Goal: Transaction & Acquisition: Purchase product/service

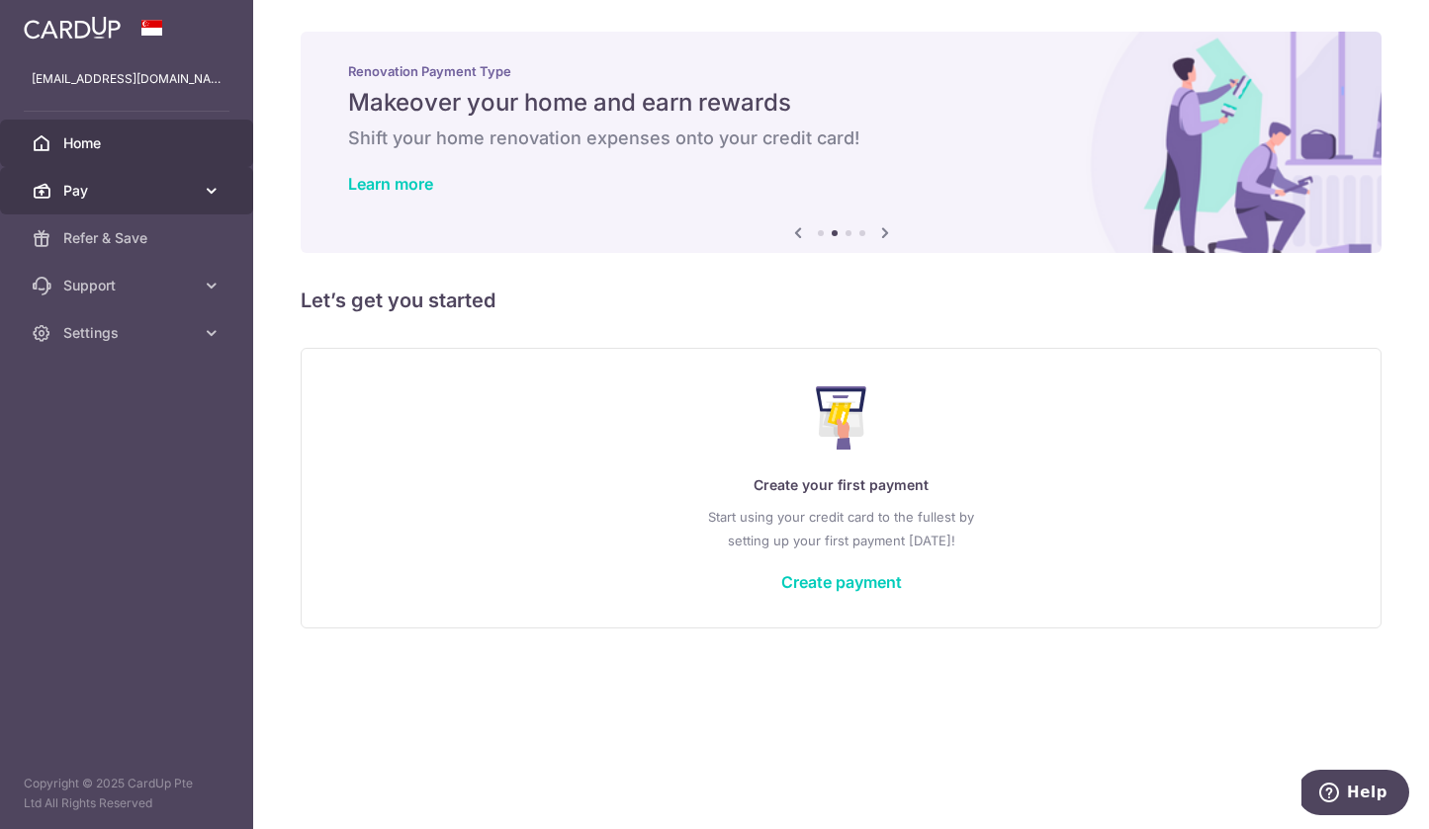
click at [188, 198] on span "Pay" at bounding box center [128, 191] width 131 height 20
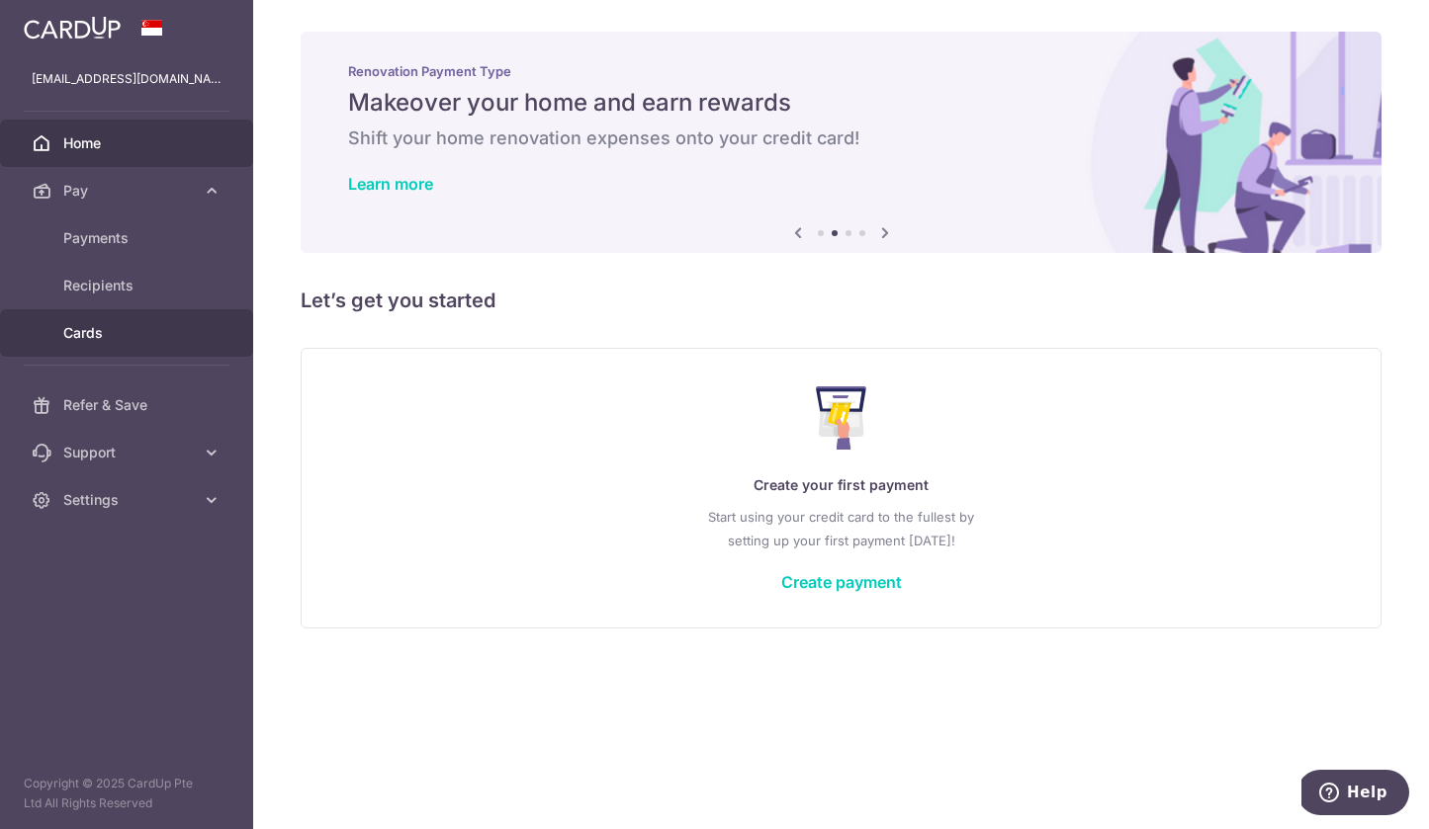
click at [110, 318] on link "Cards" at bounding box center [126, 332] width 253 height 47
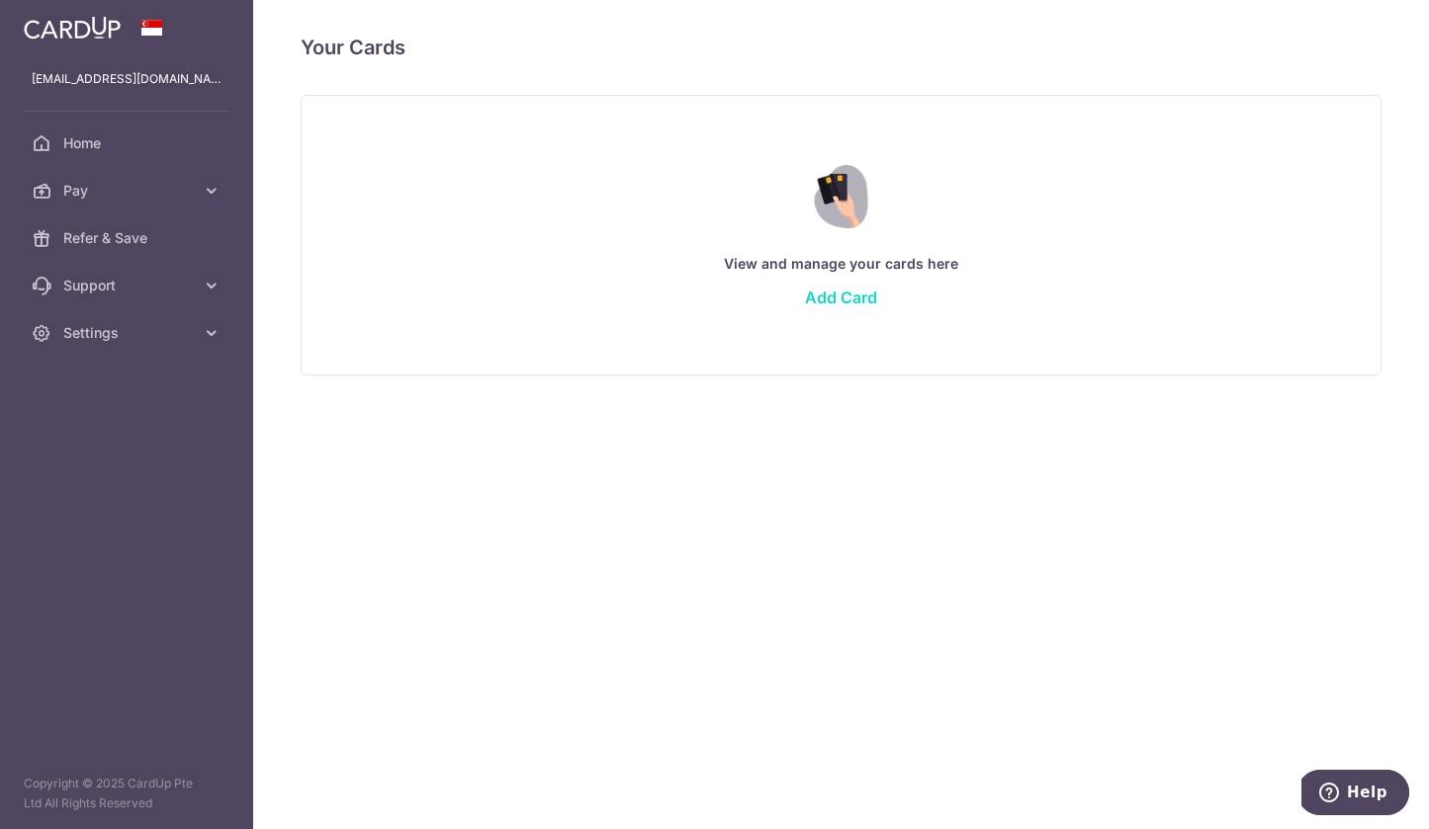
click at [864, 294] on link "Add Card" at bounding box center [841, 298] width 72 height 20
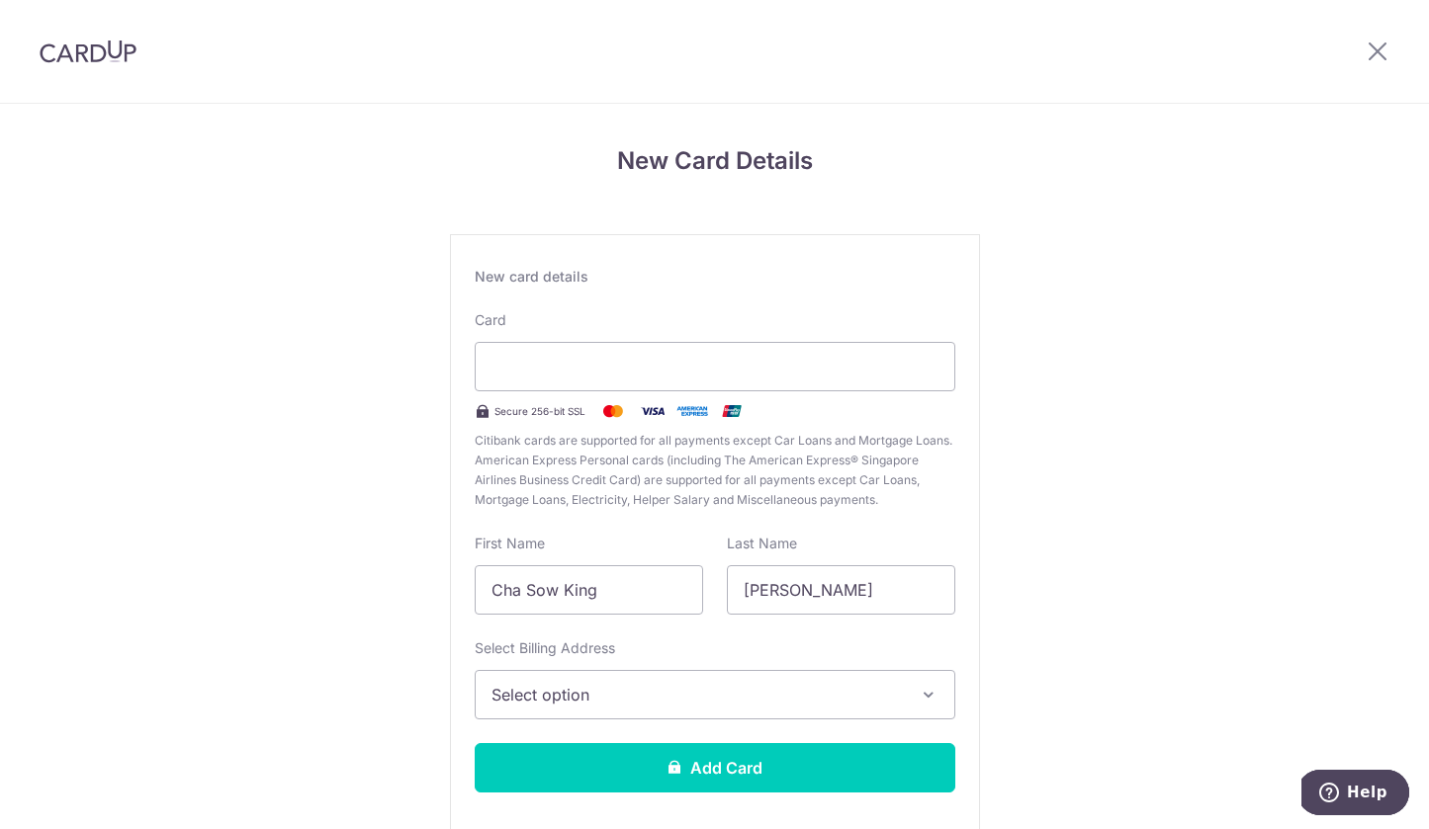
click at [683, 689] on span "Select option" at bounding box center [696, 695] width 411 height 24
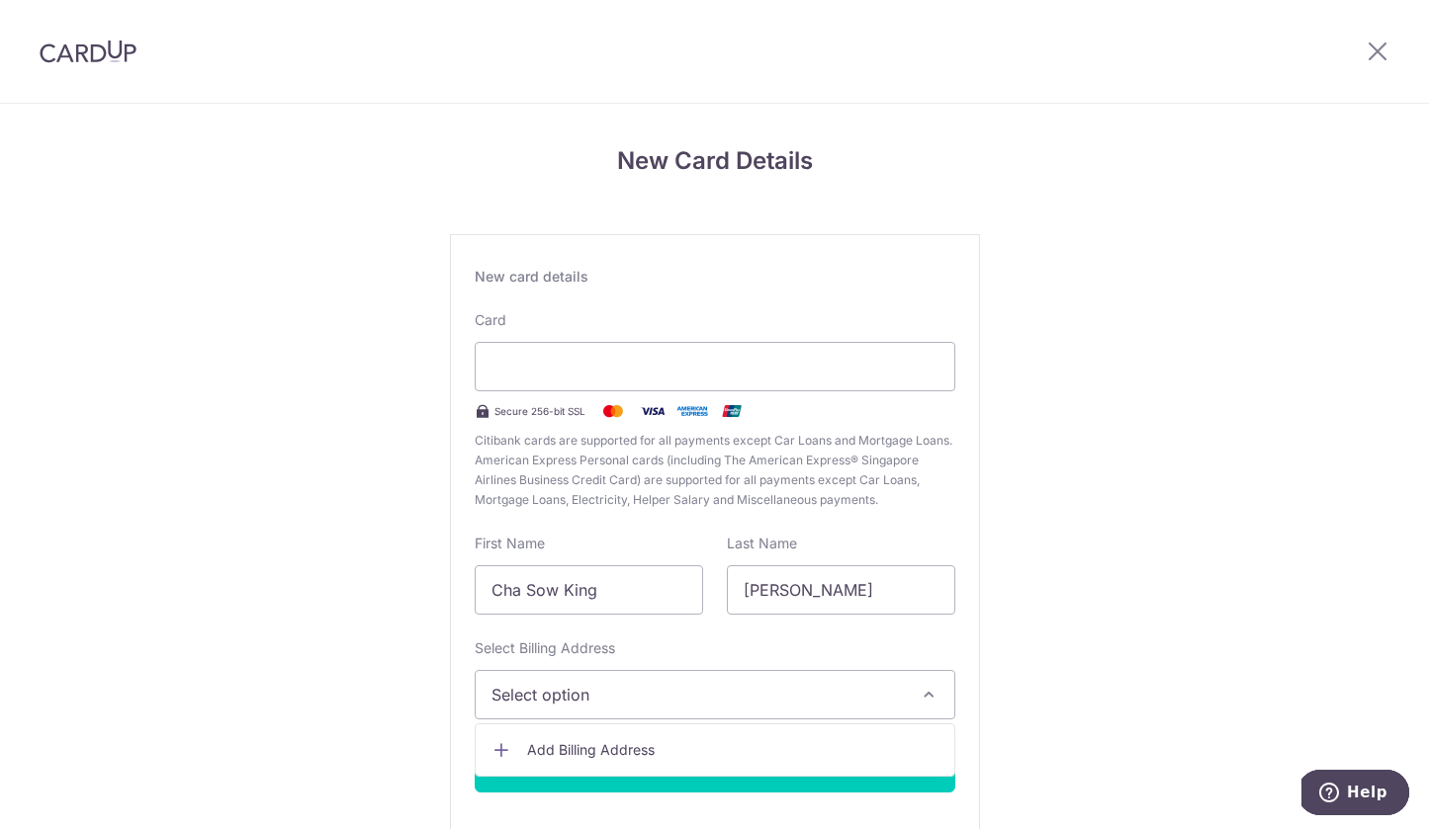
click at [670, 736] on link "Add Billing Address" at bounding box center [715, 751] width 479 height 36
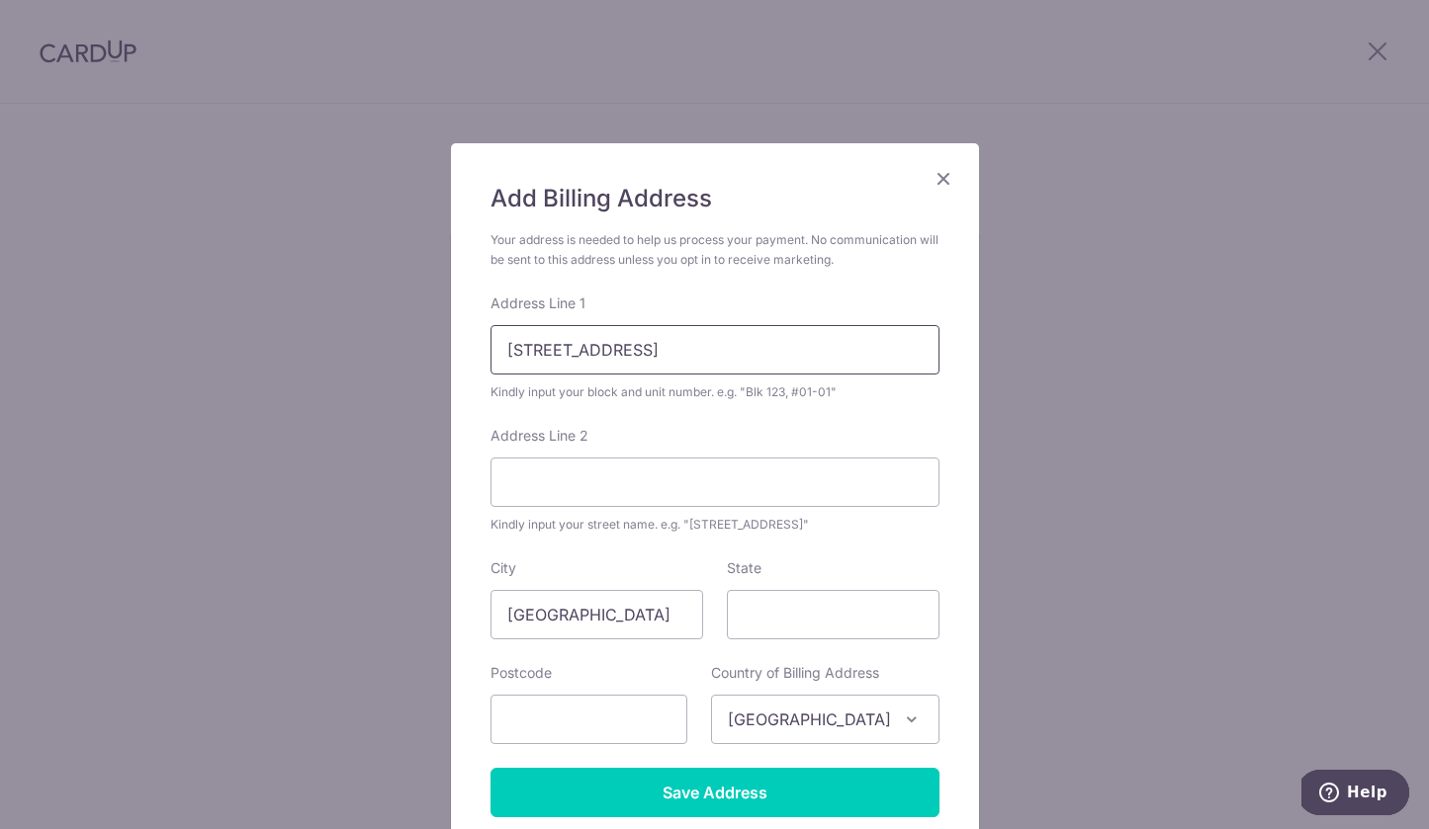
type input "63 Canberra Drive #03-20"
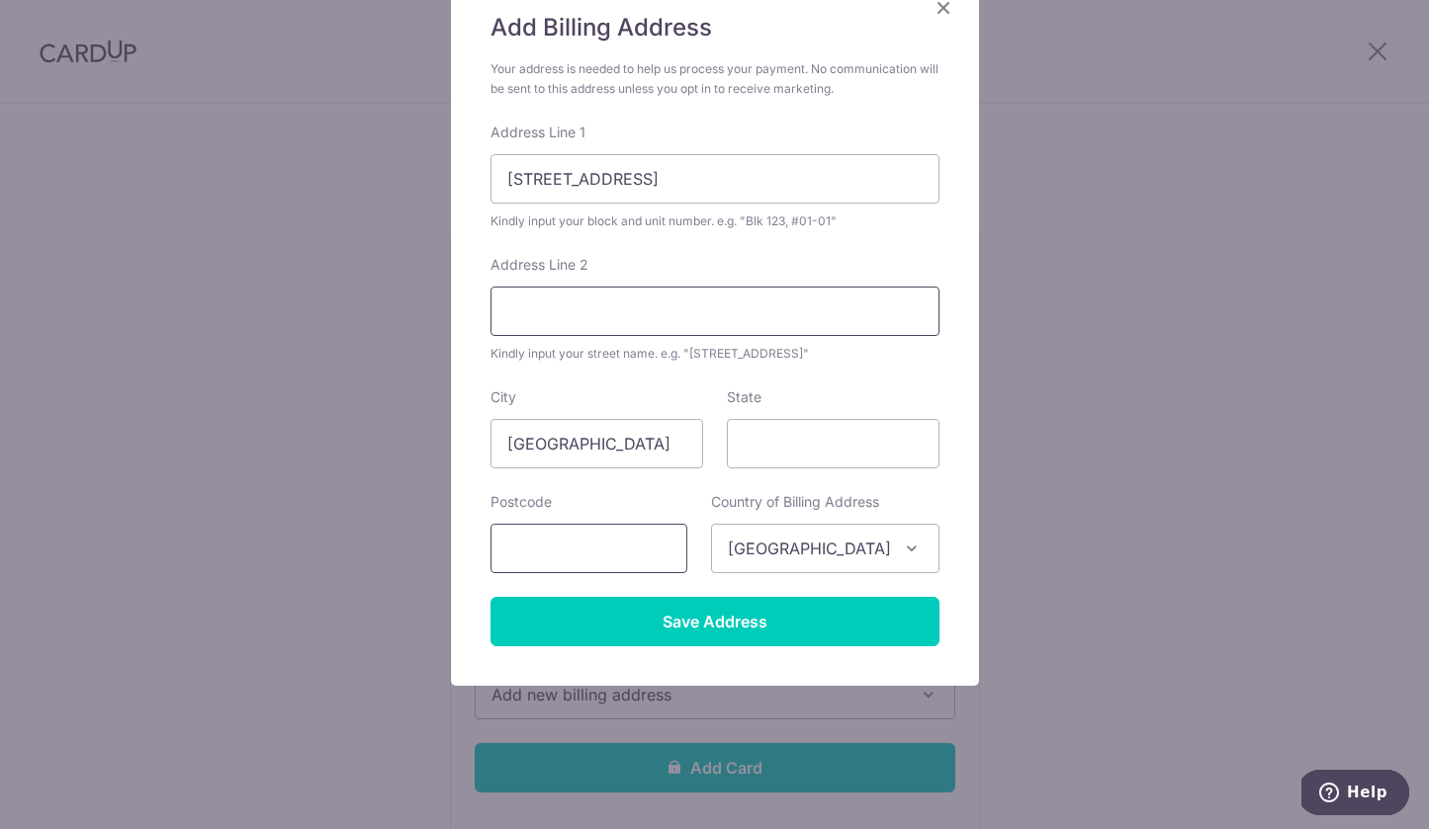
scroll to position [171, 0]
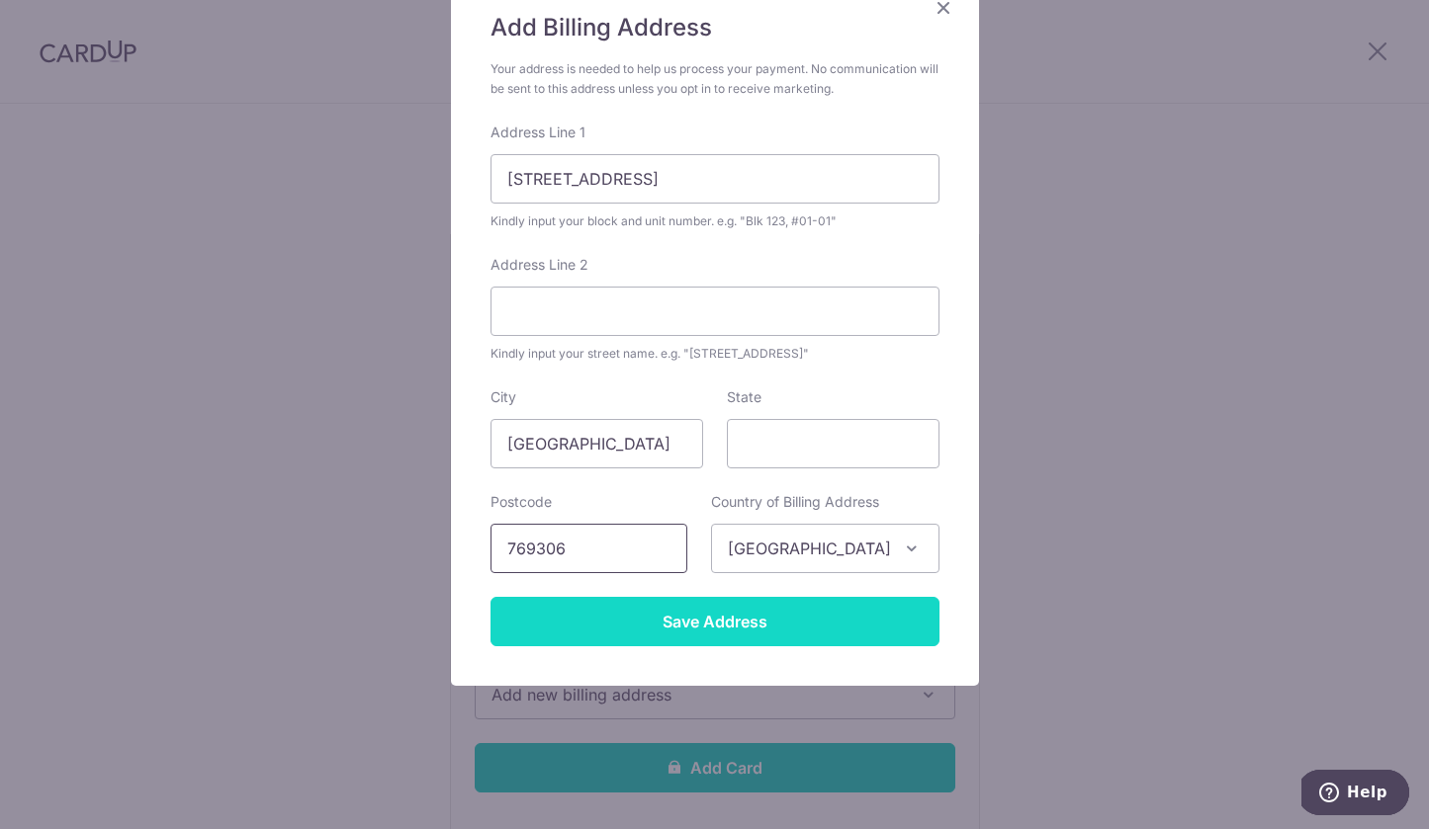
type input "769306"
click at [666, 639] on input "Save Address" at bounding box center [714, 621] width 449 height 49
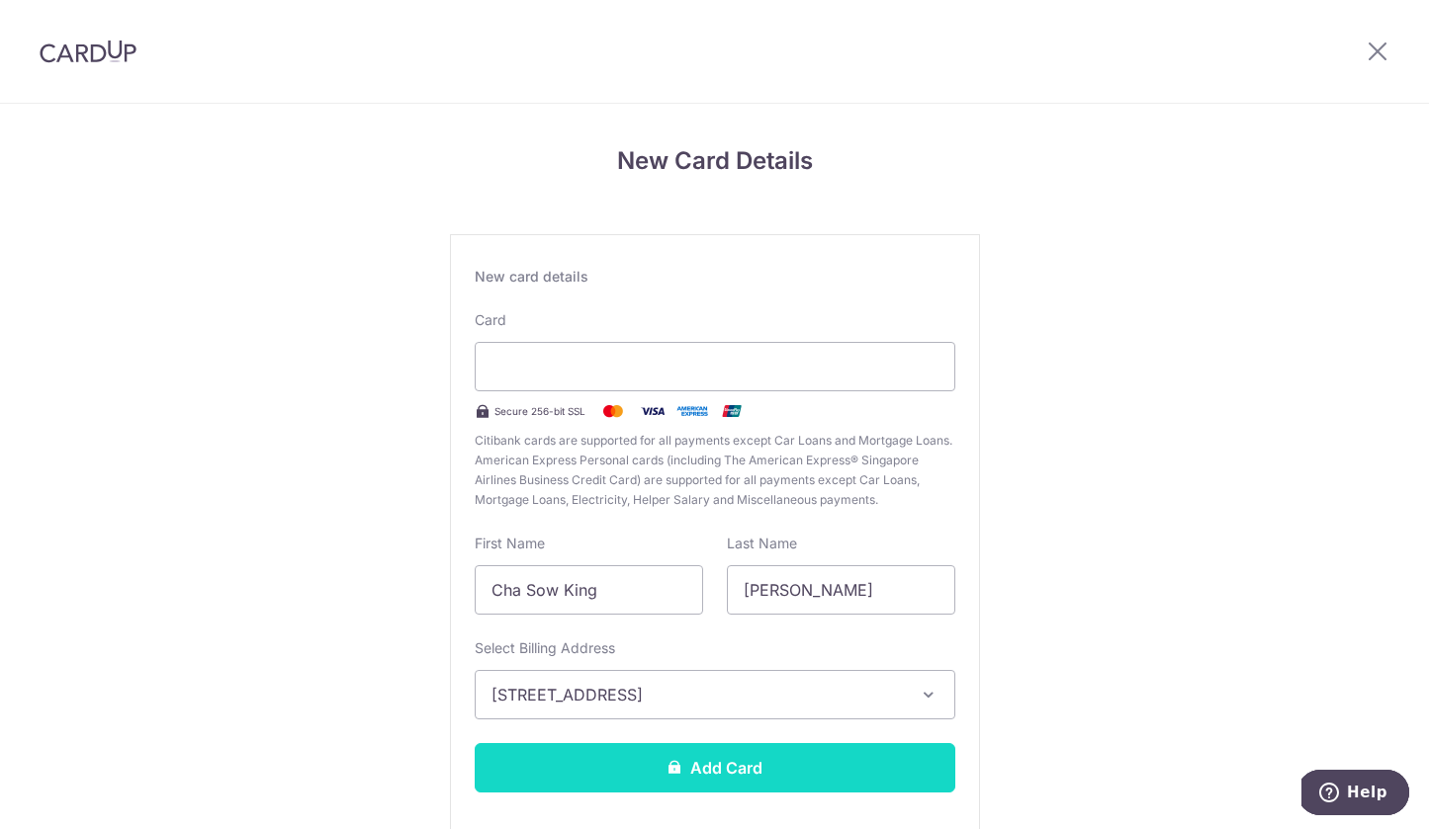
click at [717, 770] on button "Add Card" at bounding box center [715, 767] width 480 height 49
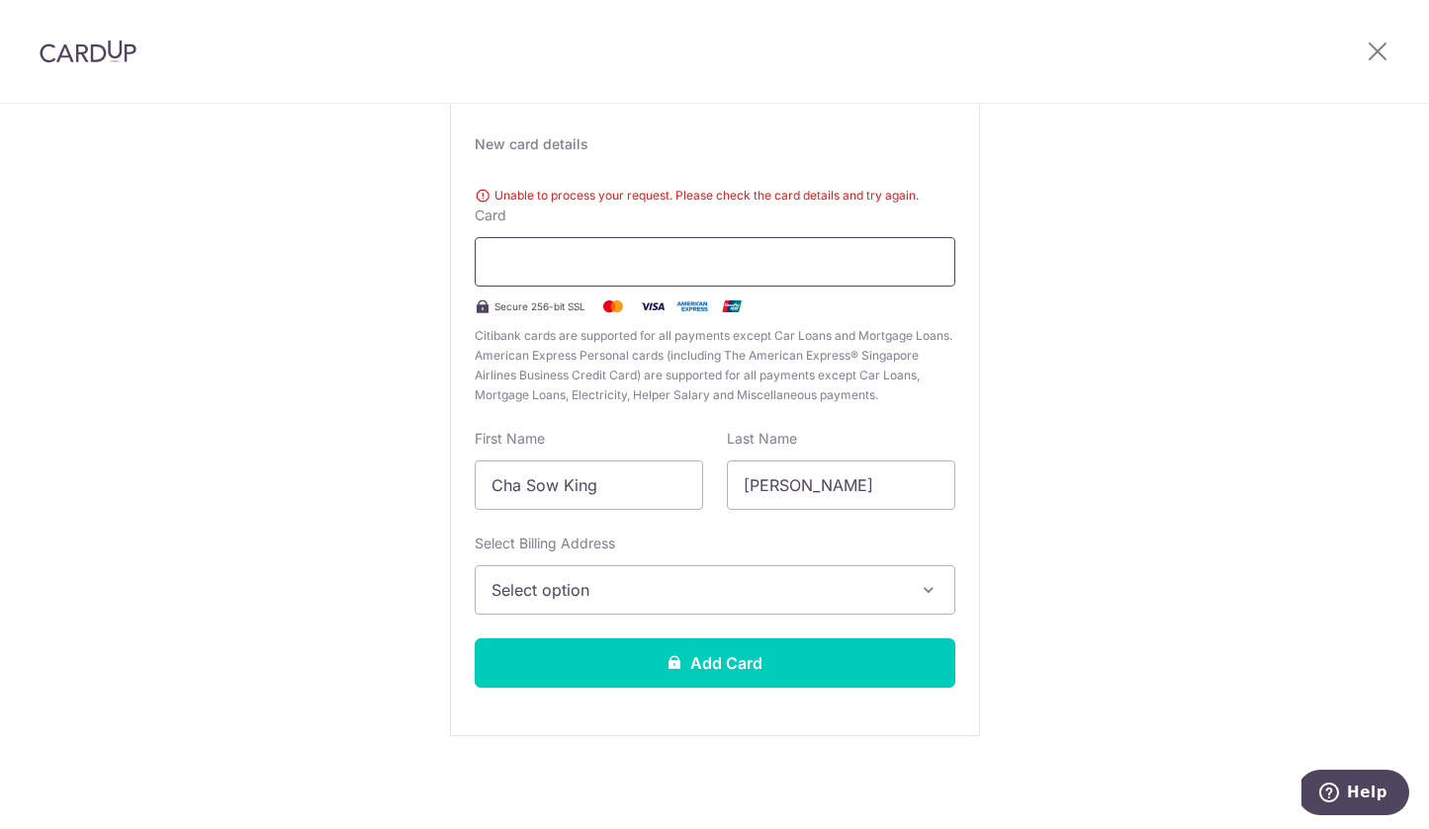
click at [659, 239] on div at bounding box center [715, 261] width 480 height 49
click at [741, 611] on button "Select option" at bounding box center [715, 590] width 480 height 49
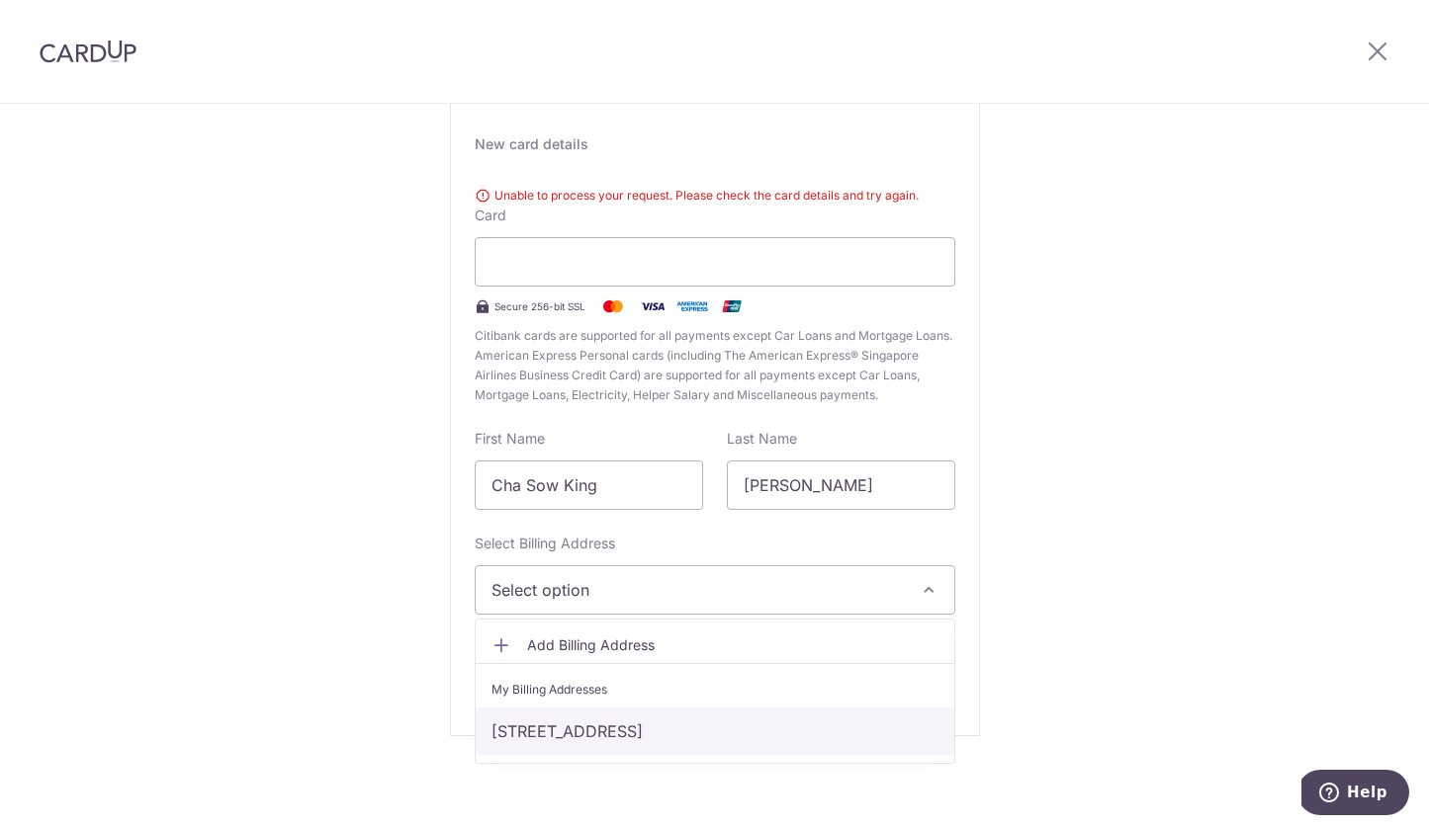
click at [758, 731] on link "63 Canberra Drive #03-20, Singapore, Singapore-769306" at bounding box center [715, 731] width 479 height 47
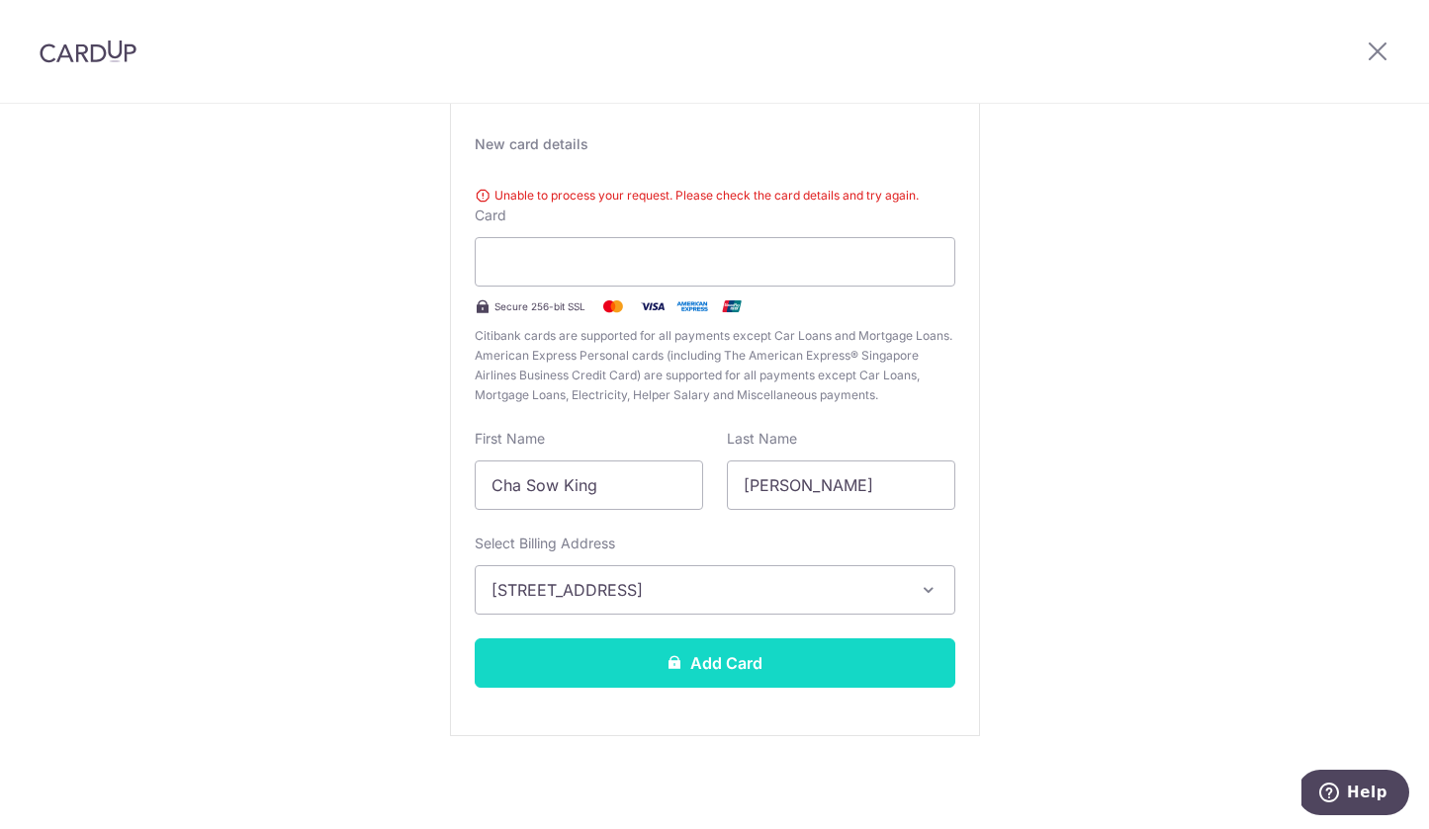
click at [776, 685] on button "Add Card" at bounding box center [715, 663] width 480 height 49
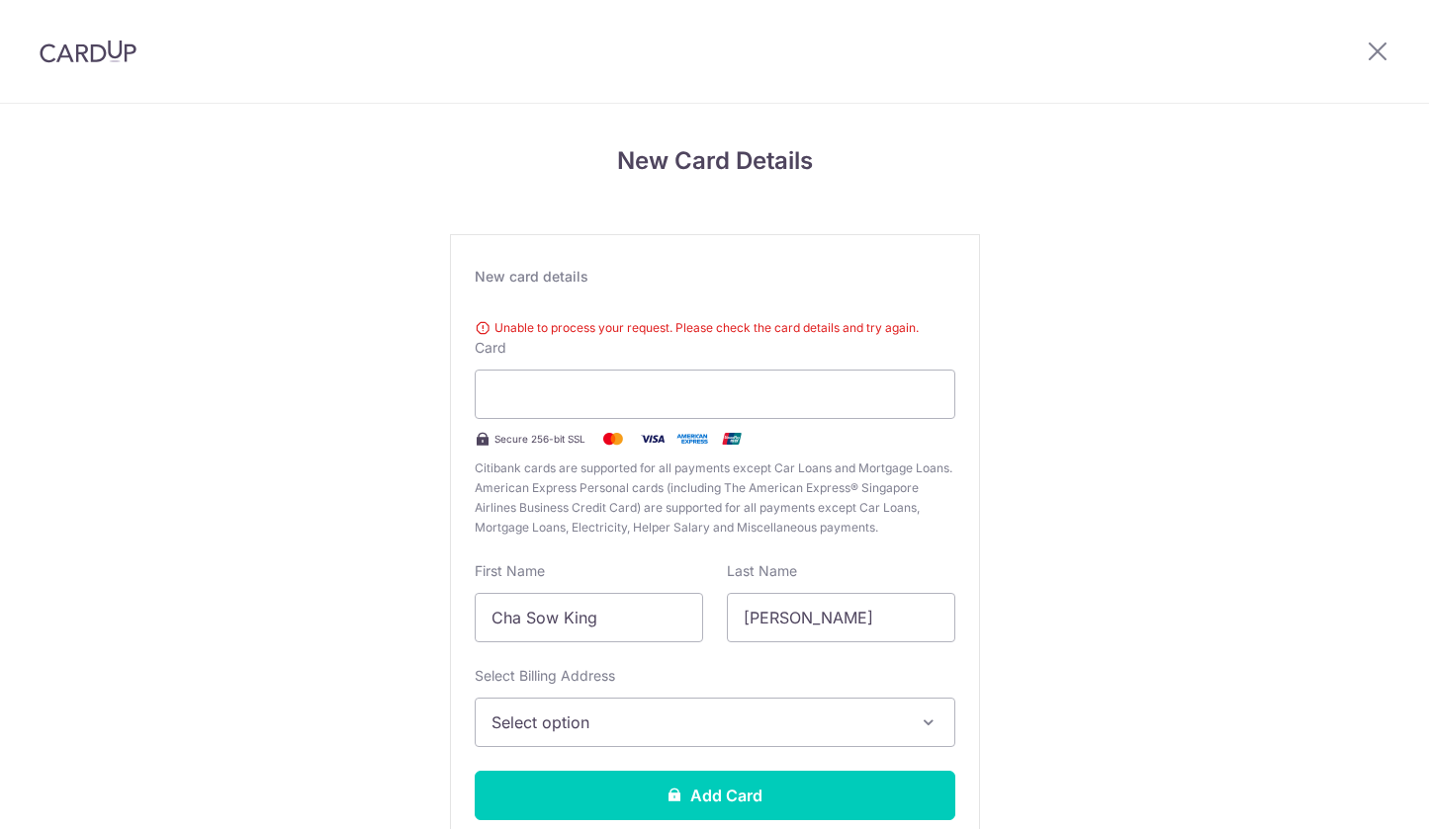
scroll to position [132, 0]
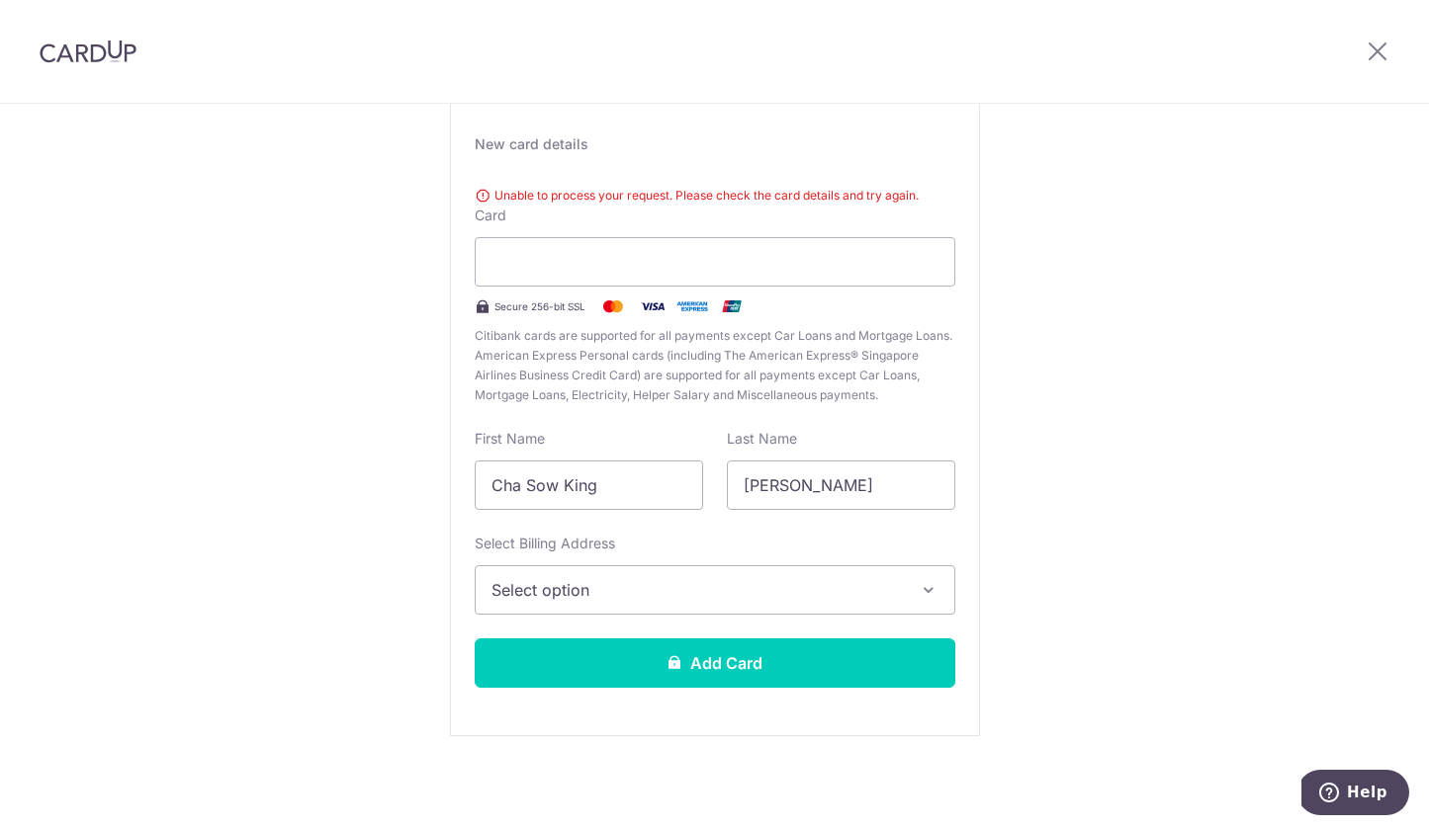
click at [909, 596] on button "Select option" at bounding box center [715, 590] width 480 height 49
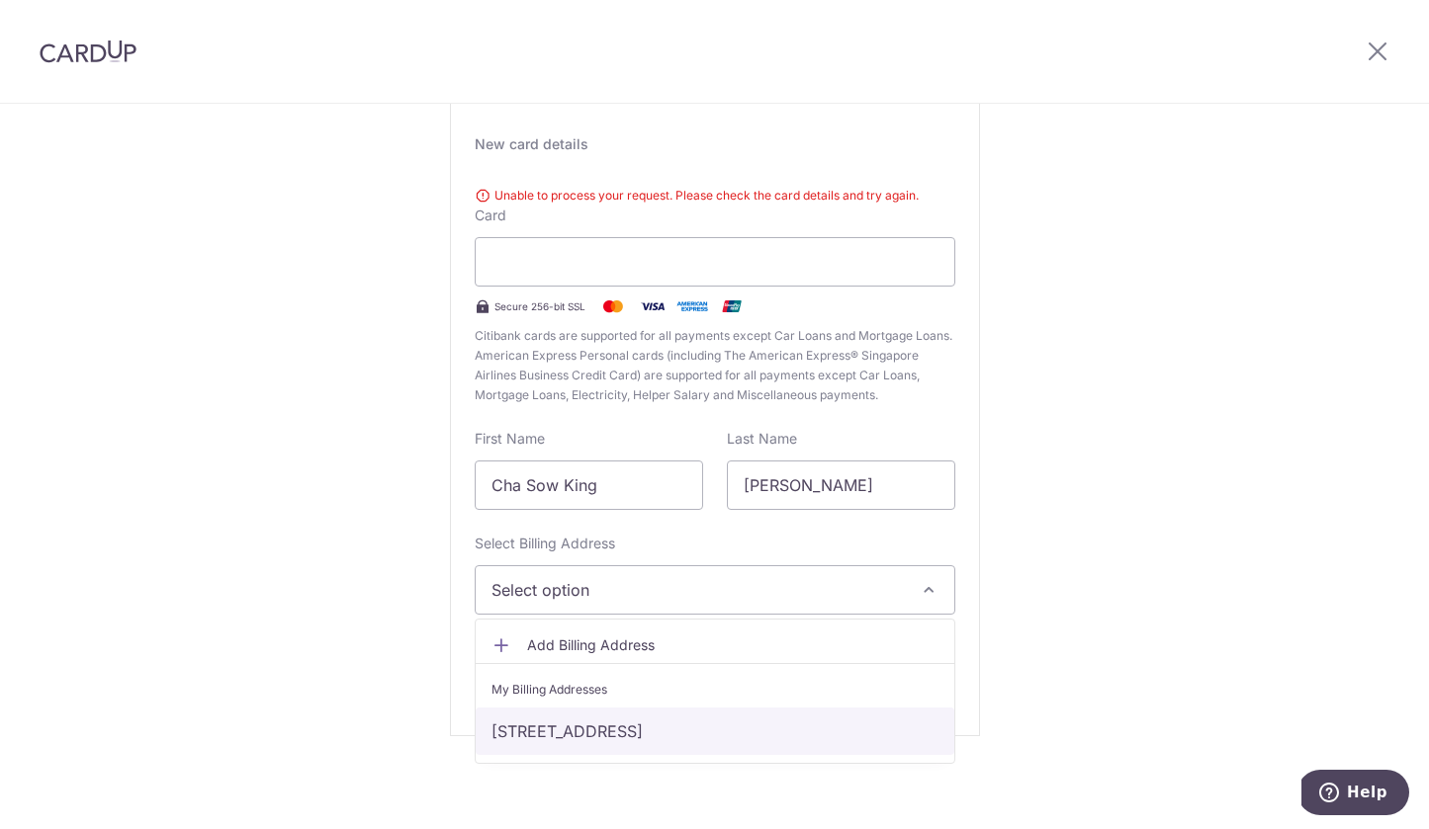
click at [867, 717] on link "[STREET_ADDRESS]" at bounding box center [715, 731] width 479 height 47
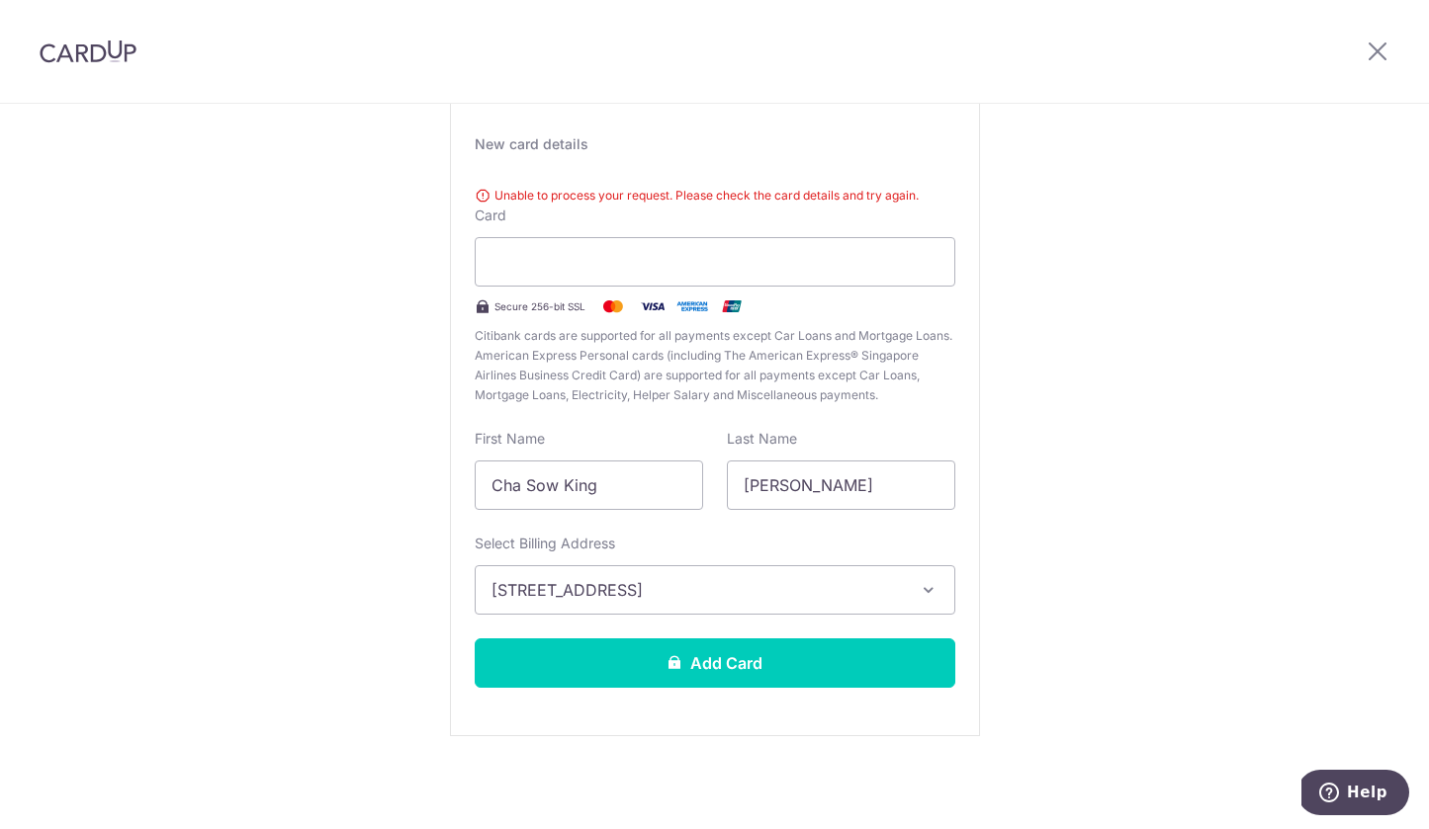
click at [678, 199] on div "Unable to process your request. Please check the card details and try again." at bounding box center [715, 196] width 480 height 20
drag, startPoint x: 627, startPoint y: 504, endPoint x: 337, endPoint y: 496, distance: 289.8
click at [337, 496] on div "New Card Details New card details Unable to process your request. Please check …" at bounding box center [714, 400] width 1429 height 858
click at [638, 505] on input "Cha Sow King" at bounding box center [589, 485] width 228 height 49
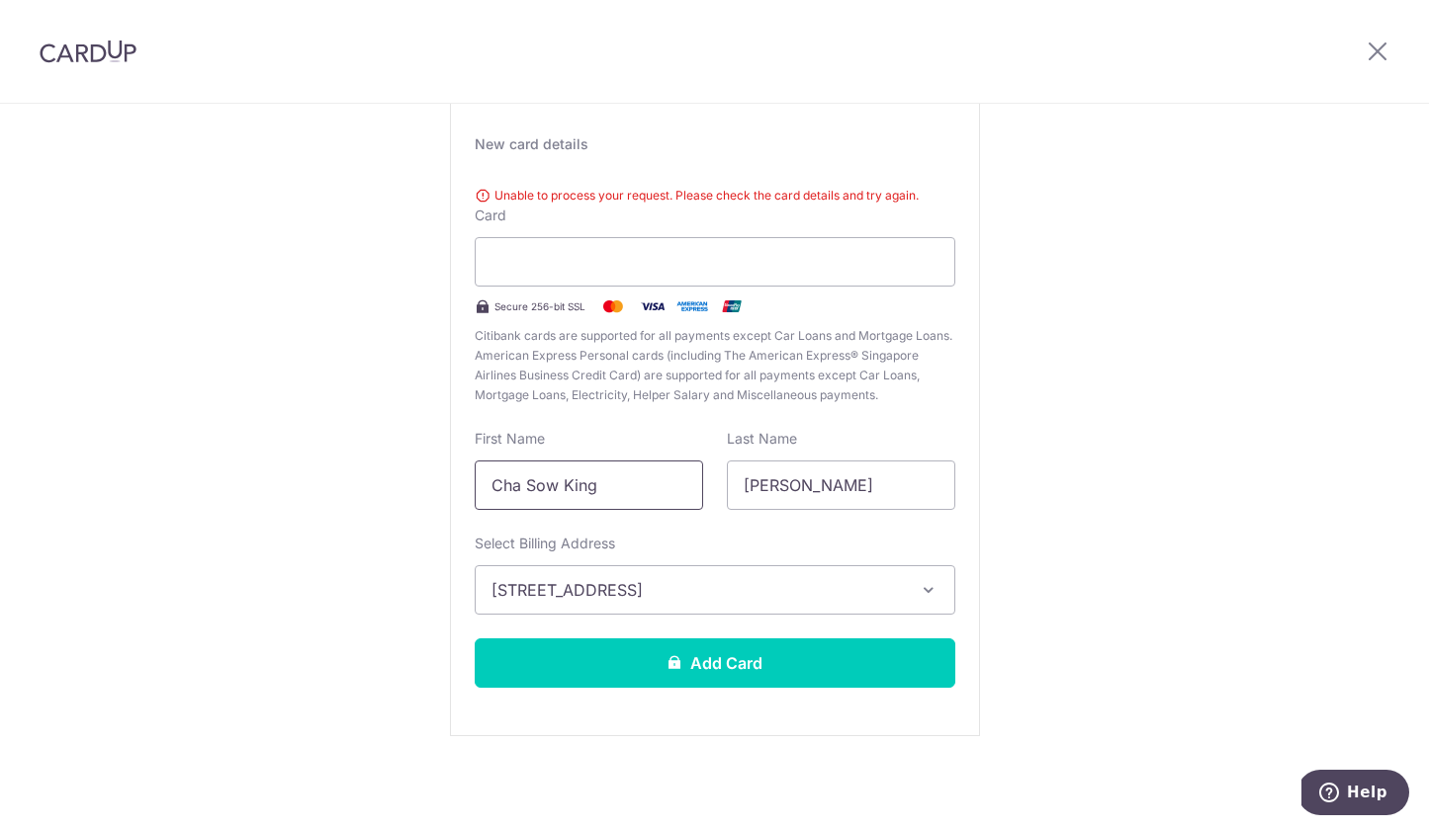
click at [638, 505] on input "Cha Sow King" at bounding box center [589, 485] width 228 height 49
type input "Christelle"
type input "Cha Sow King"
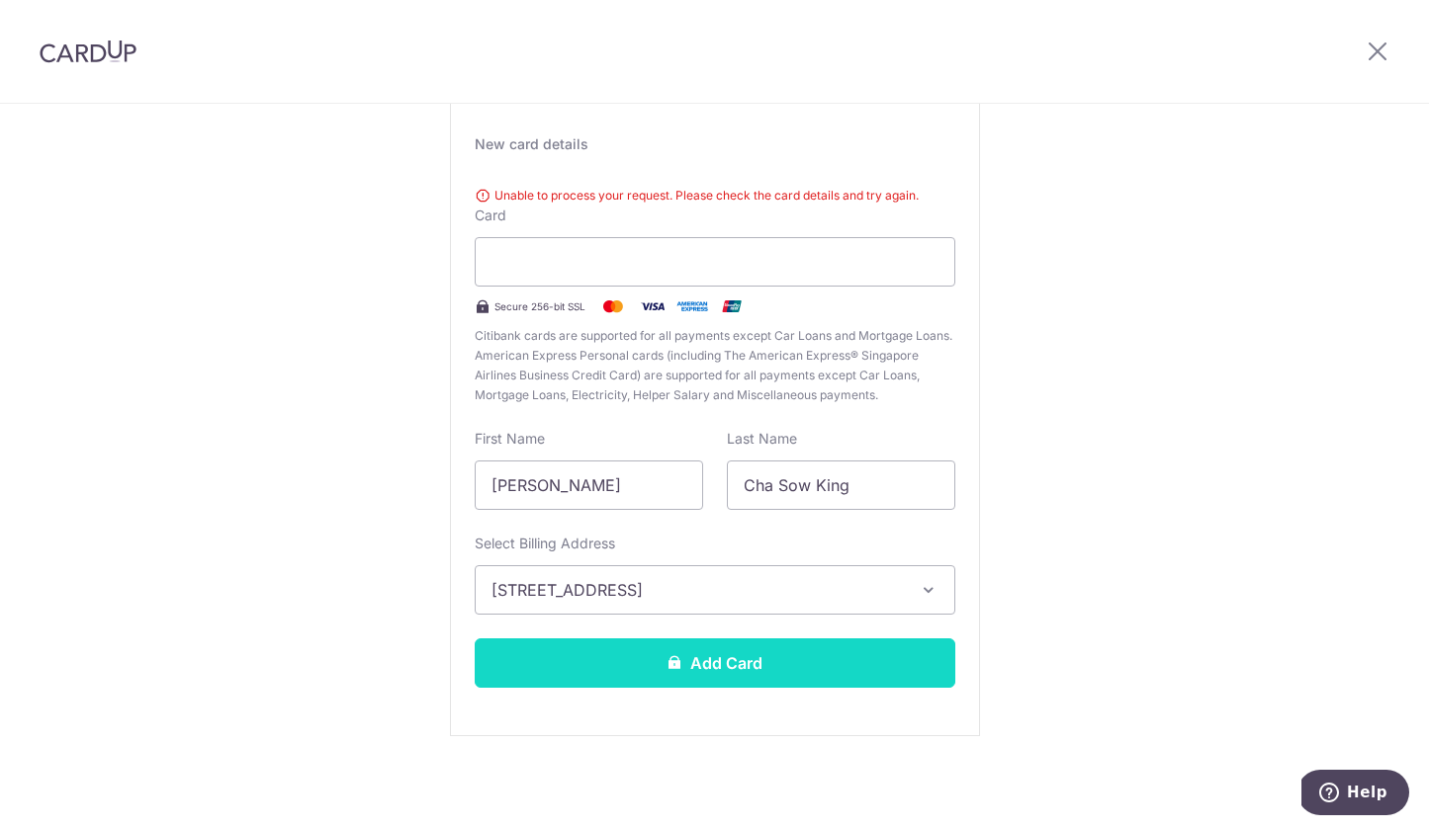
click at [759, 680] on button "Add Card" at bounding box center [715, 663] width 480 height 49
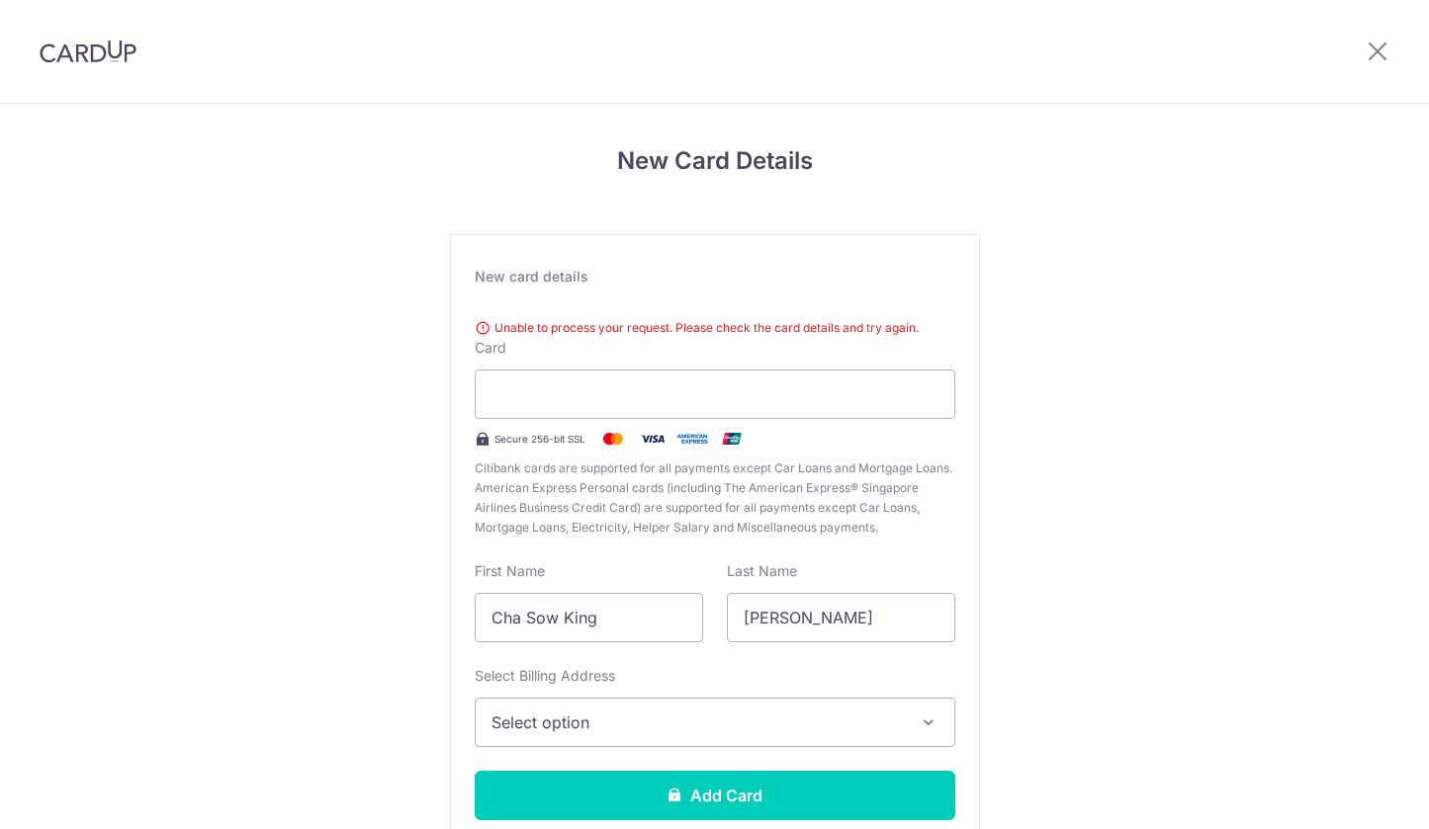
scroll to position [132, 0]
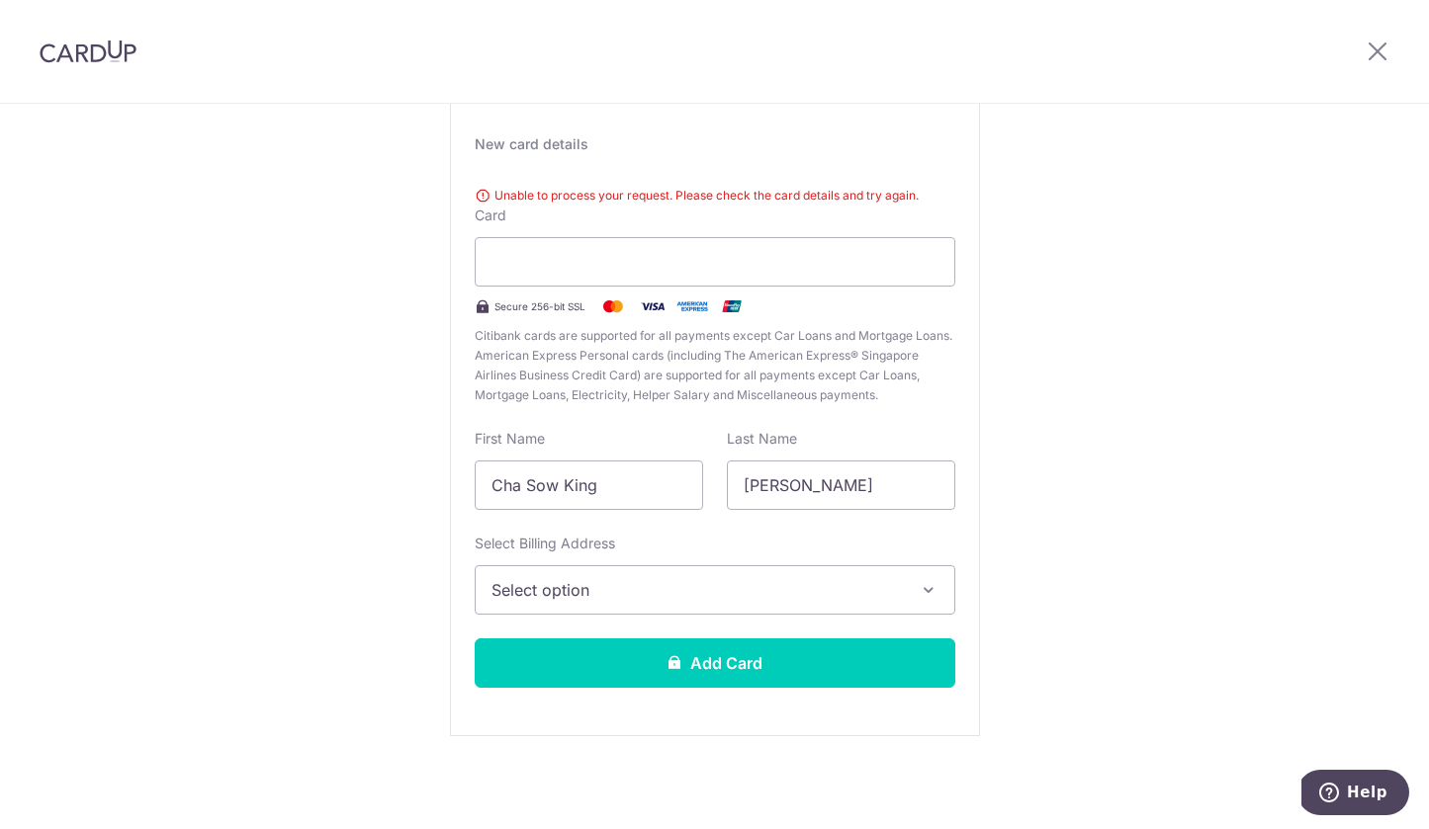
click at [635, 590] on span "Select option" at bounding box center [696, 590] width 411 height 24
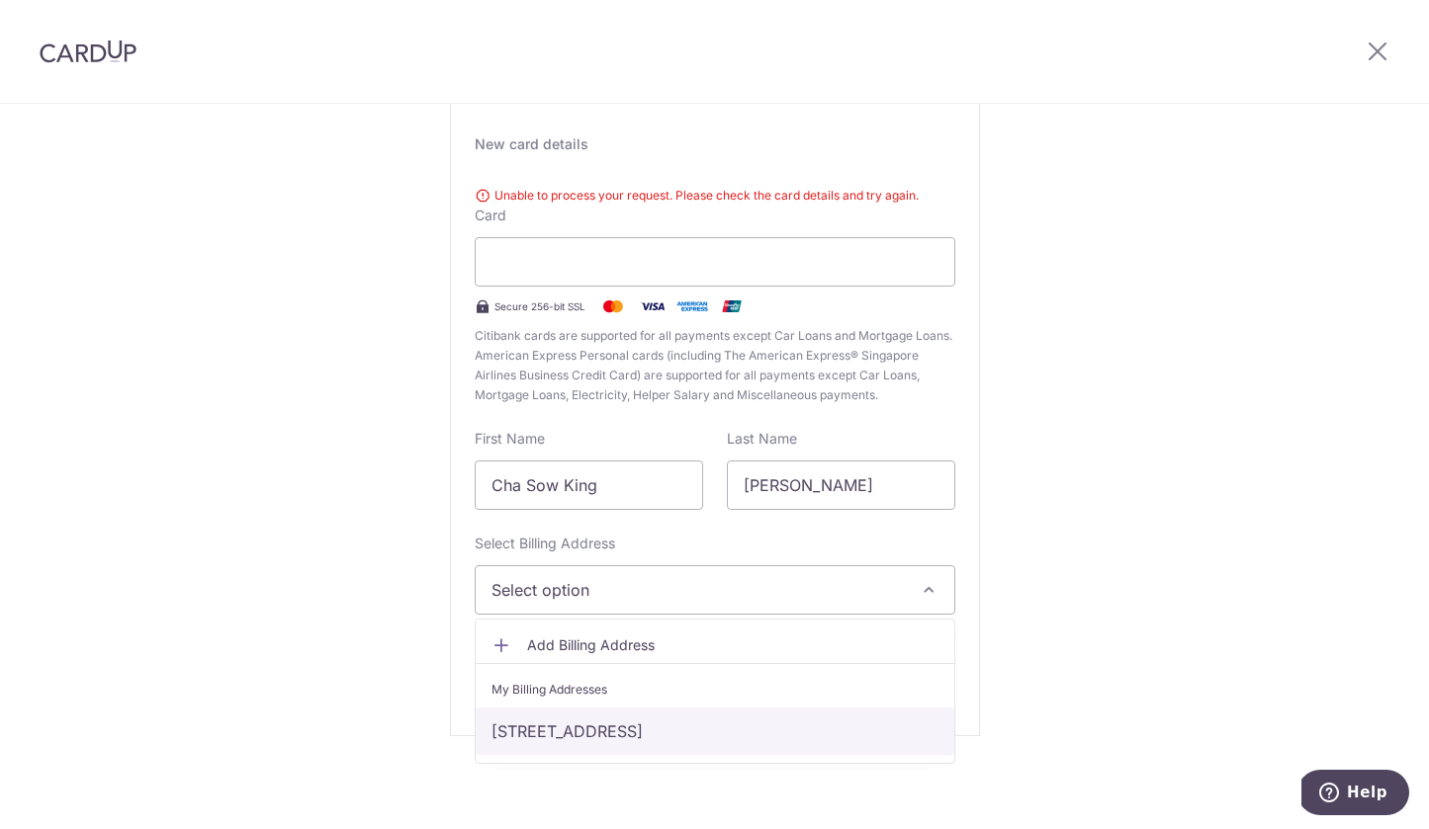
click at [666, 712] on link "[STREET_ADDRESS]" at bounding box center [715, 731] width 479 height 47
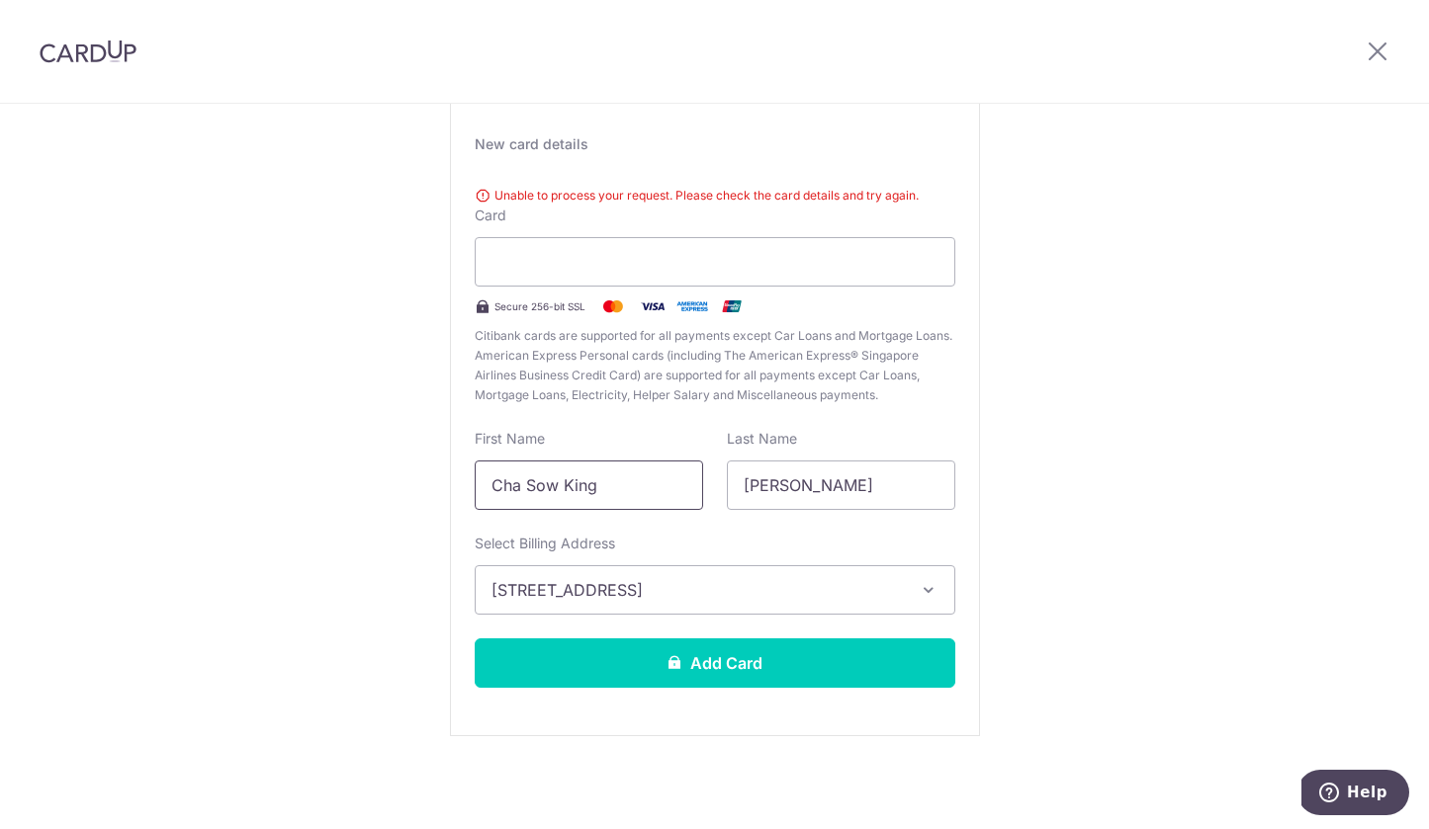
click at [579, 498] on input "Cha Sow King" at bounding box center [589, 485] width 228 height 49
click at [579, 497] on input "Cha Sow King" at bounding box center [589, 485] width 228 height 49
type input "[PERSON_NAME]"
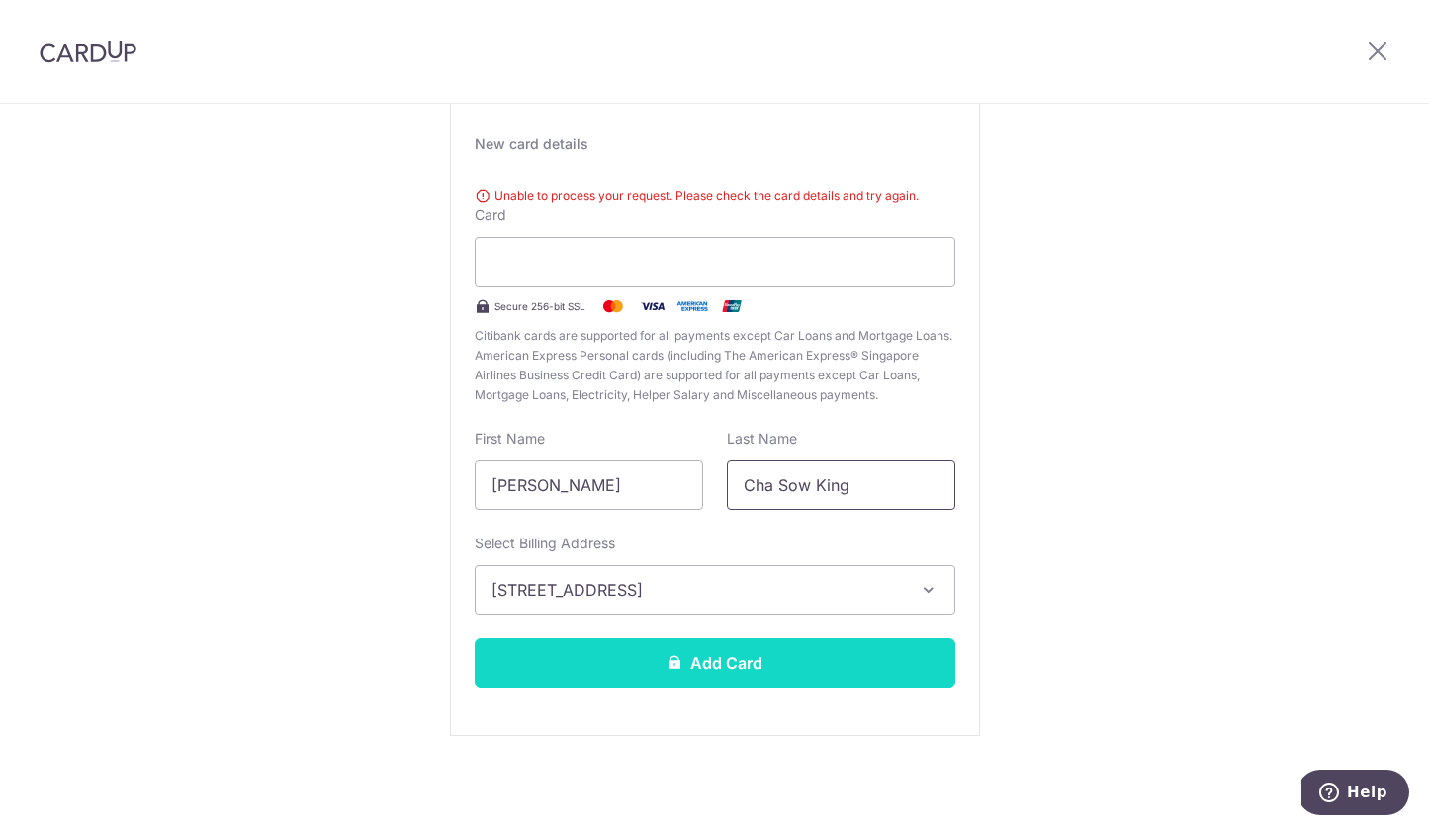
type input "Cha Sow King"
click at [707, 664] on button "Add Card" at bounding box center [715, 663] width 480 height 49
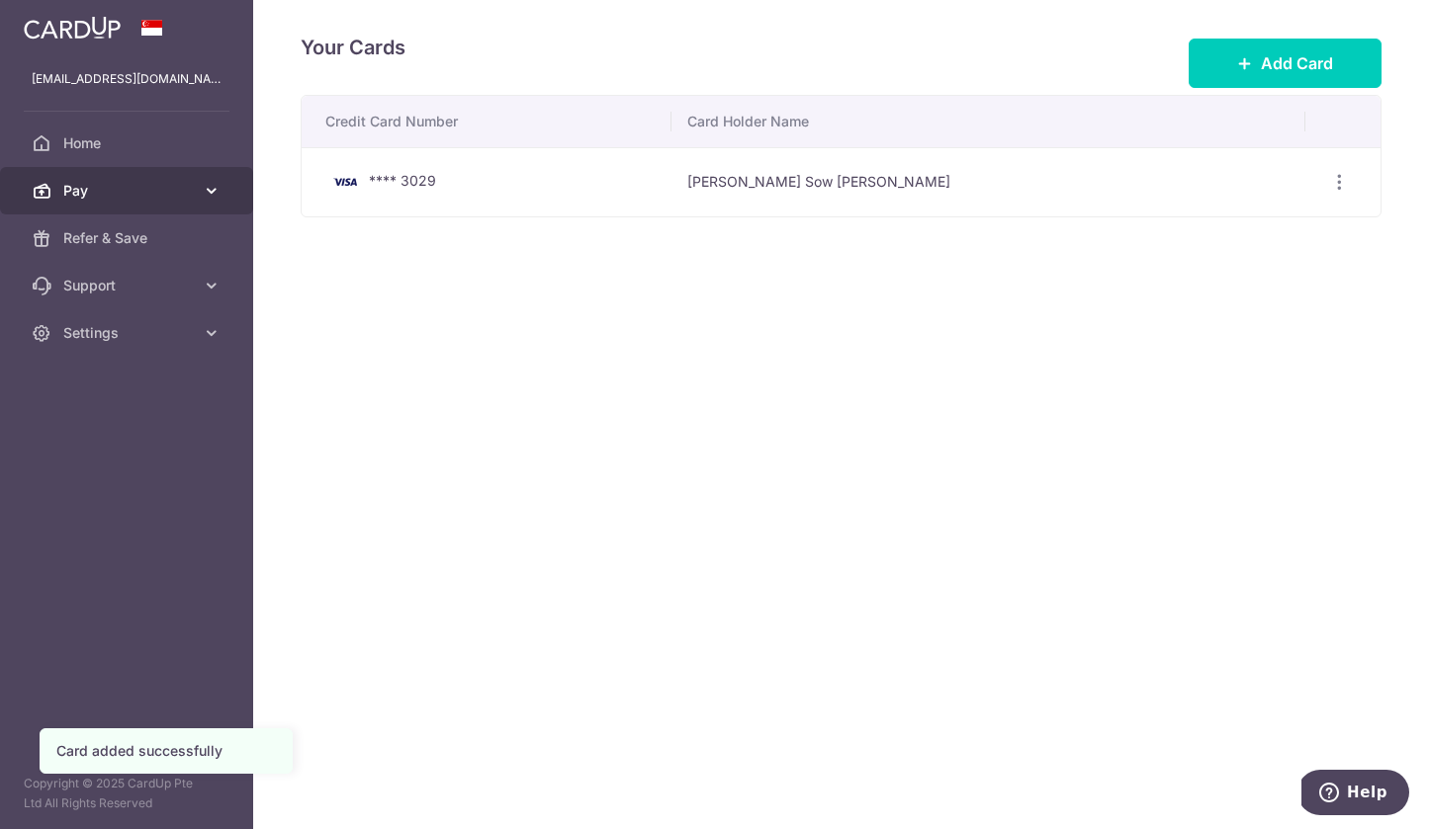
click at [216, 212] on link "Pay" at bounding box center [126, 190] width 253 height 47
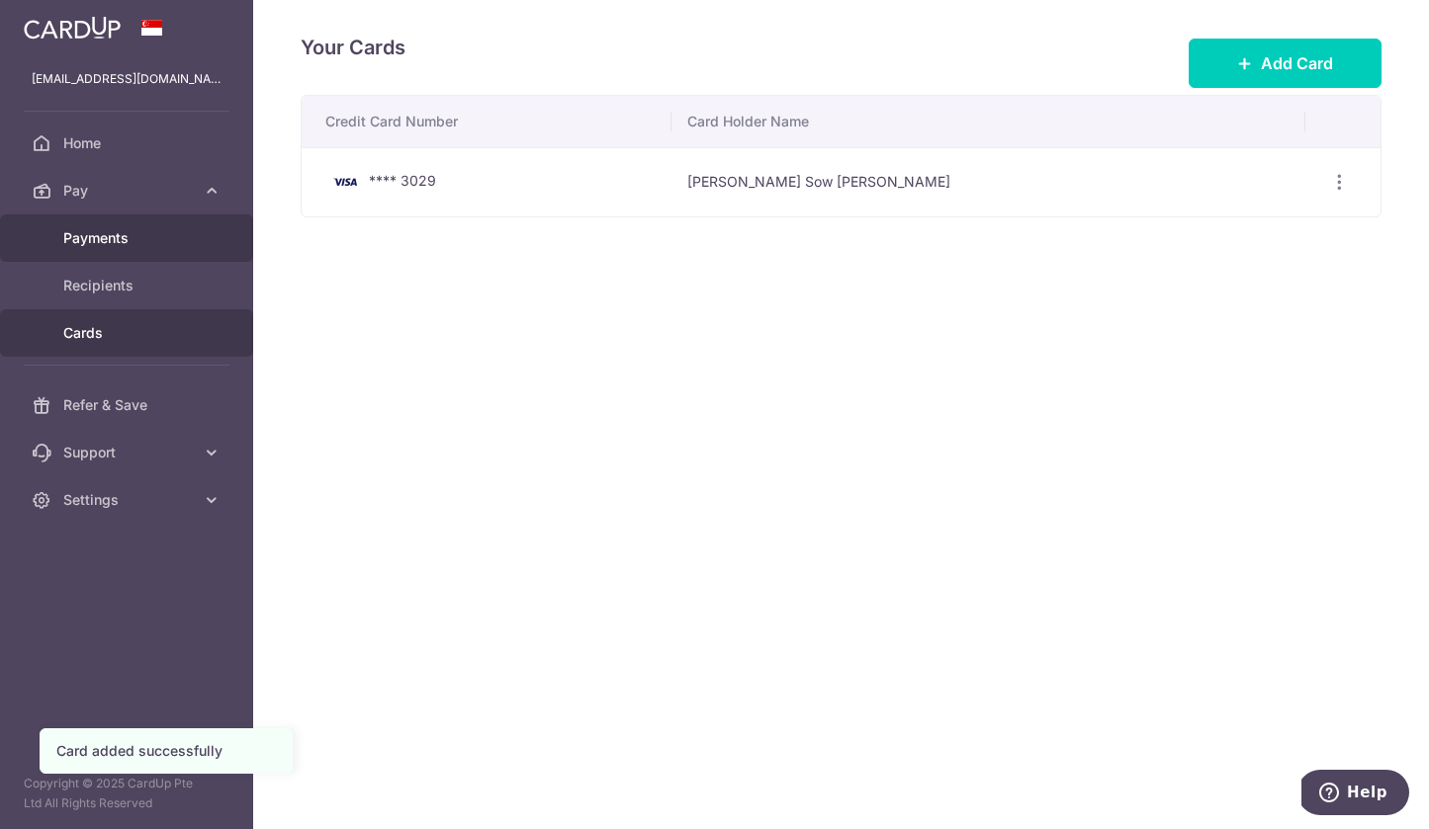
click at [181, 252] on link "Payments" at bounding box center [126, 238] width 253 height 47
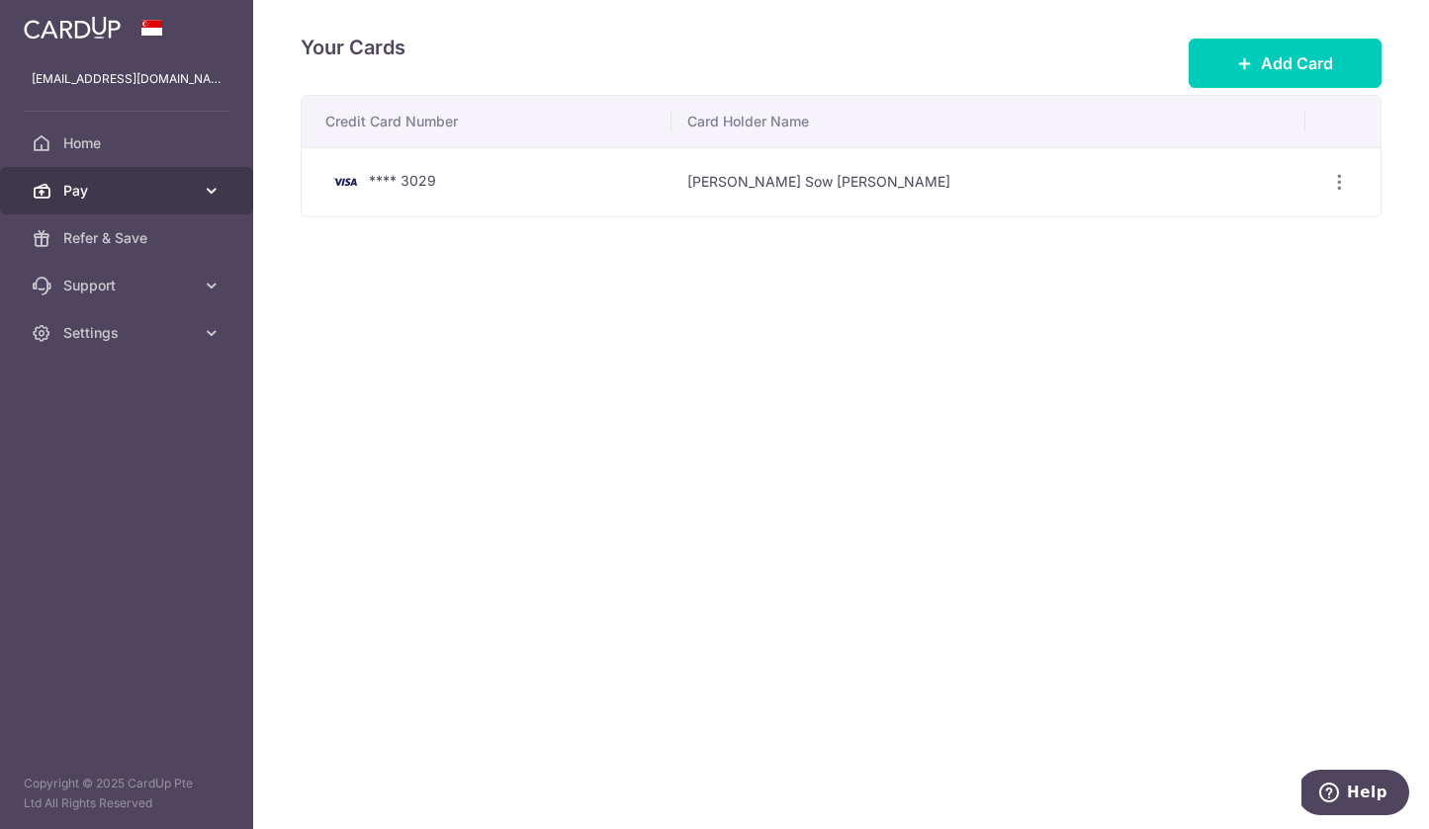
click at [175, 198] on span "Pay" at bounding box center [128, 191] width 131 height 20
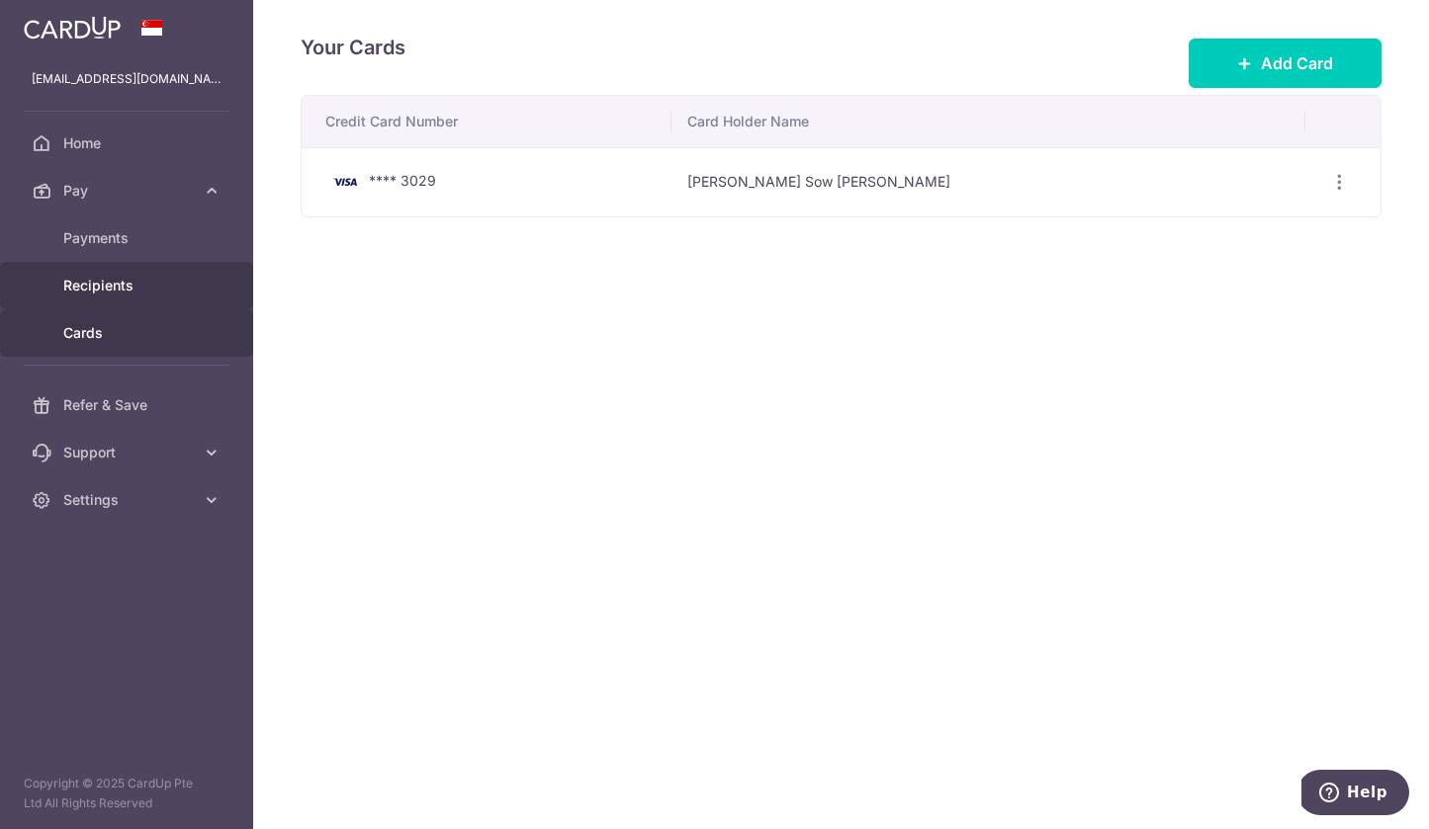
click at [170, 293] on span "Recipients" at bounding box center [128, 286] width 131 height 20
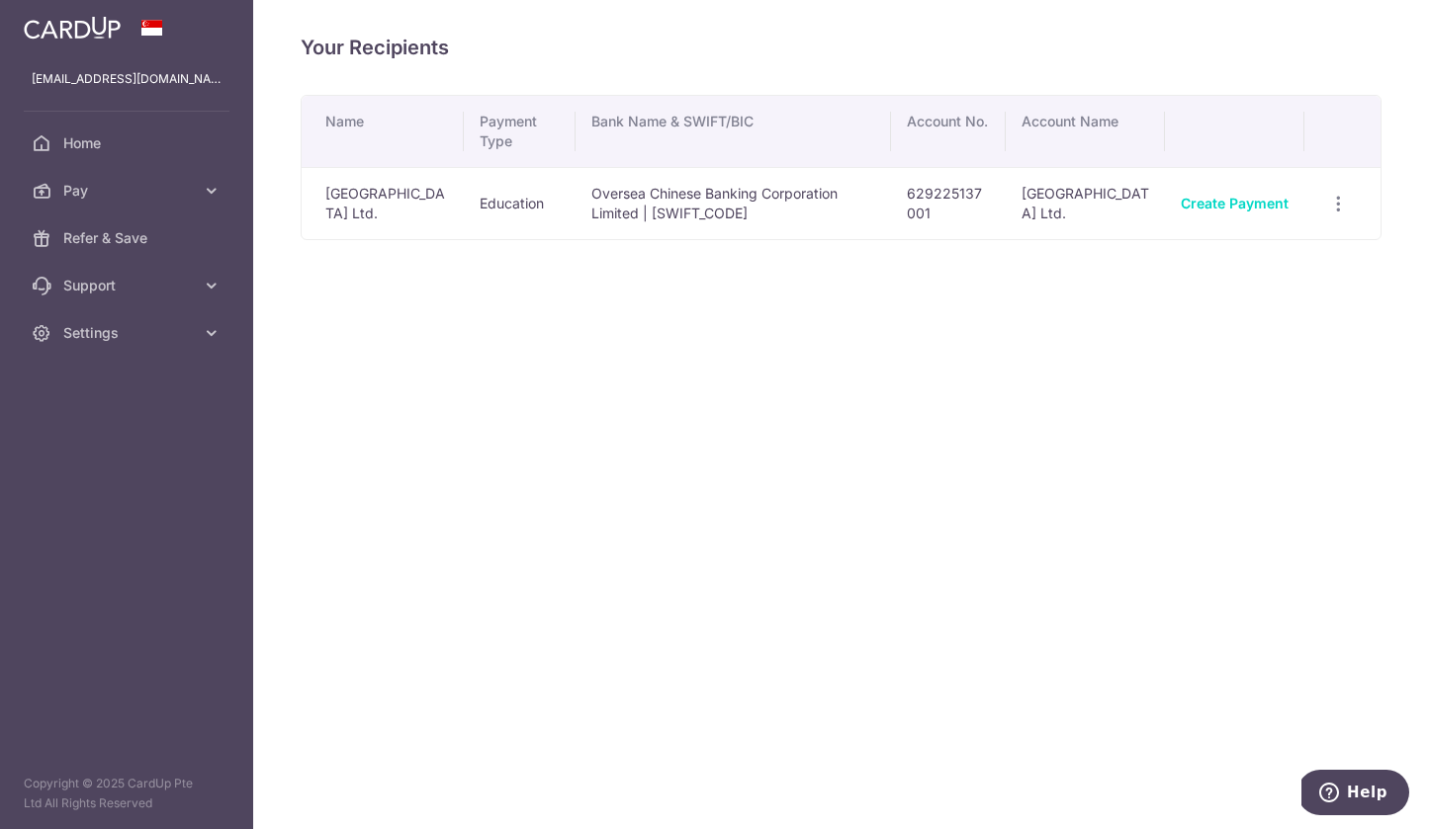
click at [1297, 209] on td "Create Payment" at bounding box center [1234, 203] width 139 height 72
click at [1264, 212] on link "Create Payment" at bounding box center [1234, 203] width 108 height 17
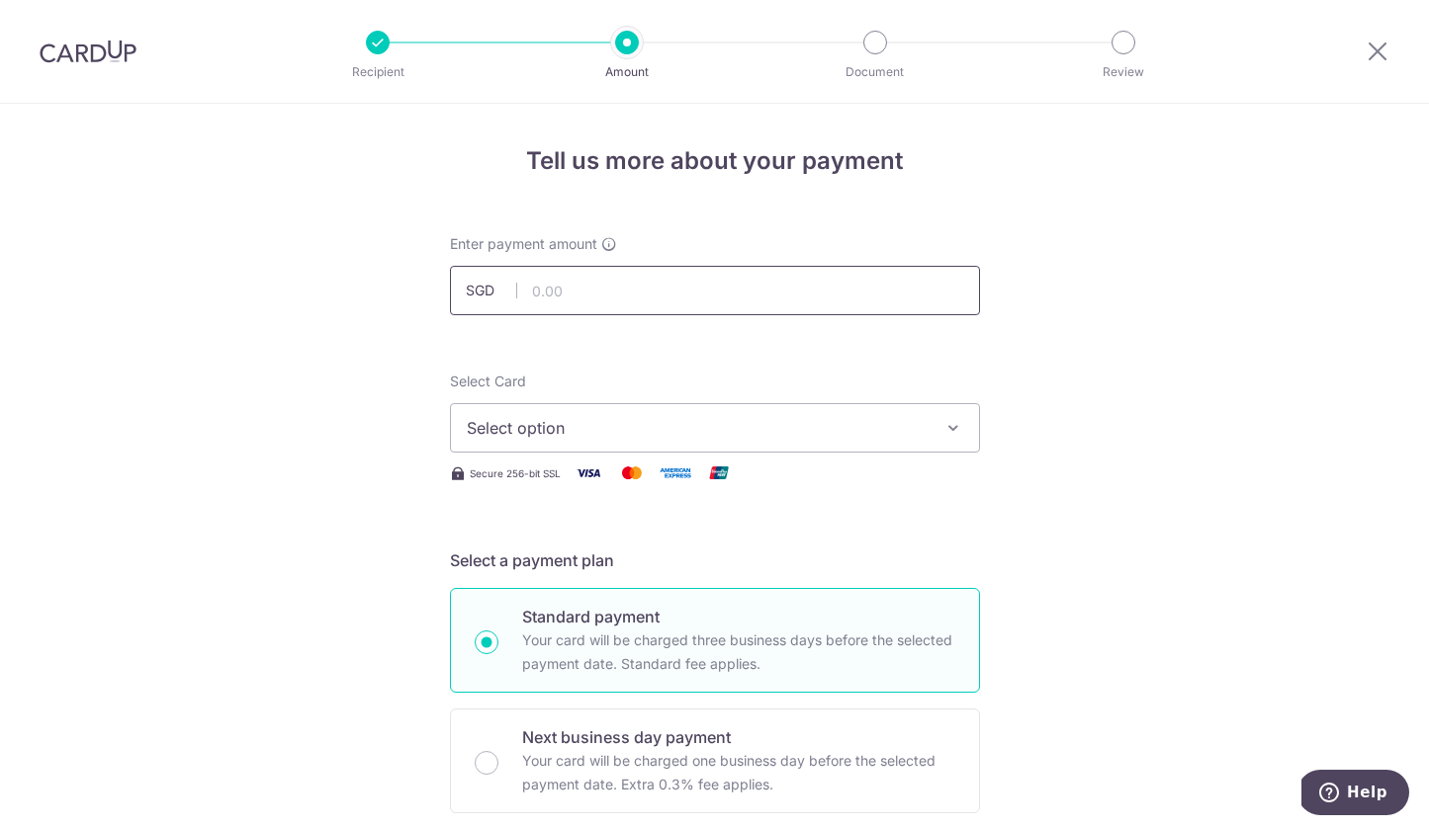
click at [902, 295] on input "text" at bounding box center [715, 290] width 530 height 49
type input "20,000.00"
click at [874, 422] on span "Select option" at bounding box center [697, 428] width 461 height 24
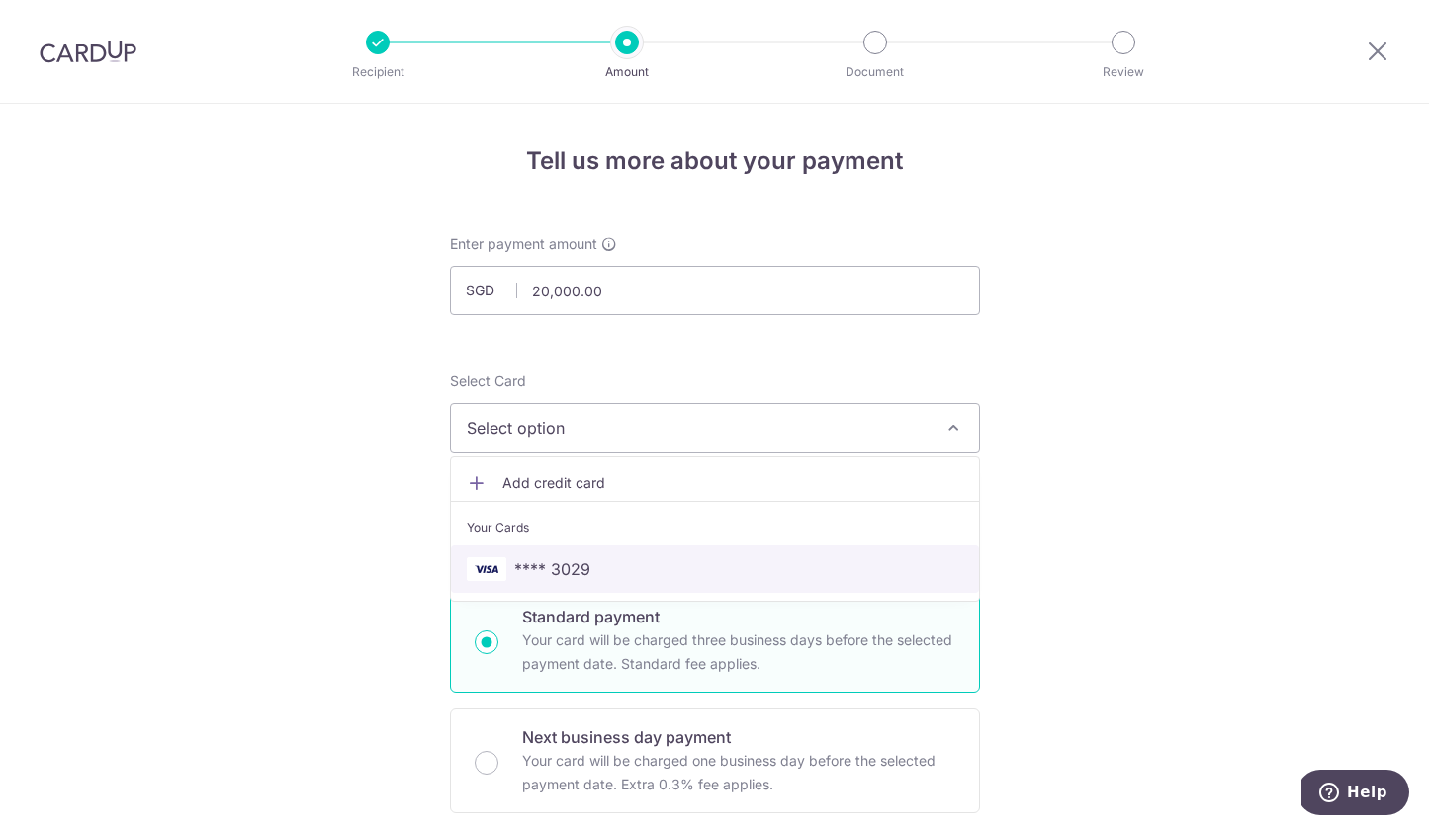
click at [779, 549] on link "**** 3029" at bounding box center [715, 569] width 528 height 47
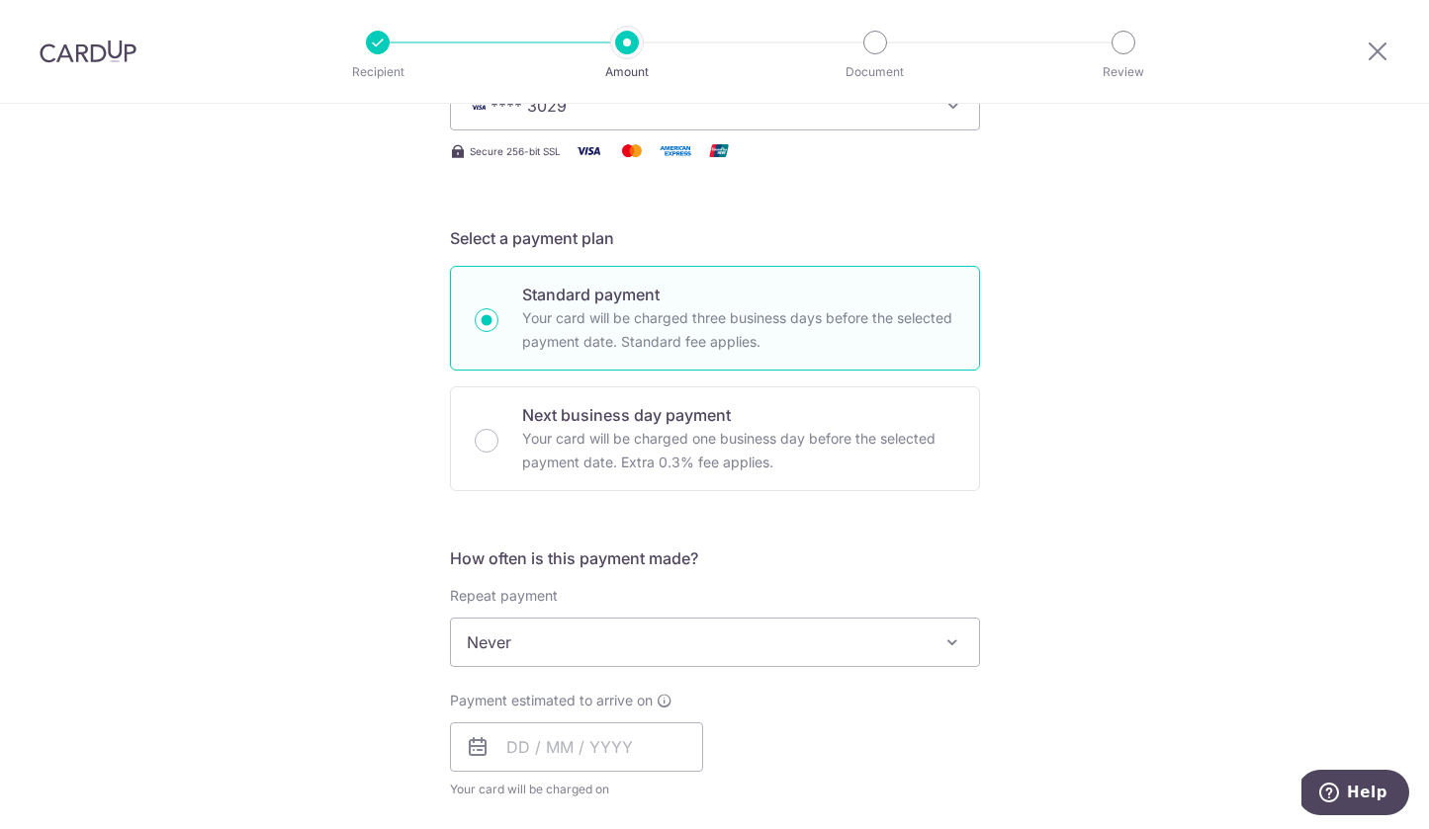
scroll to position [428, 0]
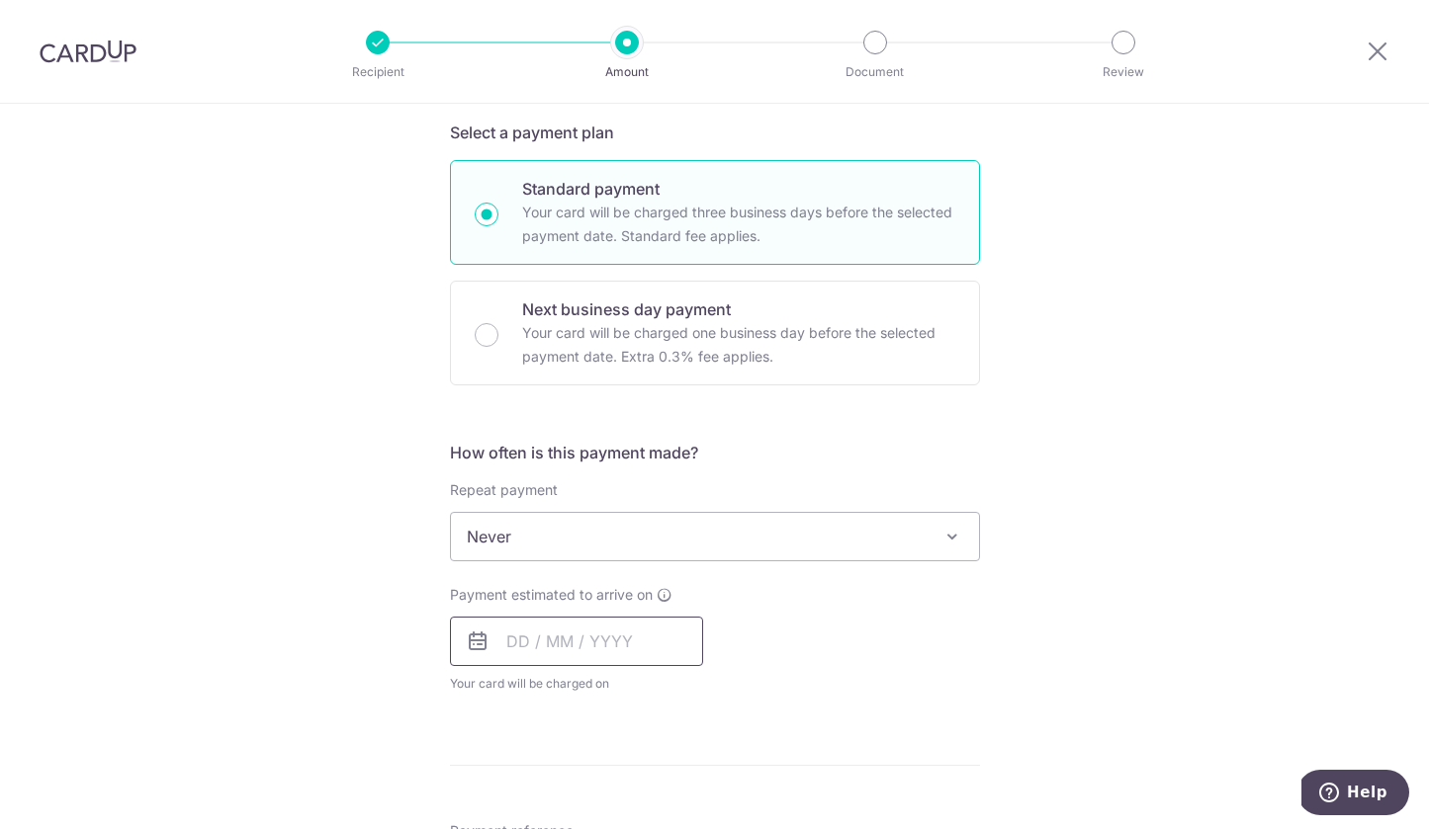
click at [512, 641] on input "text" at bounding box center [576, 641] width 253 height 49
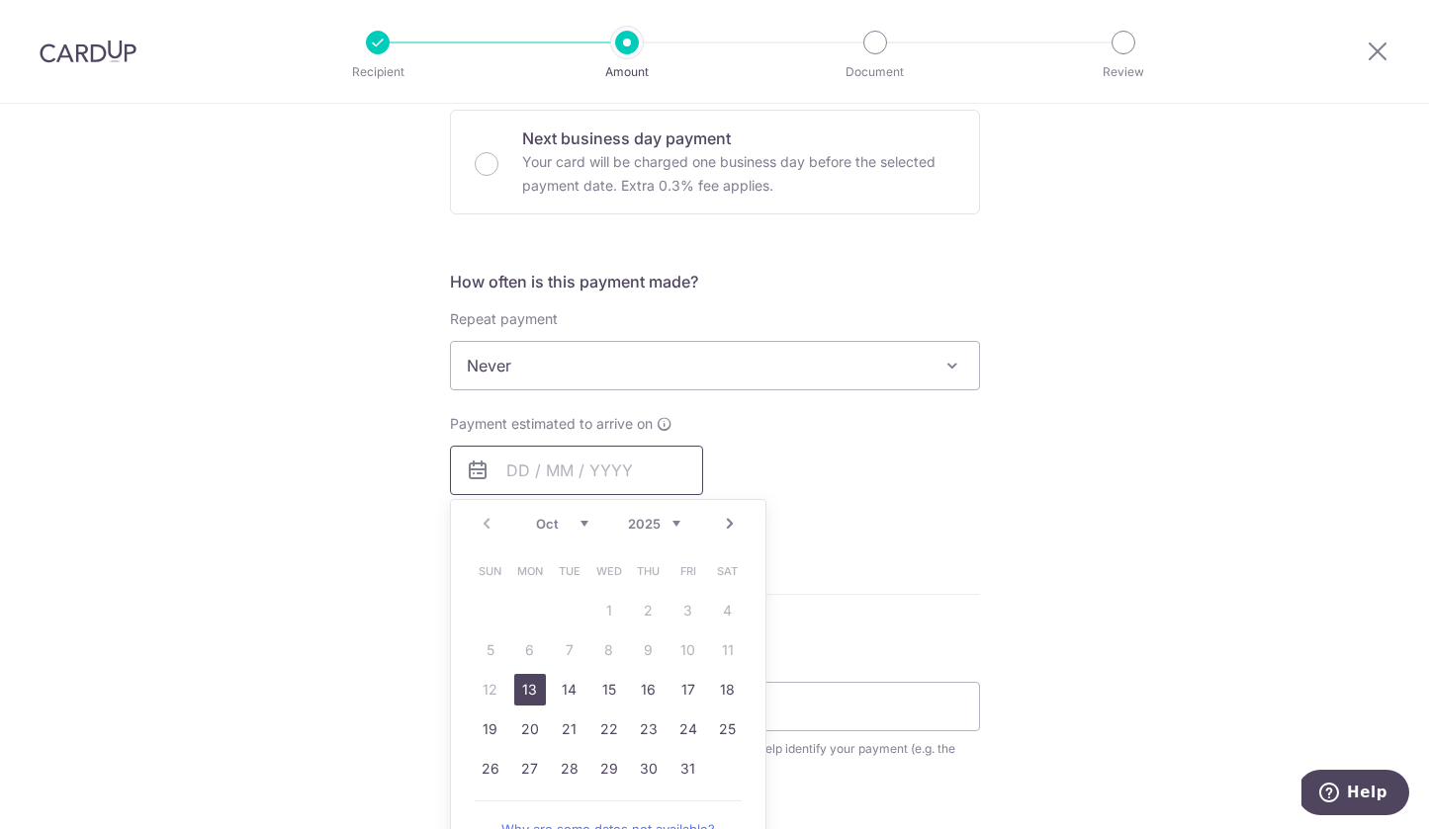
scroll to position [601, 0]
click at [529, 697] on link "13" at bounding box center [530, 688] width 32 height 32
type input "13/10/2025"
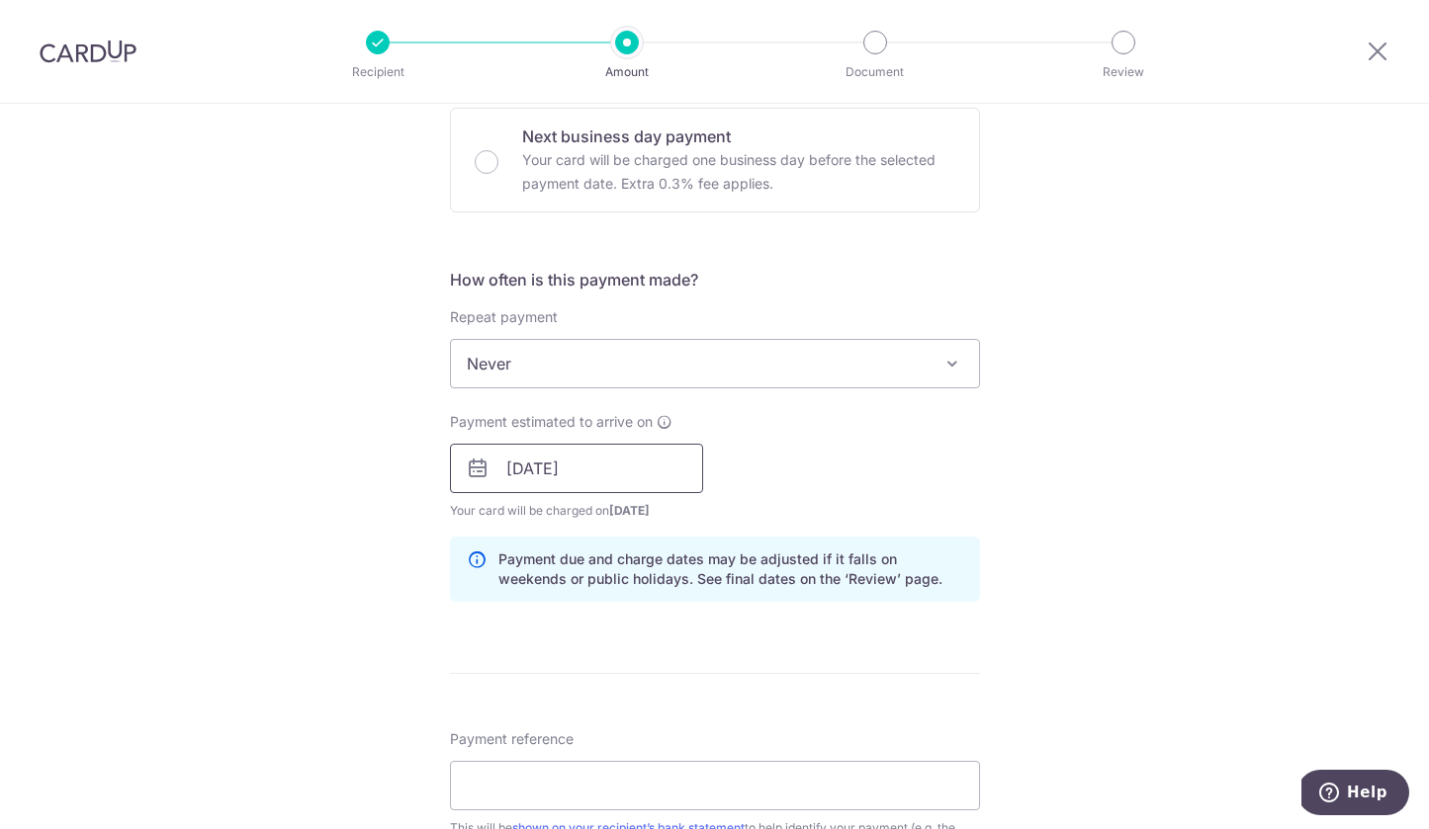
click at [543, 482] on input "[DATE]" at bounding box center [576, 468] width 253 height 49
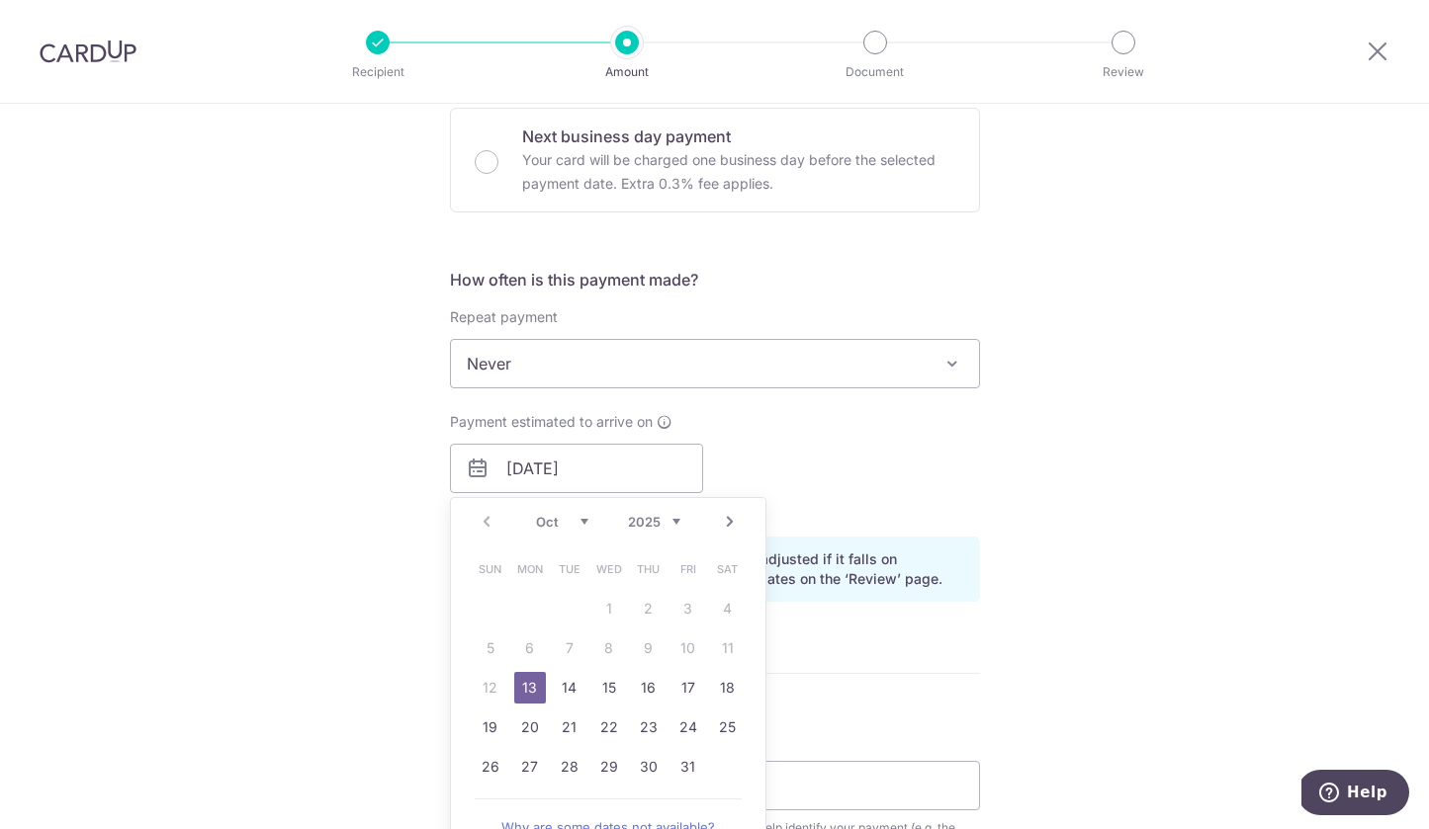
click at [533, 677] on link "13" at bounding box center [530, 688] width 32 height 32
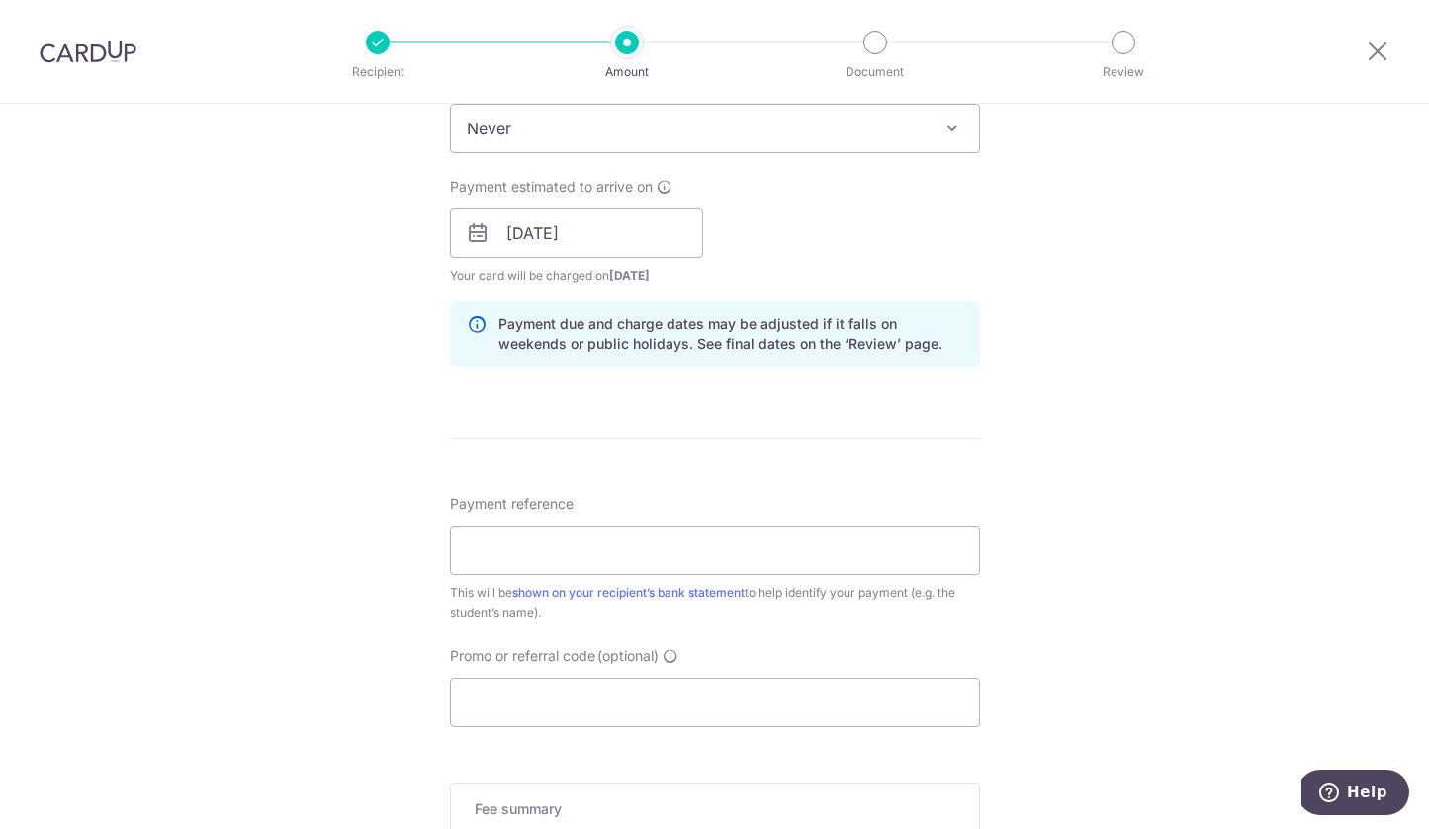
scroll to position [864, 0]
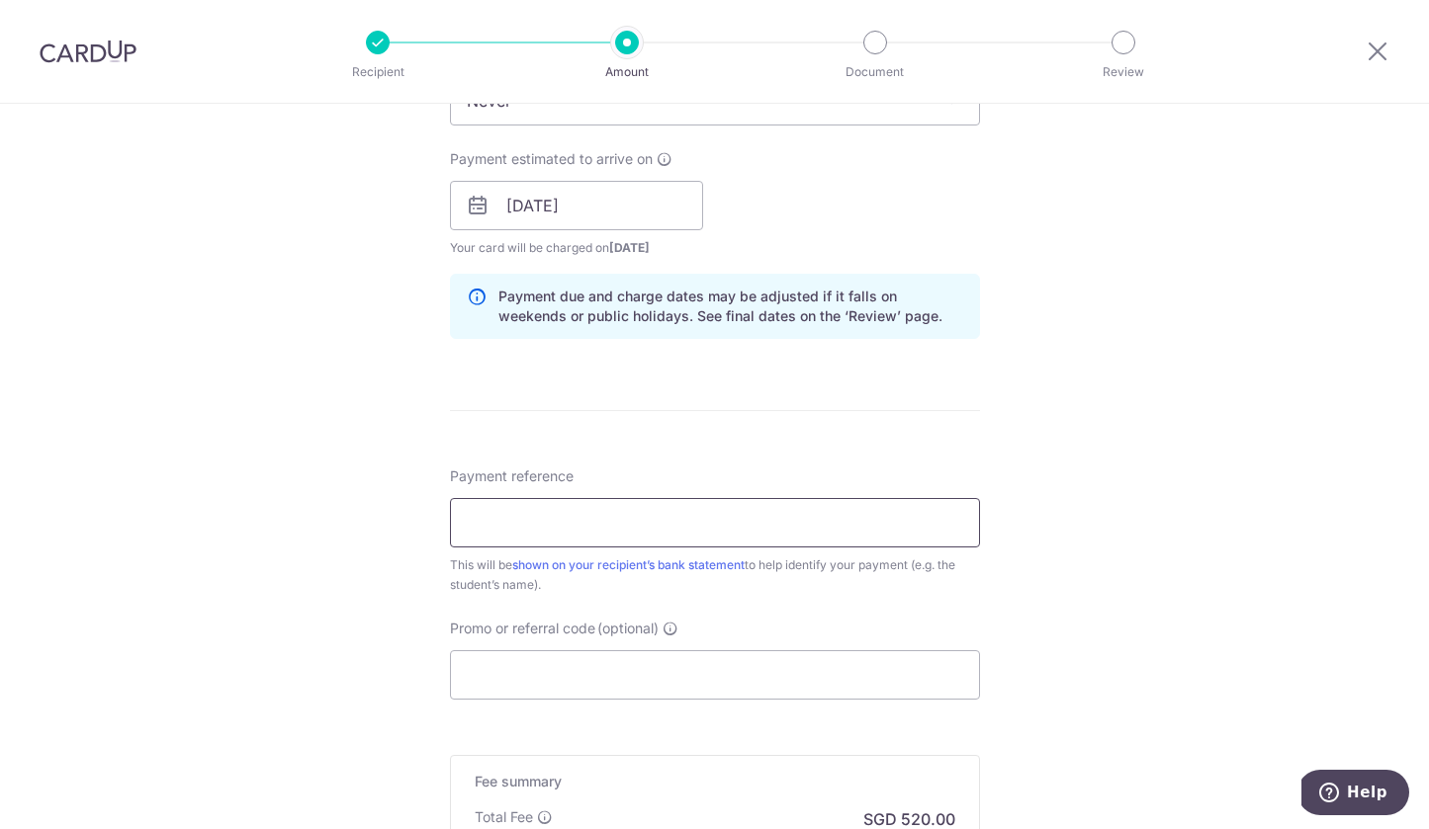
click at [741, 516] on input "Payment reference" at bounding box center [715, 522] width 530 height 49
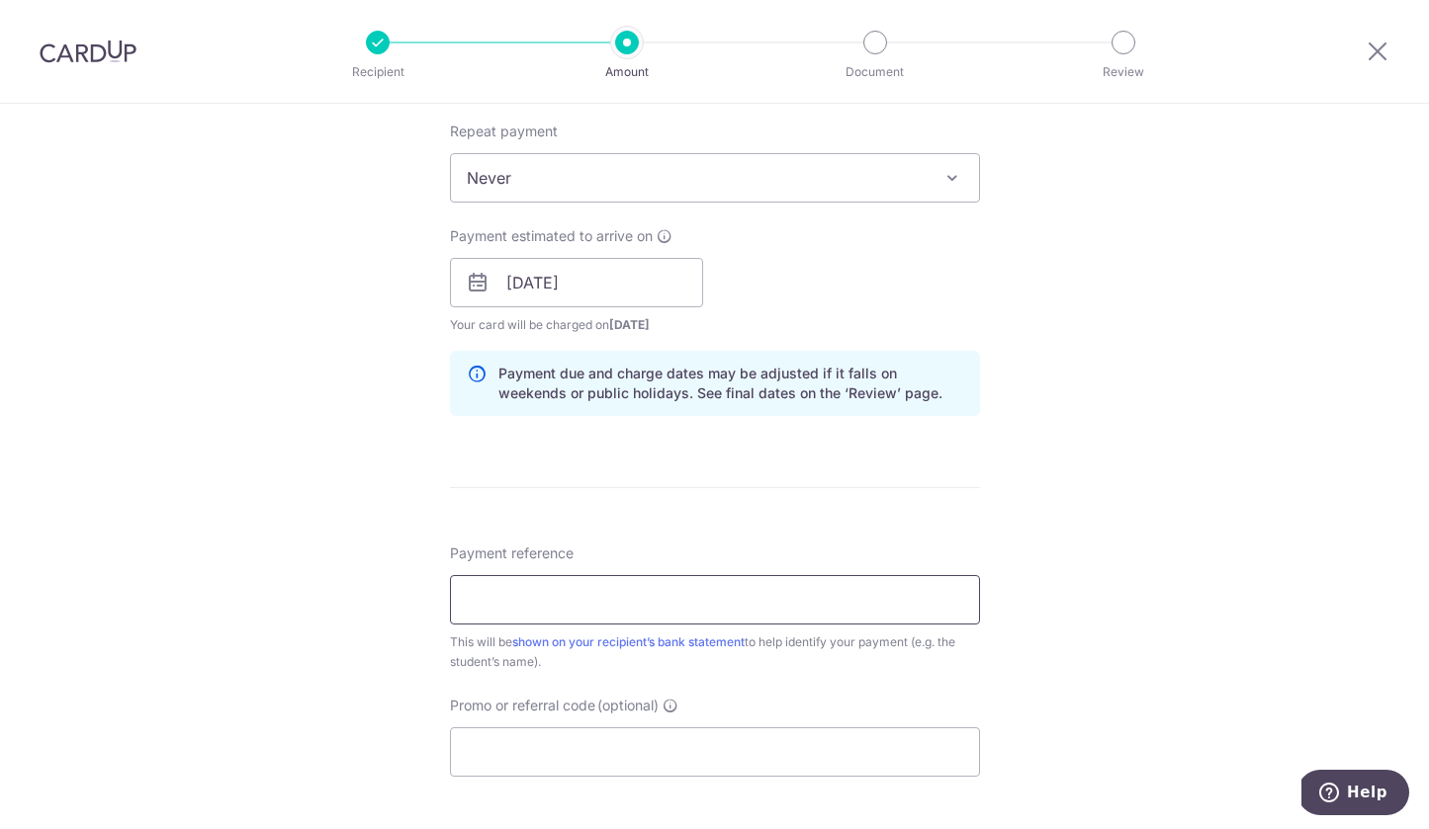
scroll to position [788, 0]
type input "E02839//Prep 1 Harper Liu"
click at [597, 759] on input "Promo or referral code (optional)" at bounding box center [715, 751] width 530 height 49
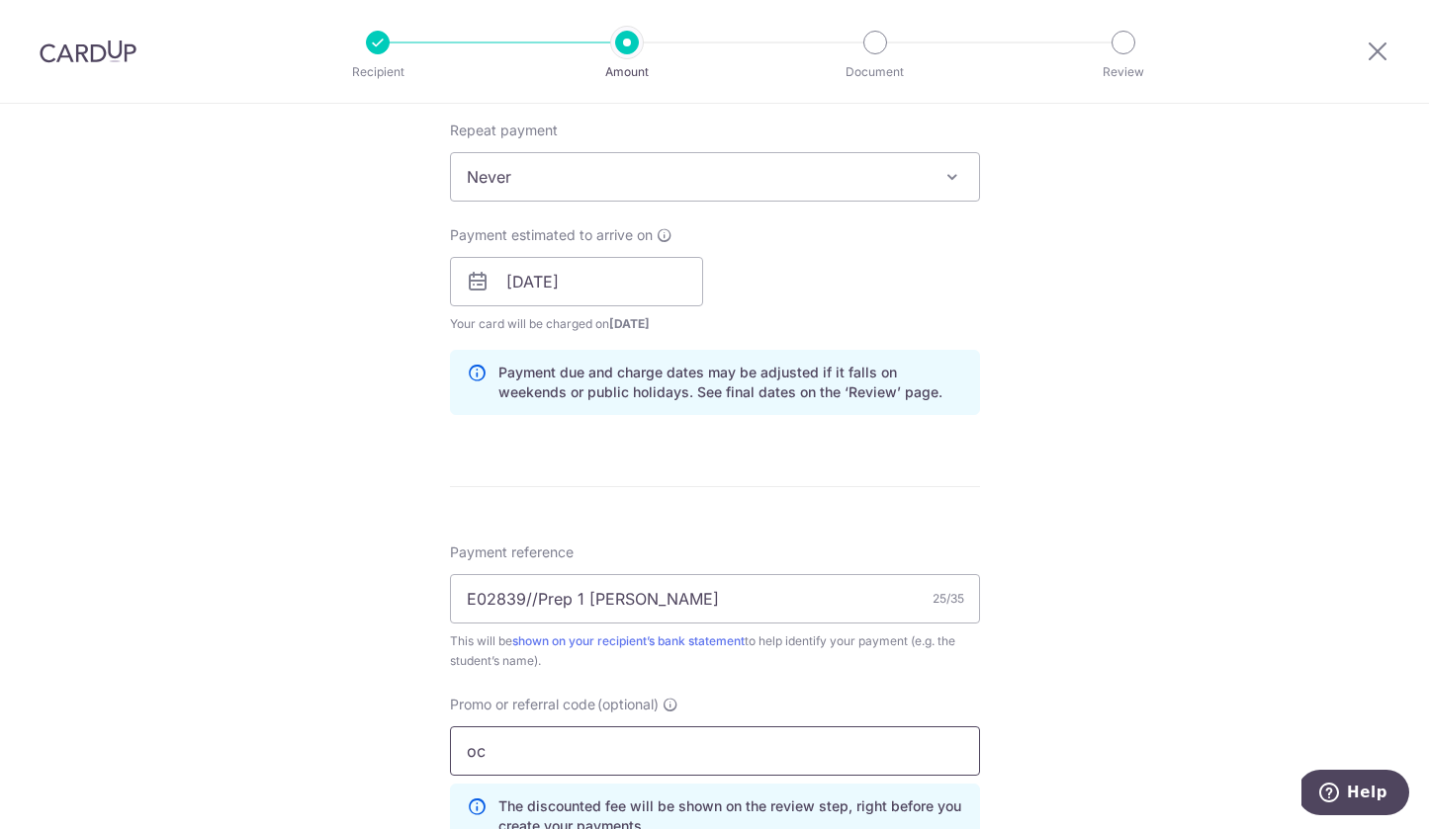
type input "o"
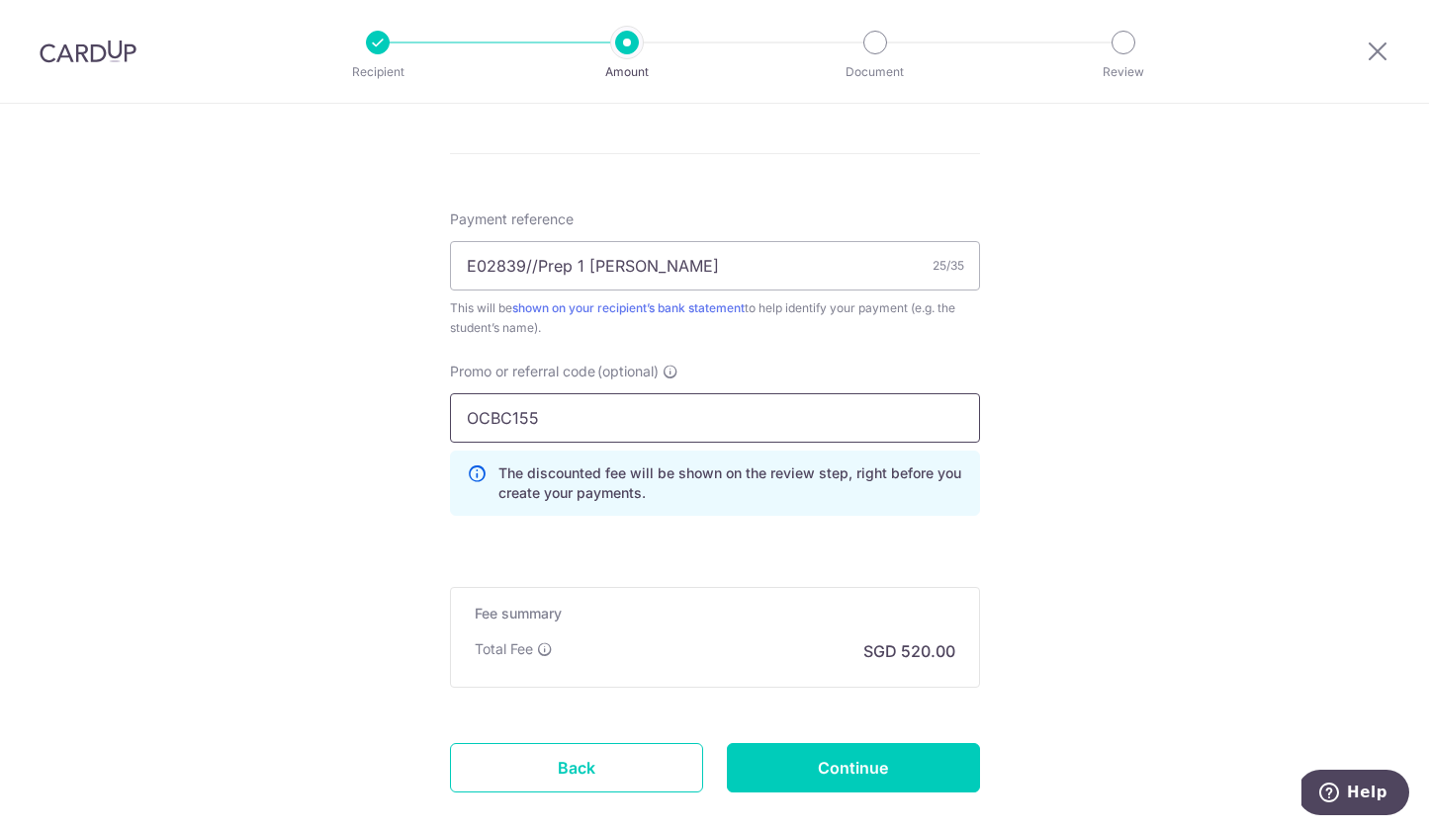
scroll to position [1106, 0]
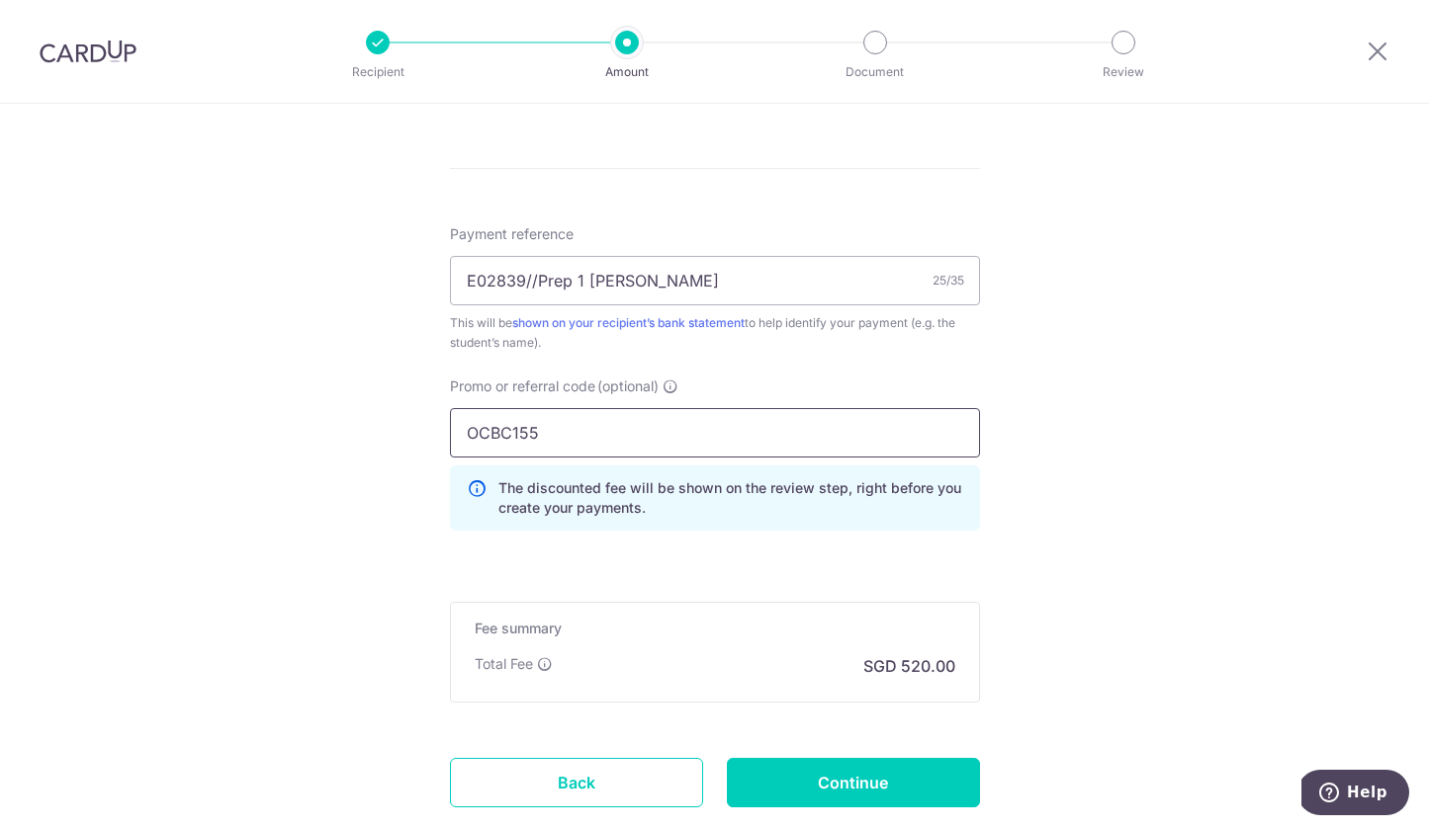
type input "OCBC155"
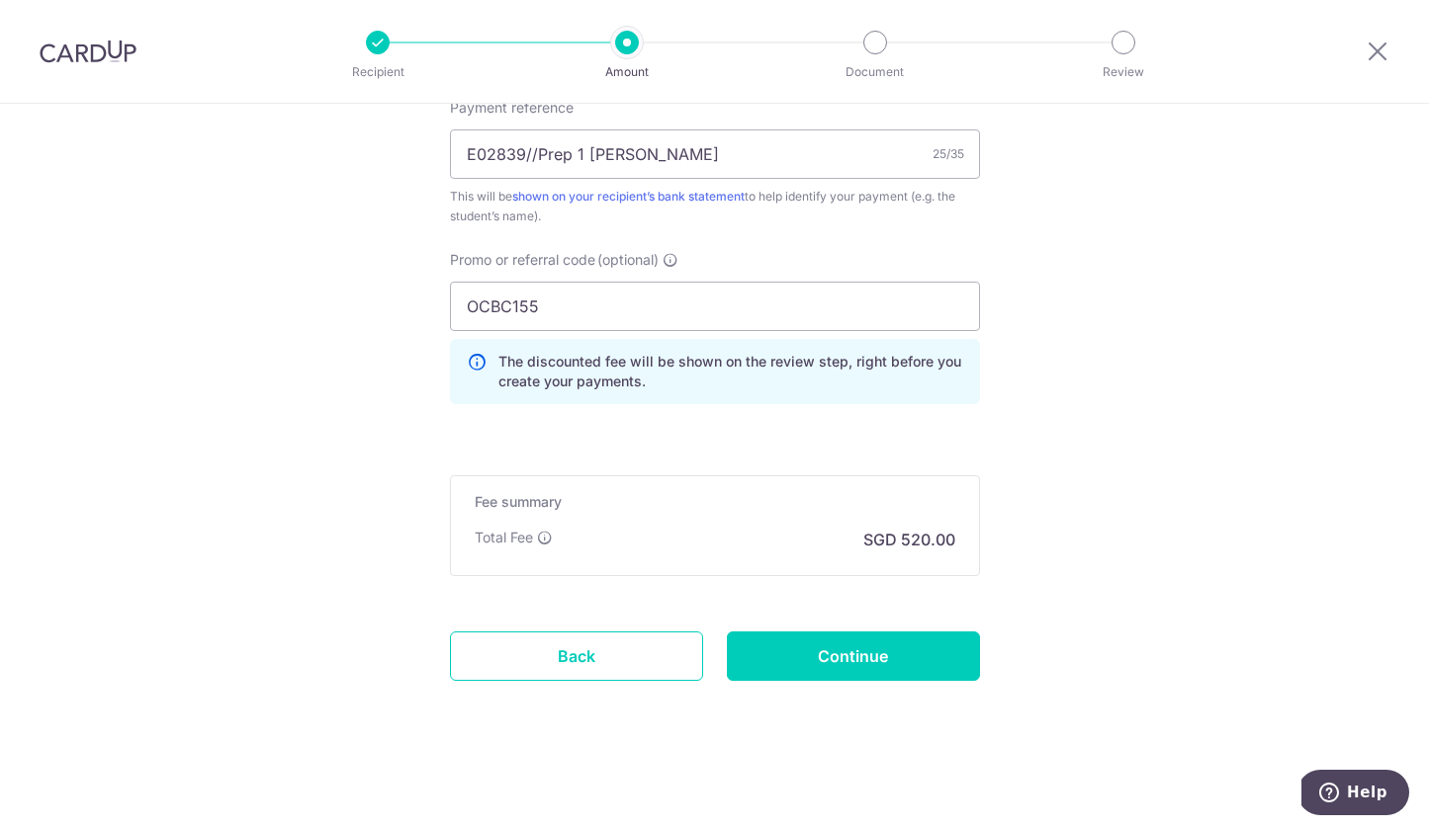
scroll to position [1233, 0]
click at [941, 661] on input "Continue" at bounding box center [853, 656] width 253 height 49
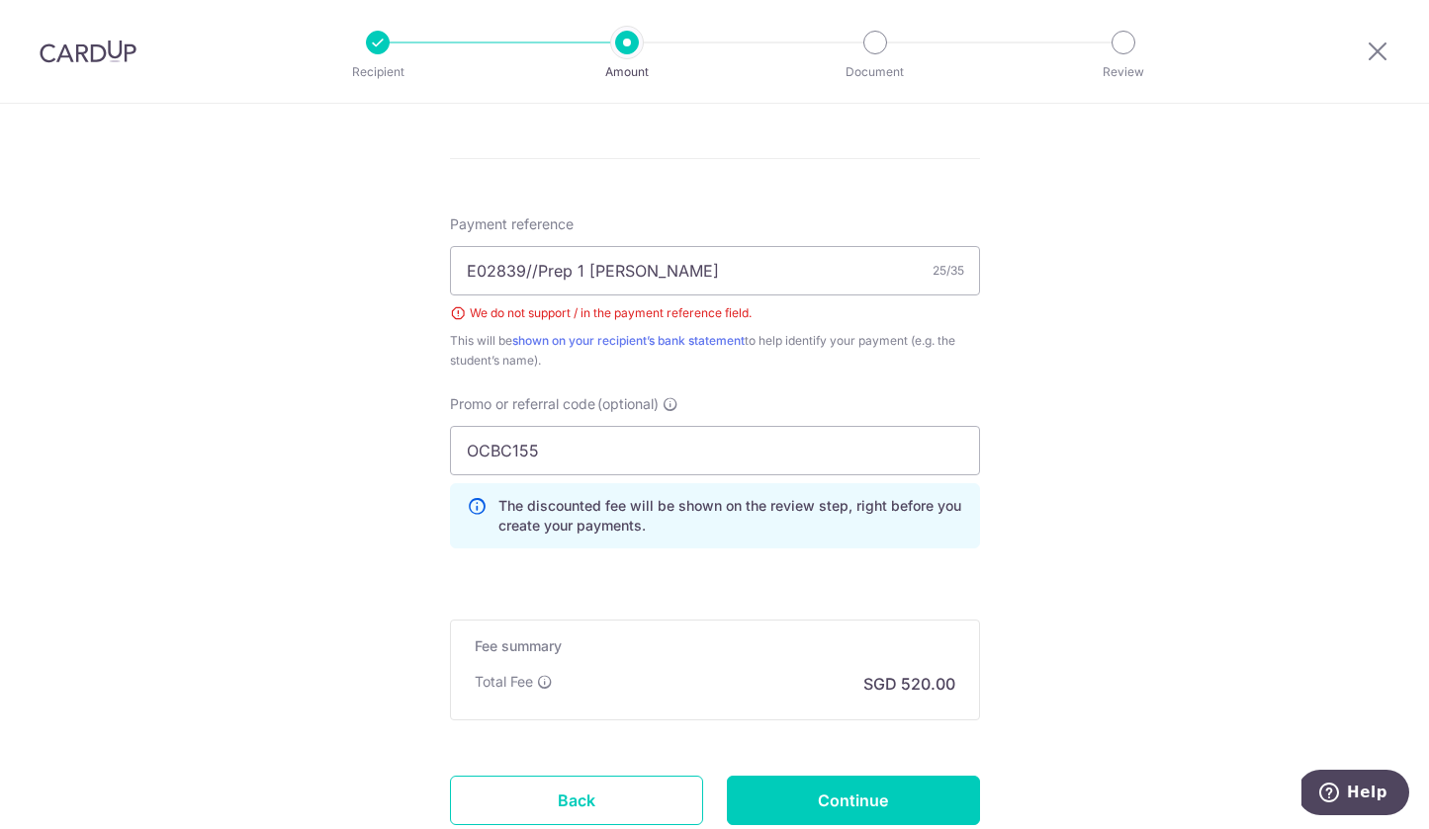
scroll to position [1114, 0]
click at [543, 278] on input "E02839//Prep 1 [PERSON_NAME]" at bounding box center [715, 272] width 530 height 49
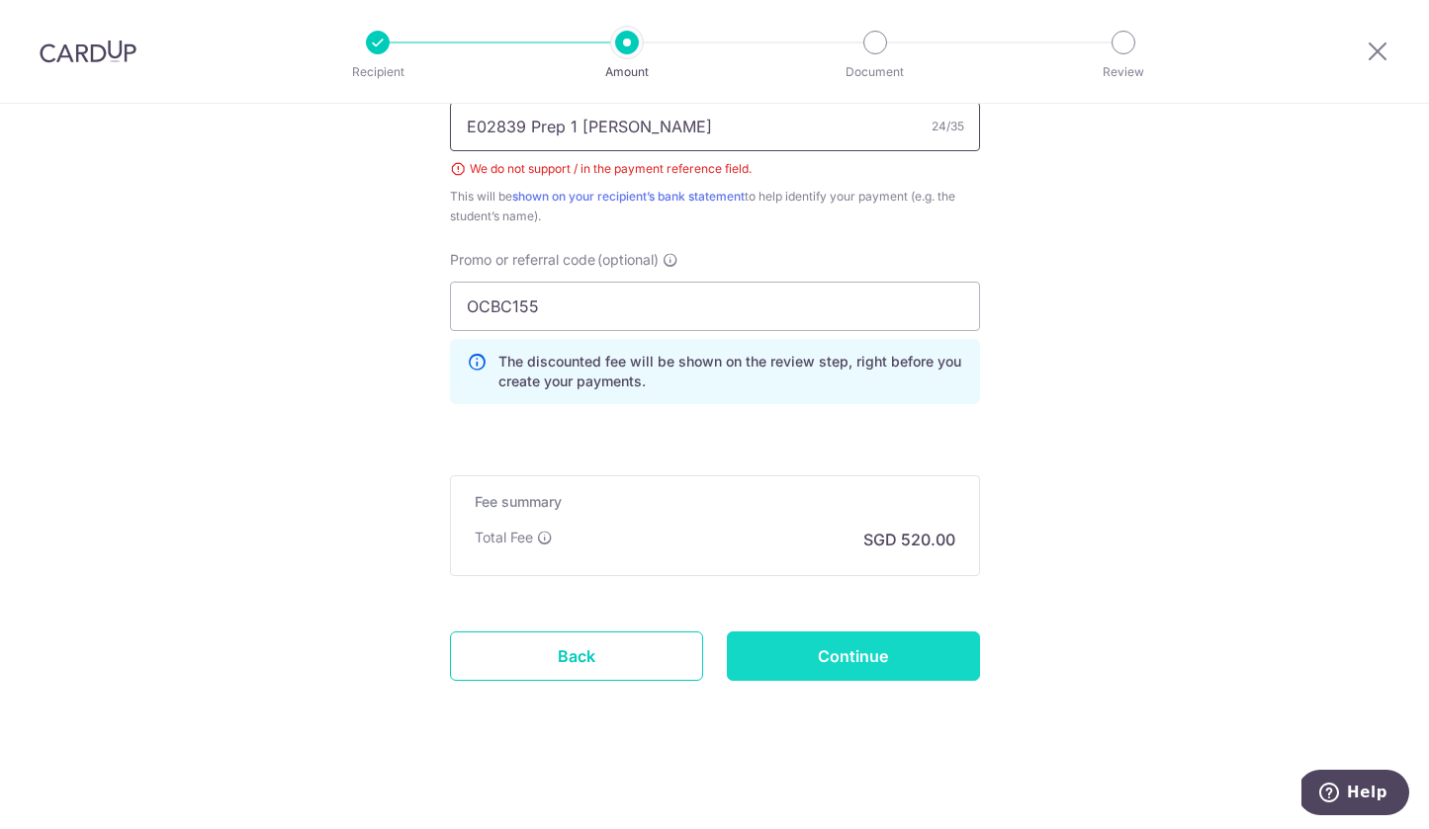
scroll to position [1261, 0]
click at [695, 139] on input "E02839 Prep 1 [PERSON_NAME]" at bounding box center [715, 126] width 530 height 49
click at [695, 139] on input "E02839 Prep 1 Harper Liu" at bounding box center [715, 126] width 530 height 49
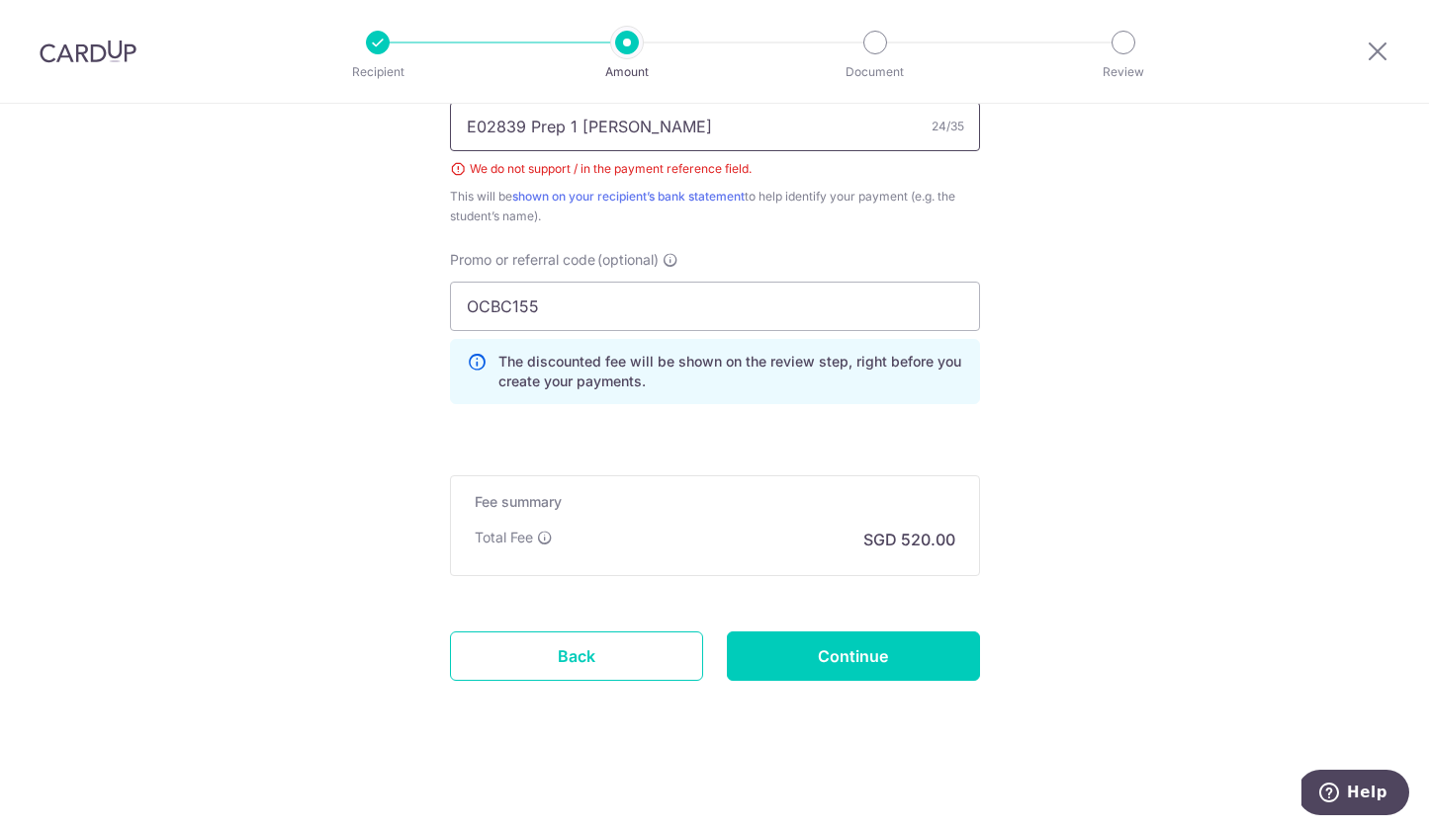
scroll to position [1243, 0]
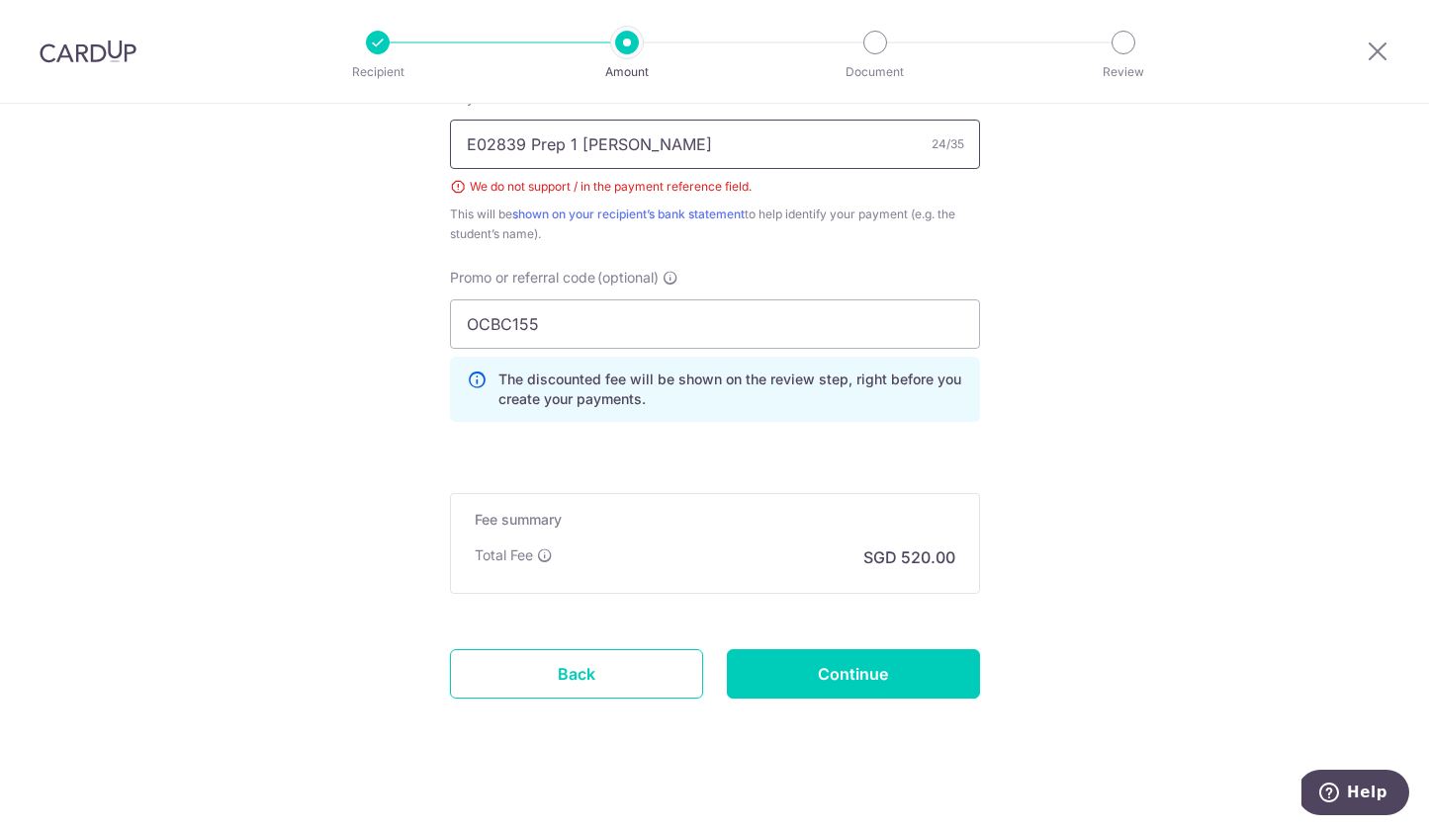
drag, startPoint x: 721, startPoint y: 120, endPoint x: 479, endPoint y: 110, distance: 241.4
click at [479, 110] on div "Payment reference E02839 Prep 1 Harper Liu 24/35 We do not support / in the pay…" at bounding box center [715, 166] width 530 height 156
type input "E02839 Prep 1 Harper Liu"
click at [924, 673] on input "Continue" at bounding box center [853, 674] width 253 height 49
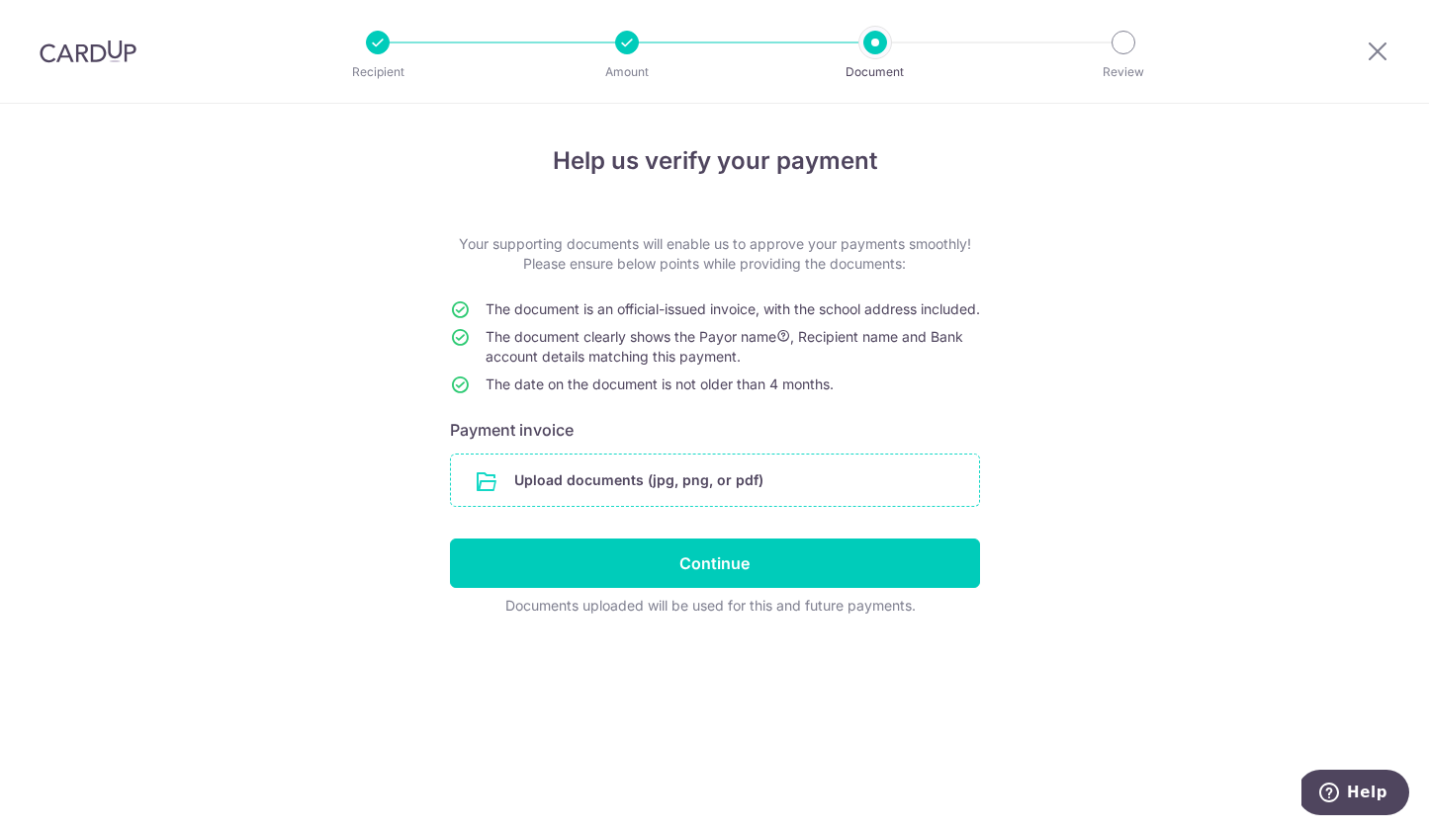
click at [743, 506] on input "file" at bounding box center [715, 480] width 528 height 51
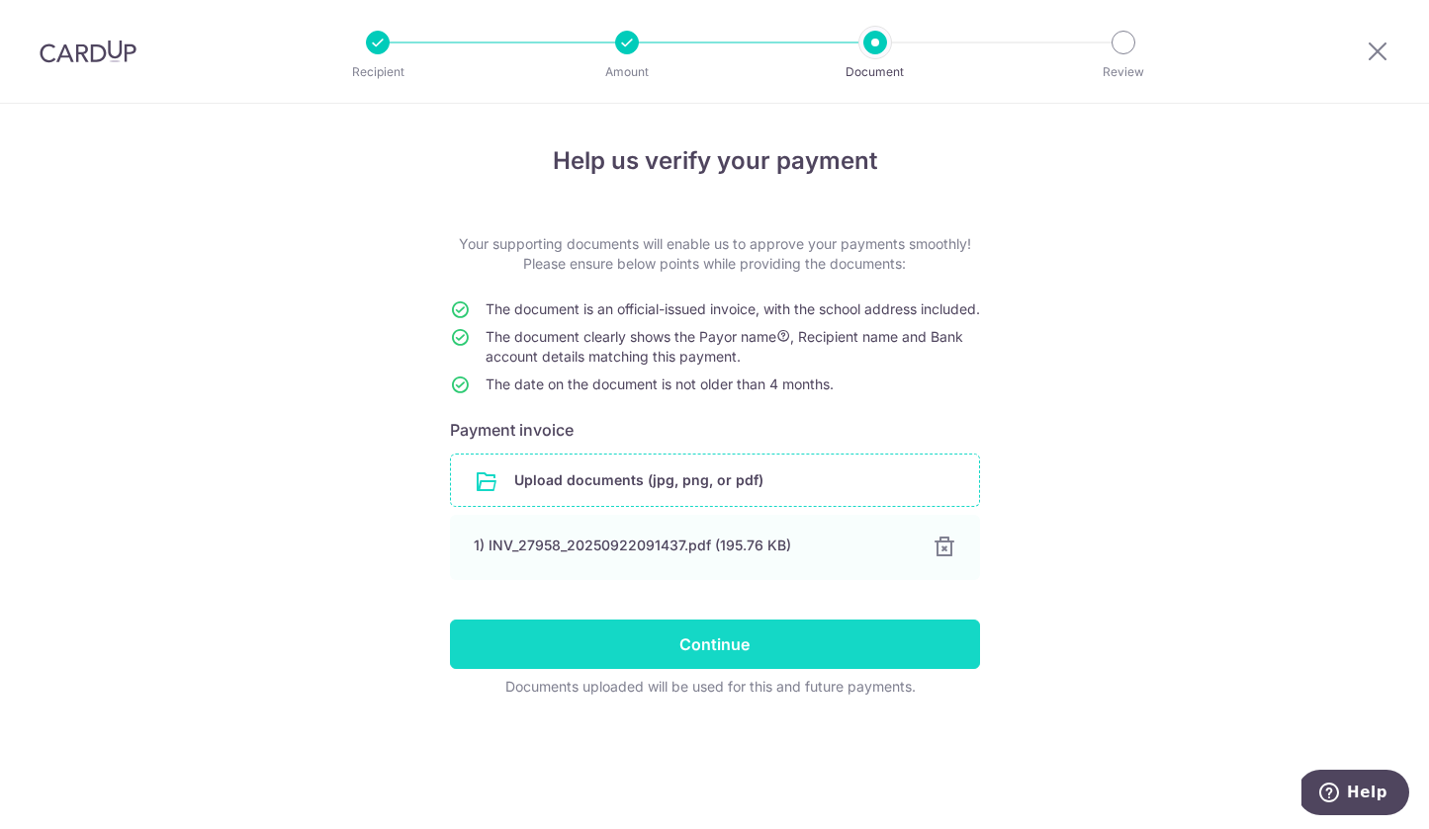
click at [744, 652] on input "Continue" at bounding box center [715, 644] width 530 height 49
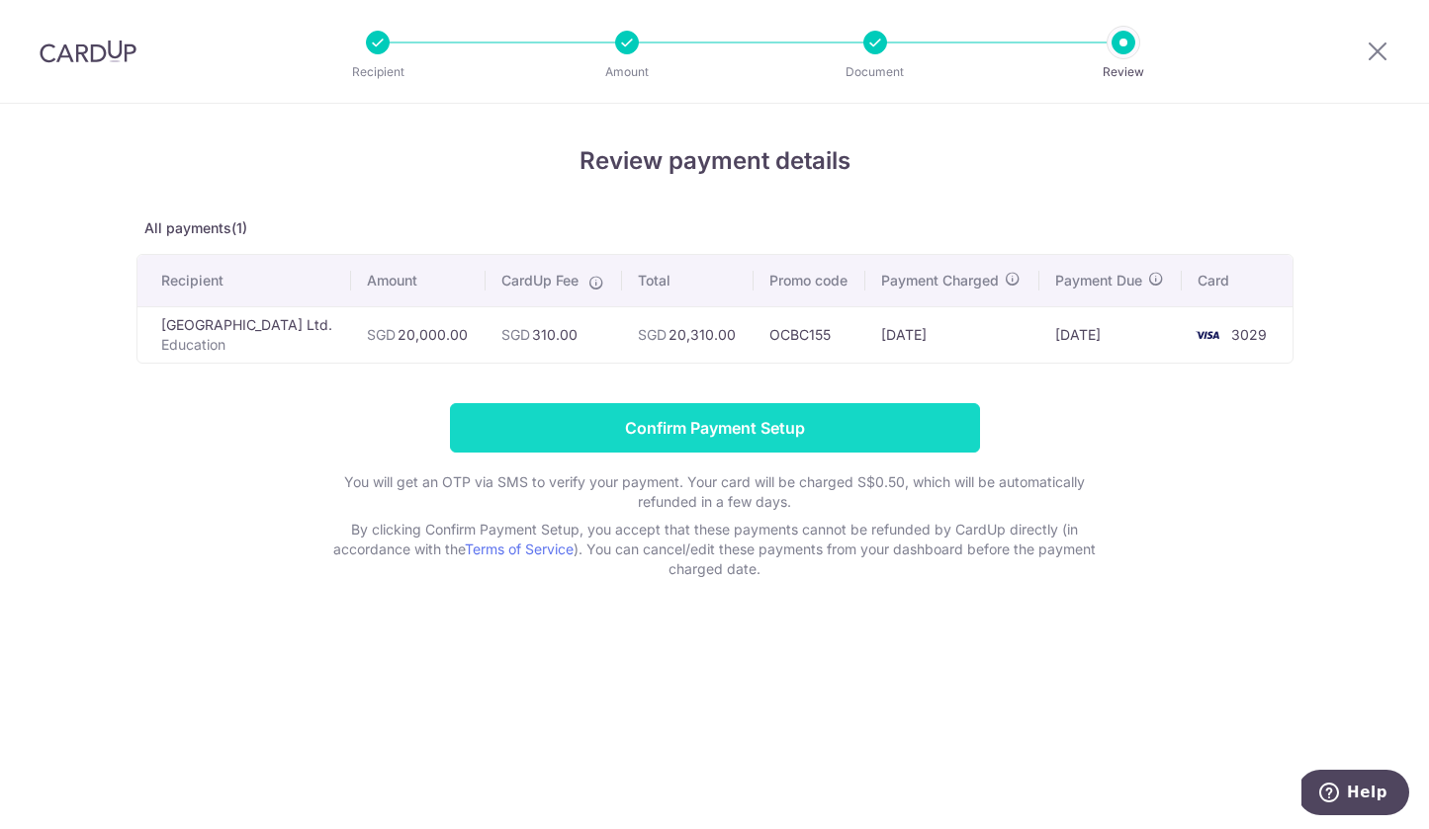
click at [807, 453] on input "Confirm Payment Setup" at bounding box center [715, 427] width 530 height 49
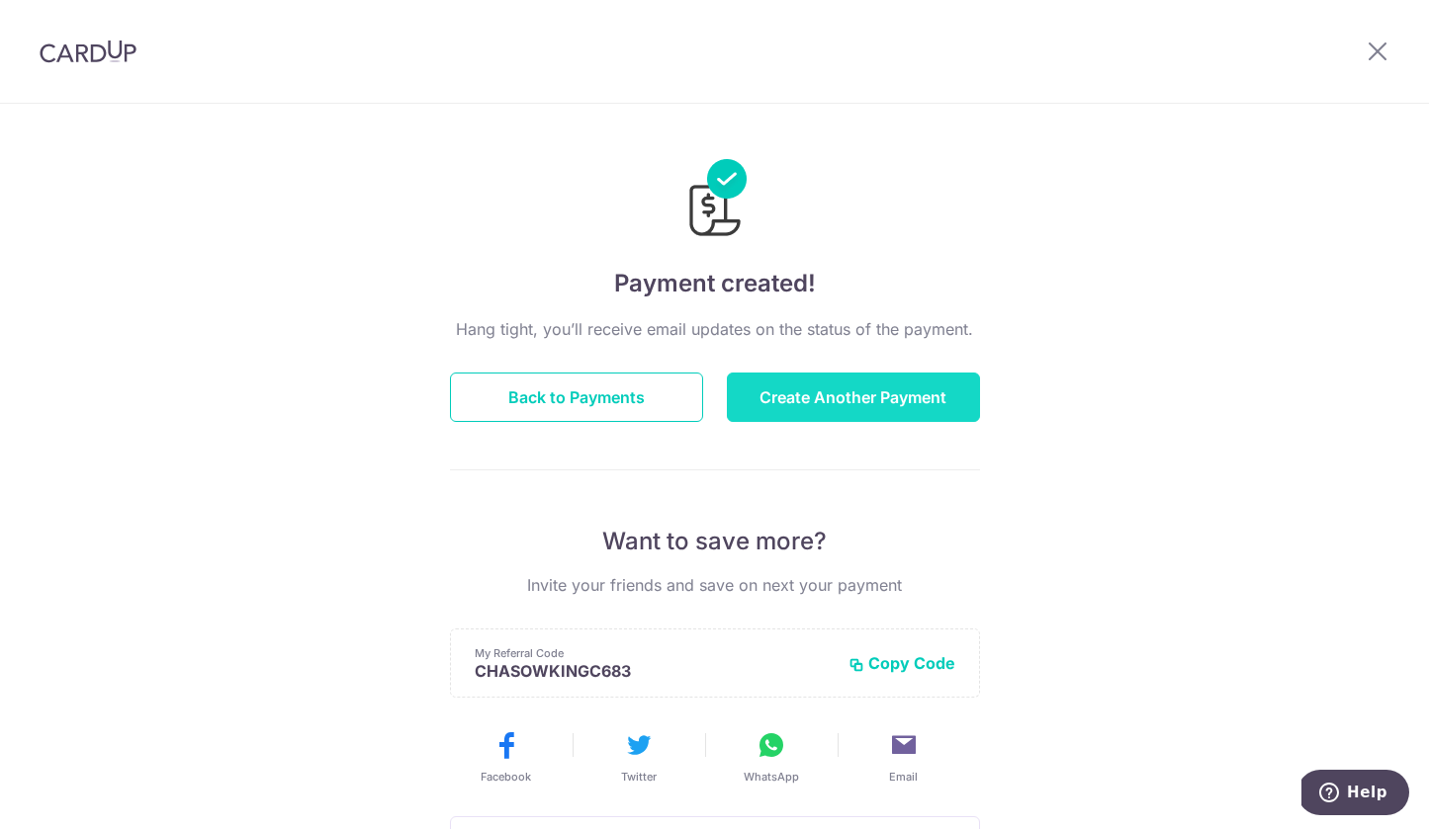
click at [827, 413] on button "Create Another Payment" at bounding box center [853, 397] width 253 height 49
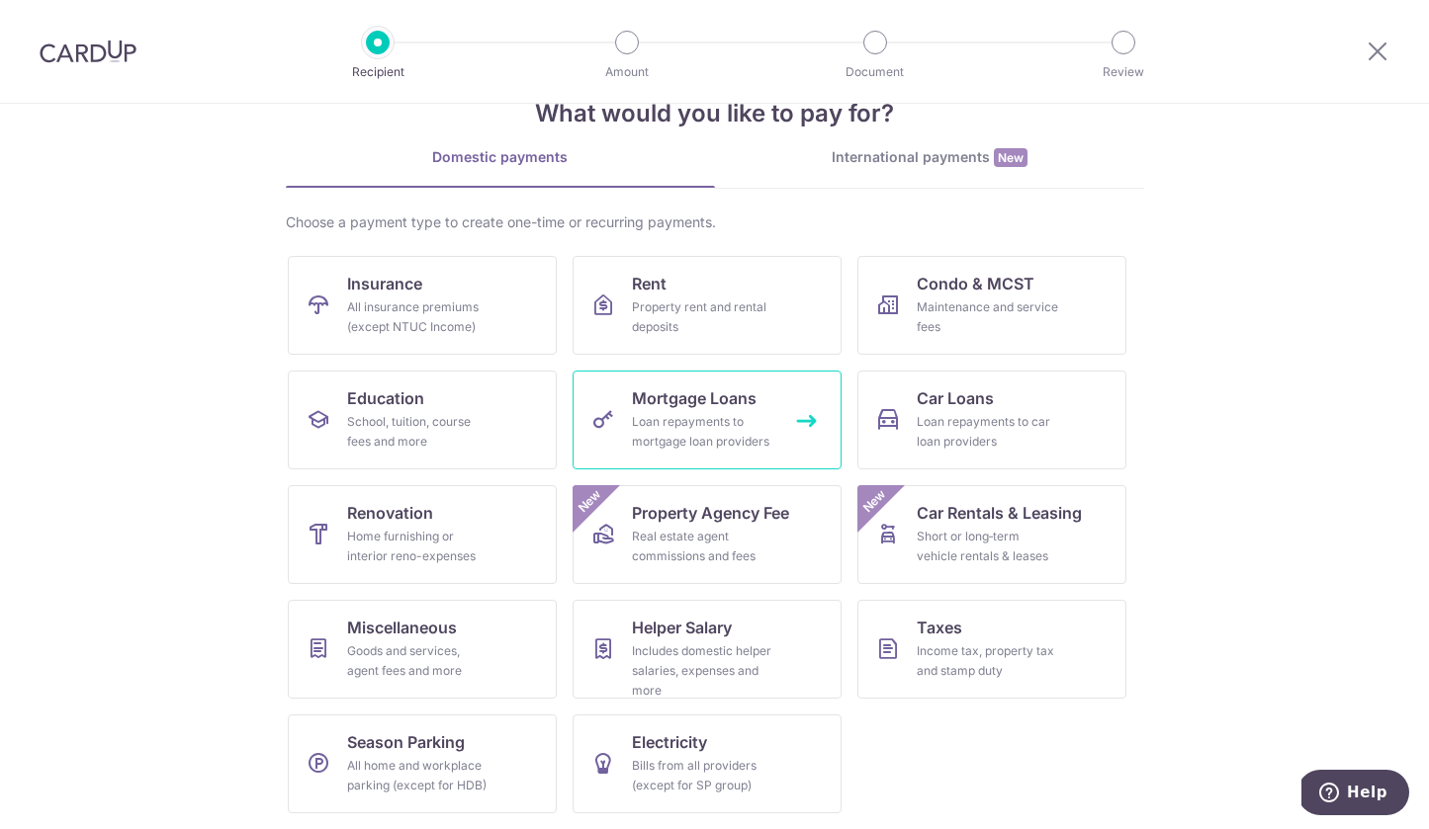
scroll to position [55, 0]
click at [319, 419] on icon at bounding box center [318, 420] width 24 height 24
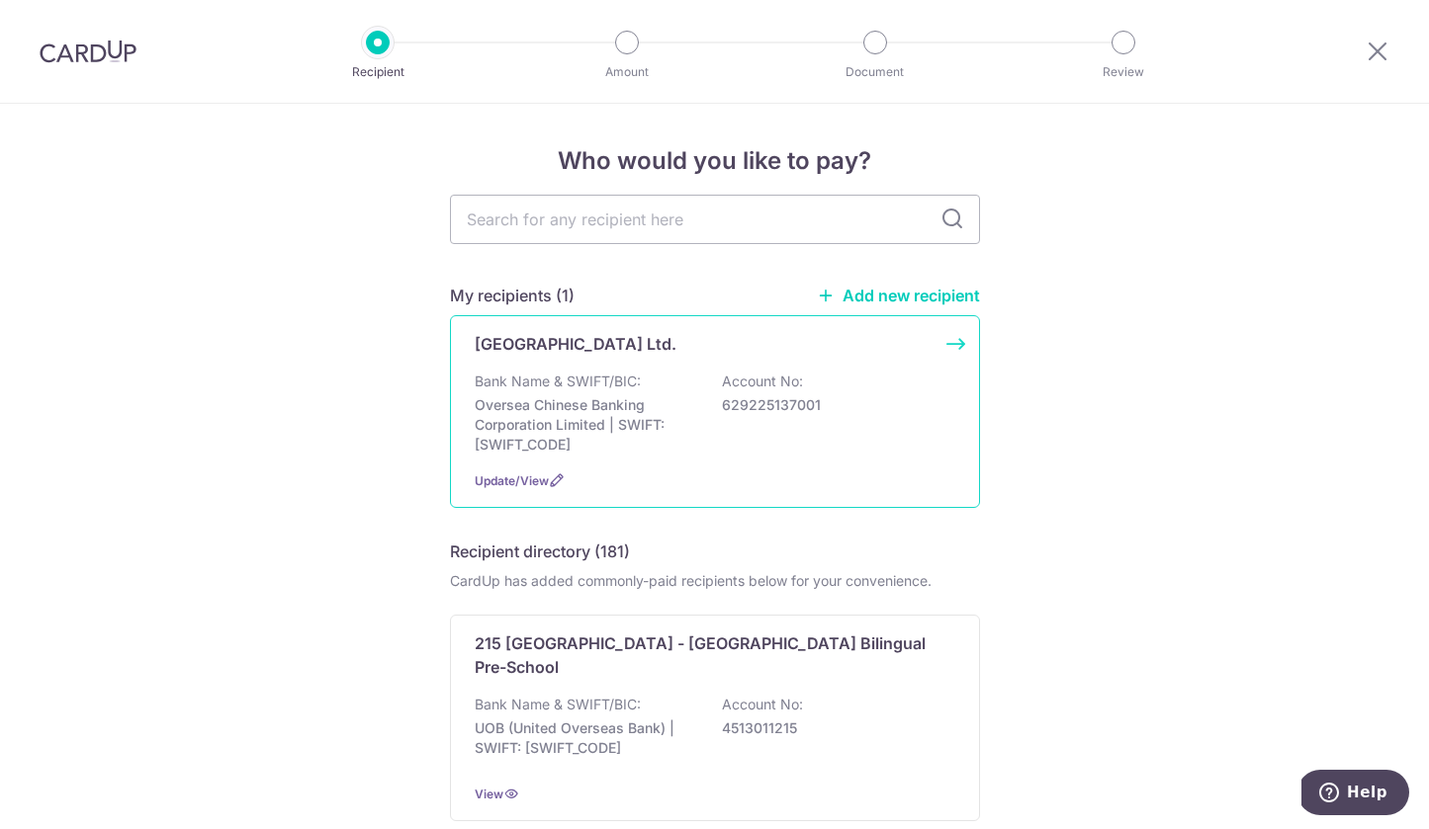
click at [666, 427] on p "Oversea Chinese Banking Corporation Limited | SWIFT: [SWIFT_CODE]" at bounding box center [585, 424] width 221 height 59
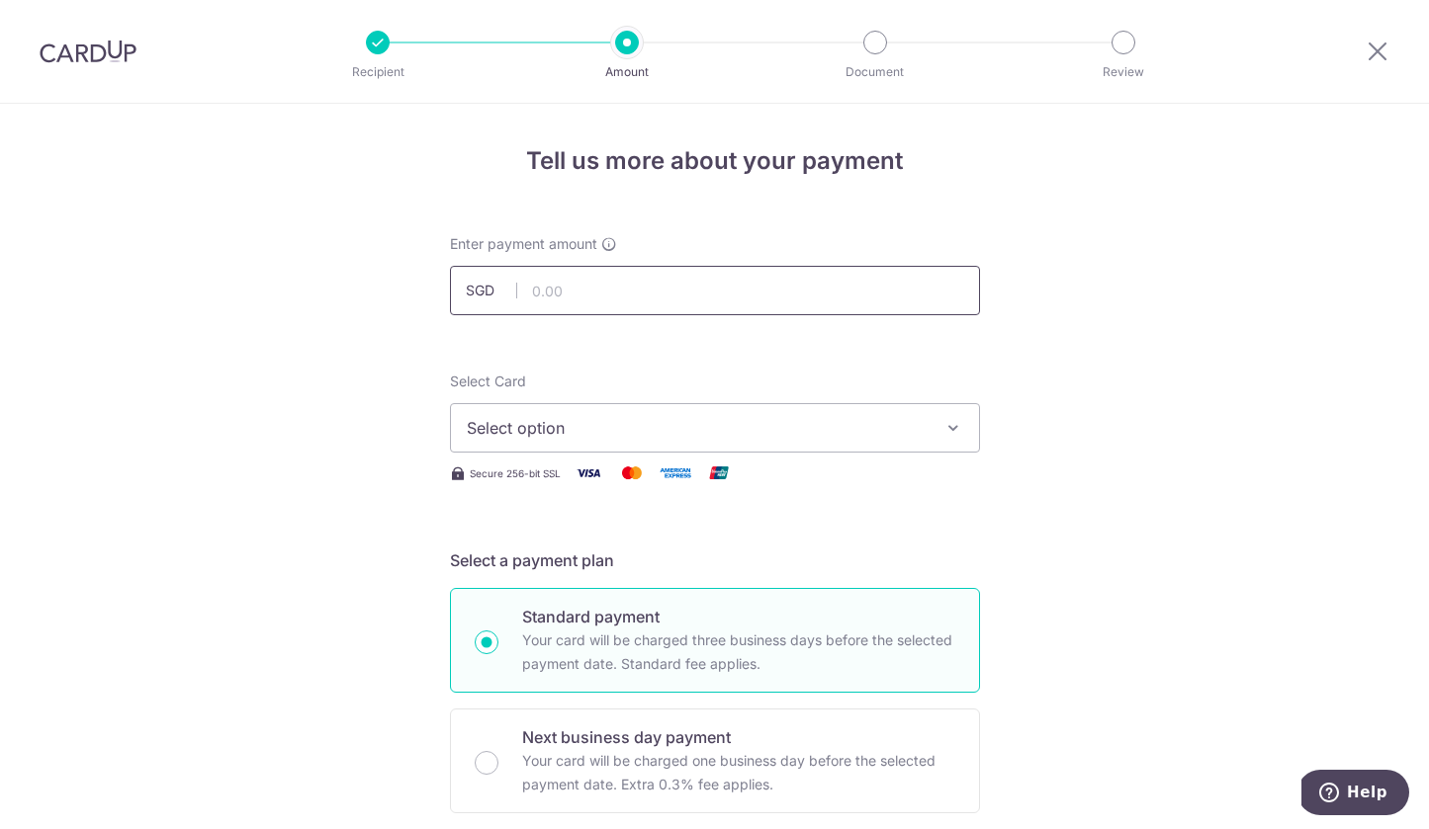
click at [599, 271] on input "text" at bounding box center [715, 290] width 530 height 49
type input "3,920.00"
click at [651, 420] on span "Select option" at bounding box center [697, 428] width 461 height 24
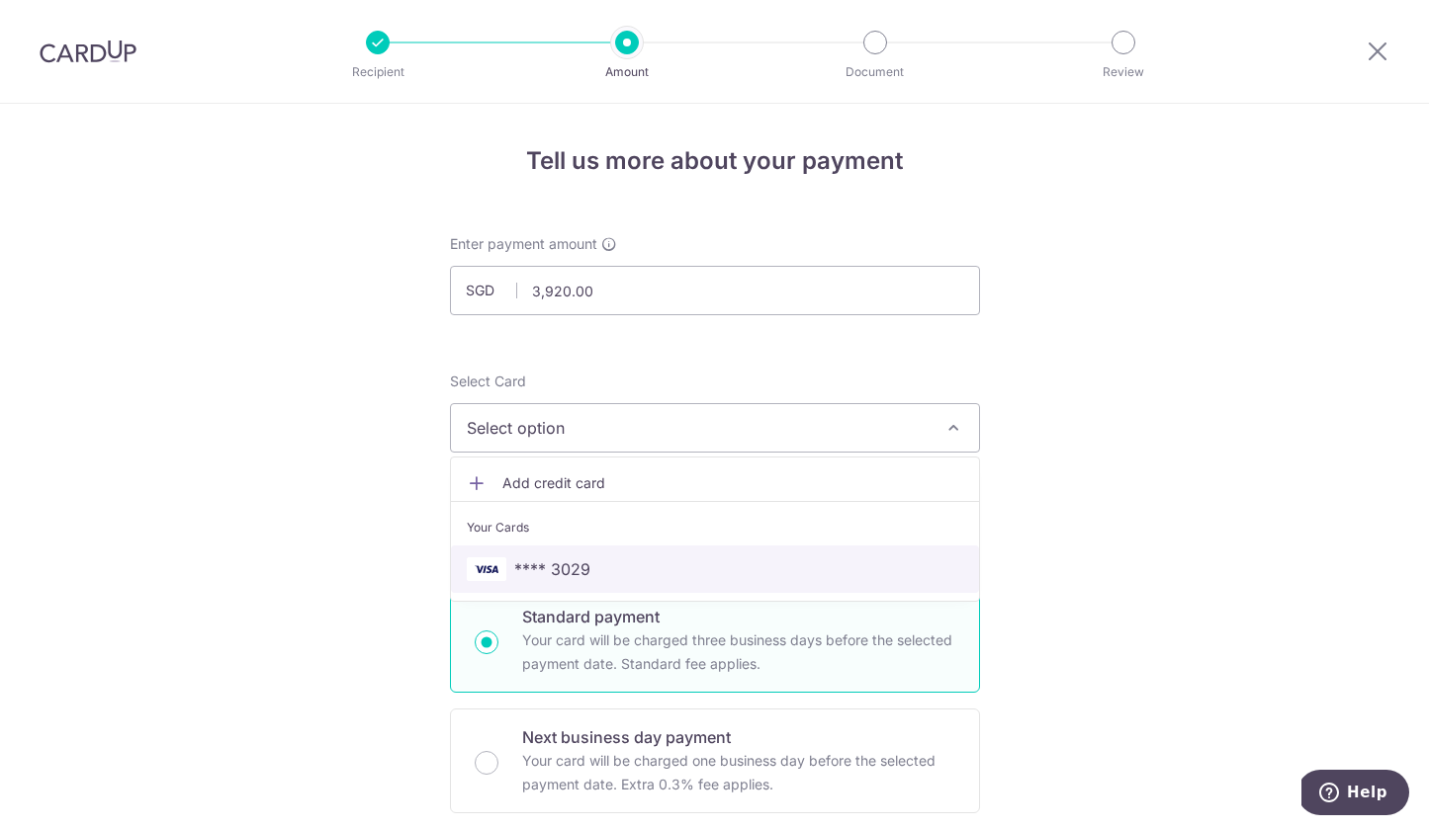
click at [625, 563] on span "**** 3029" at bounding box center [715, 570] width 496 height 24
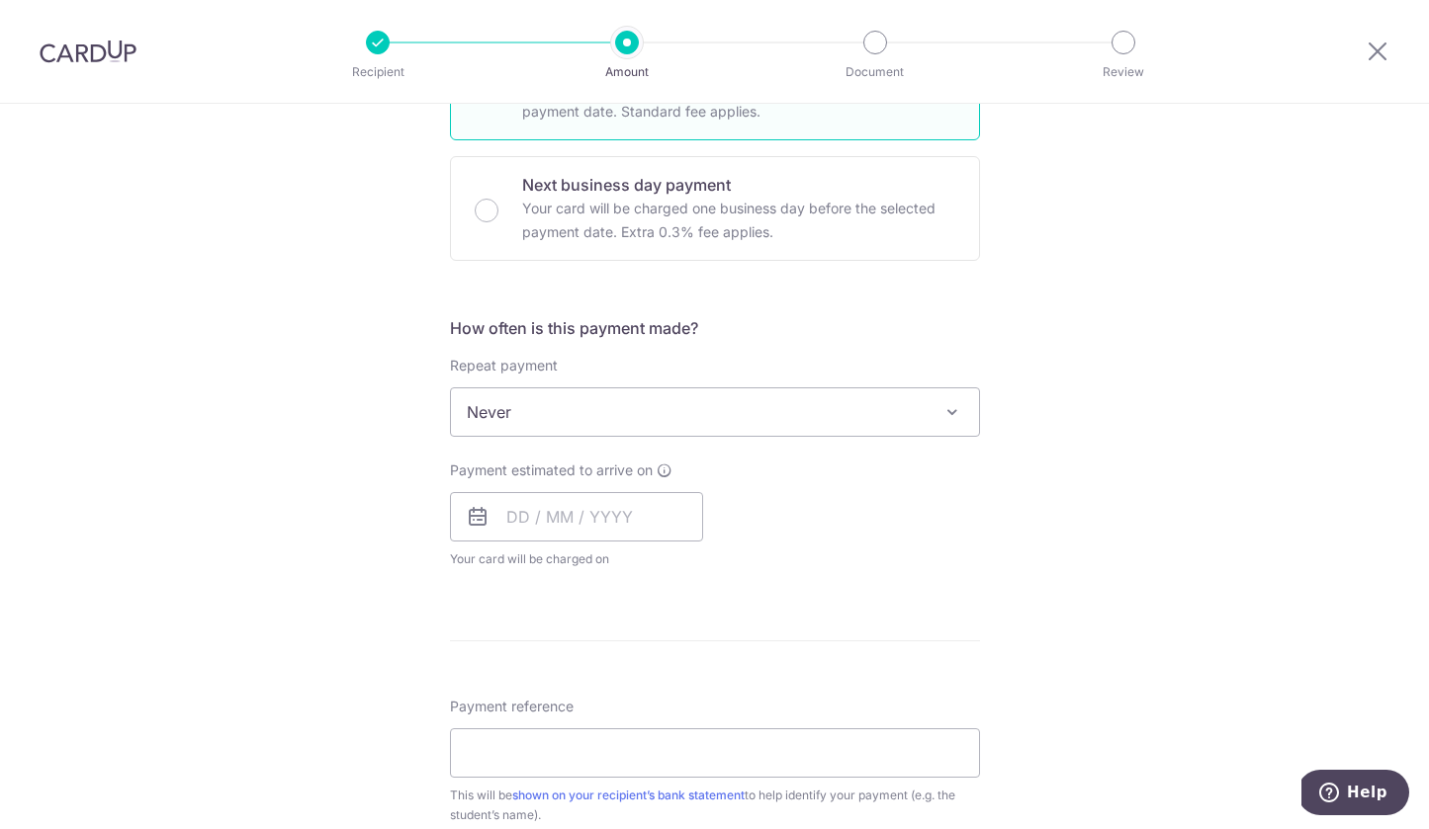
scroll to position [581, 0]
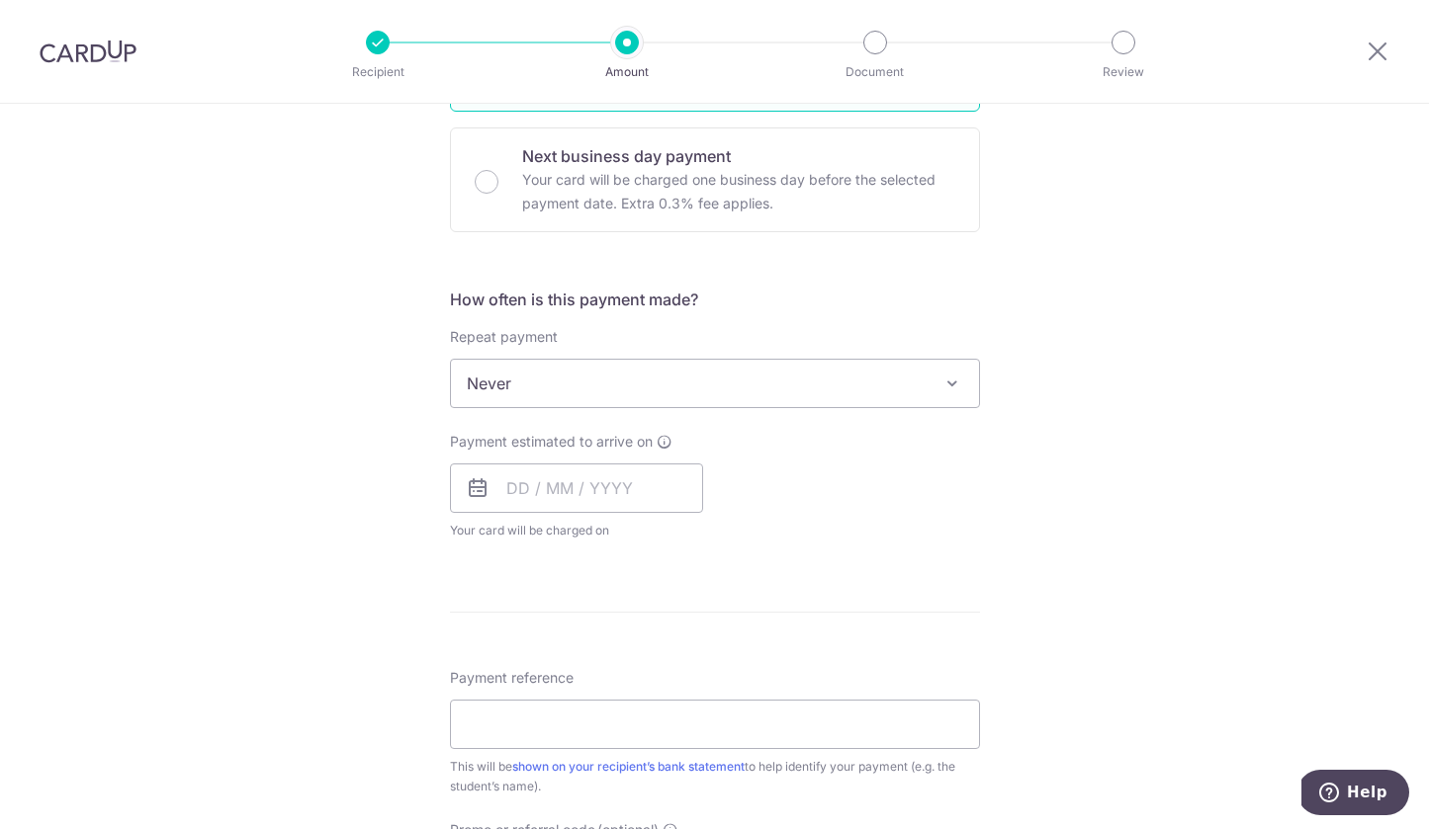
click at [683, 384] on span "Never" at bounding box center [715, 383] width 528 height 47
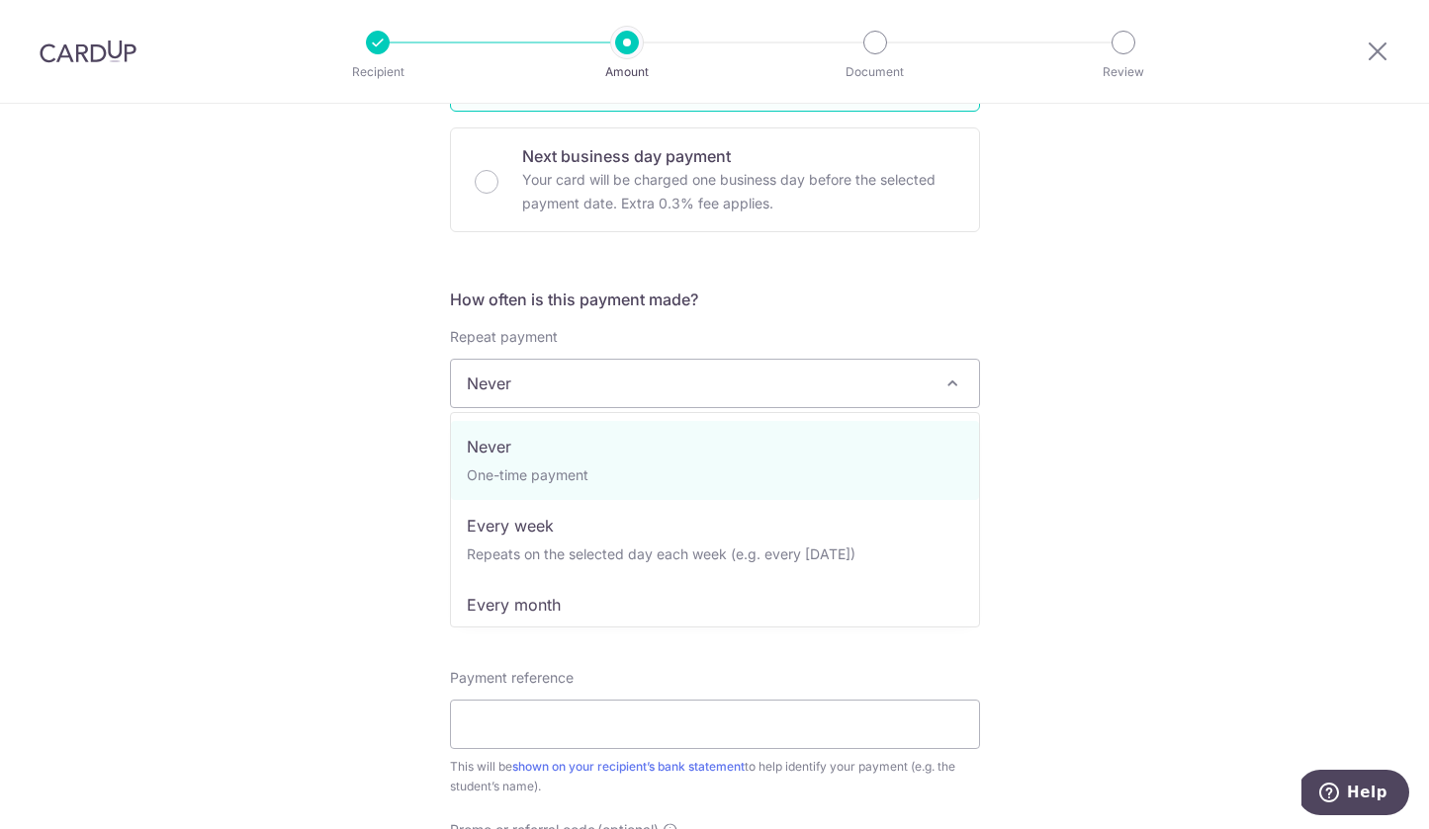
click at [718, 311] on div "How often is this payment made? Repeat payment Never Every week Every month Eve…" at bounding box center [715, 422] width 530 height 269
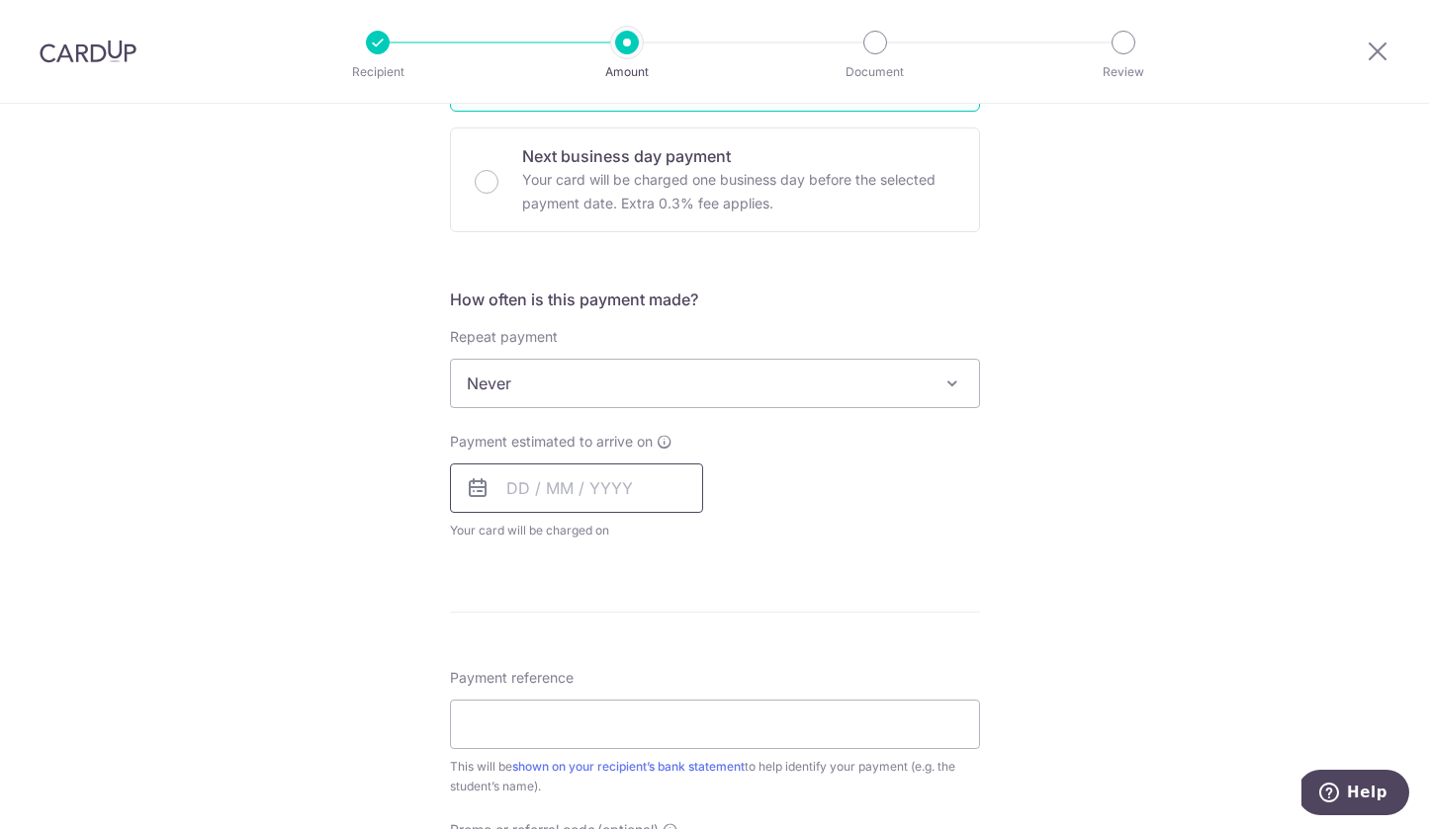
click at [587, 485] on input "text" at bounding box center [576, 488] width 253 height 49
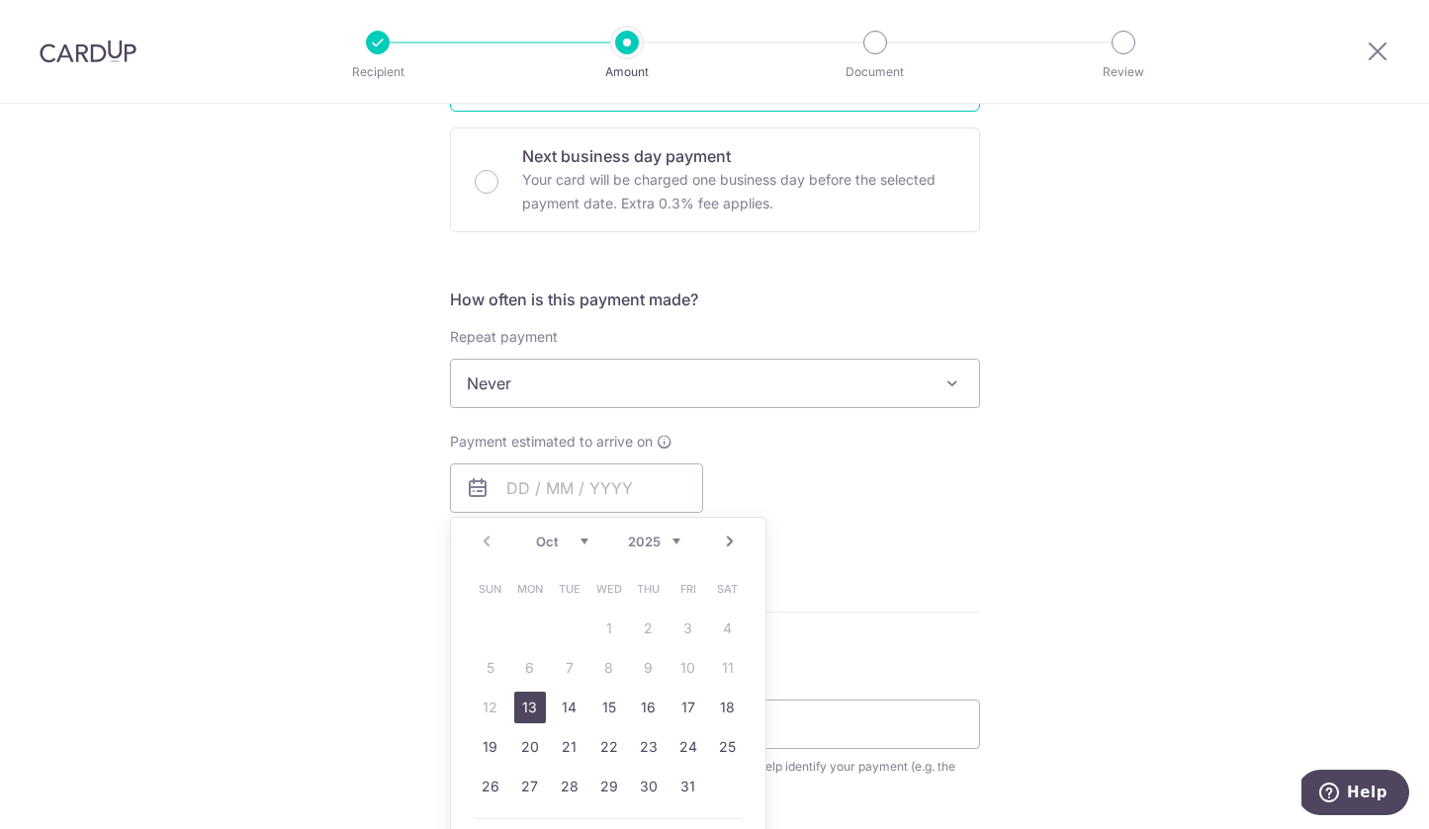
click at [522, 709] on link "13" at bounding box center [530, 708] width 32 height 32
type input "[DATE]"
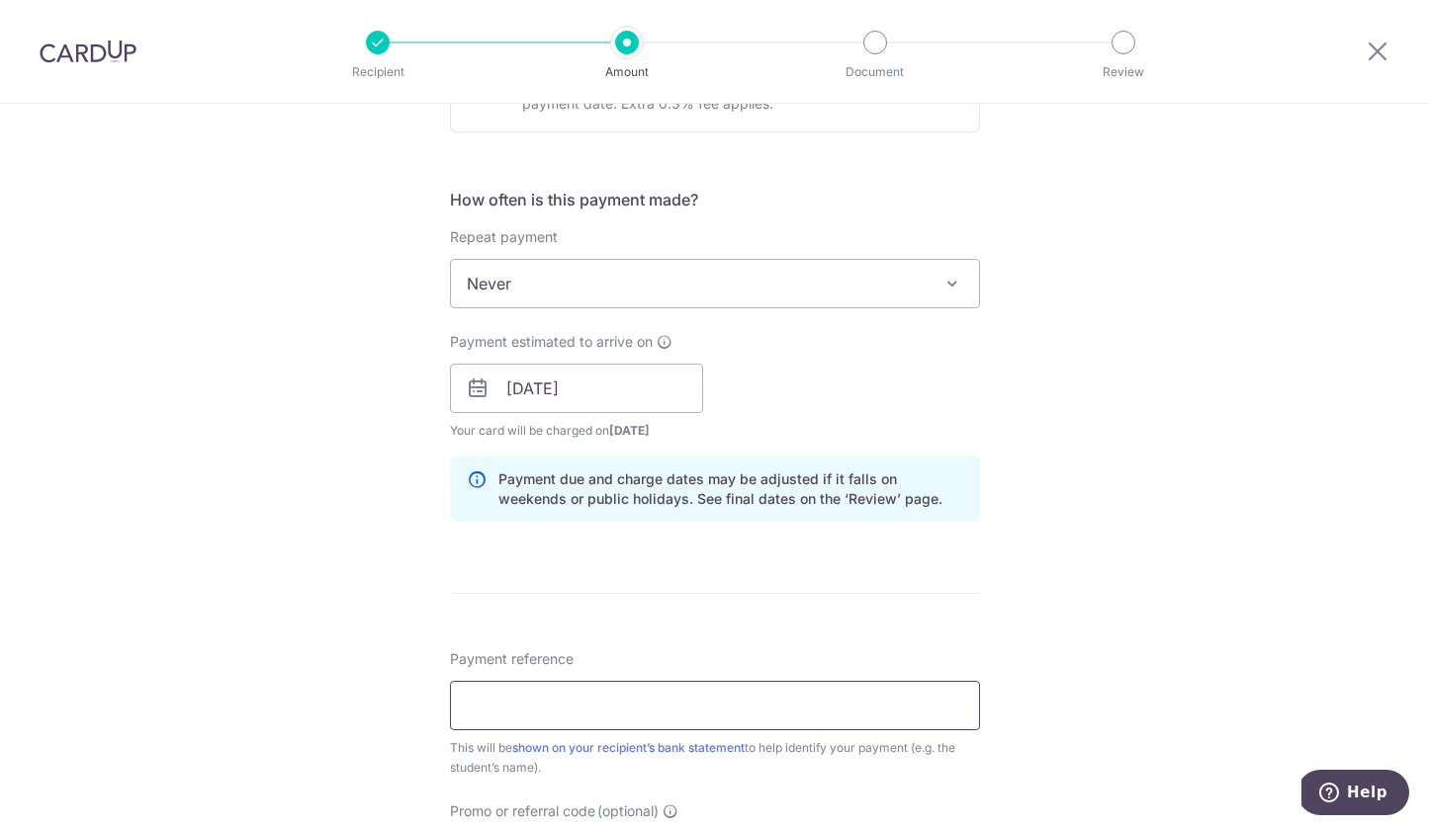
scroll to position [753, 0]
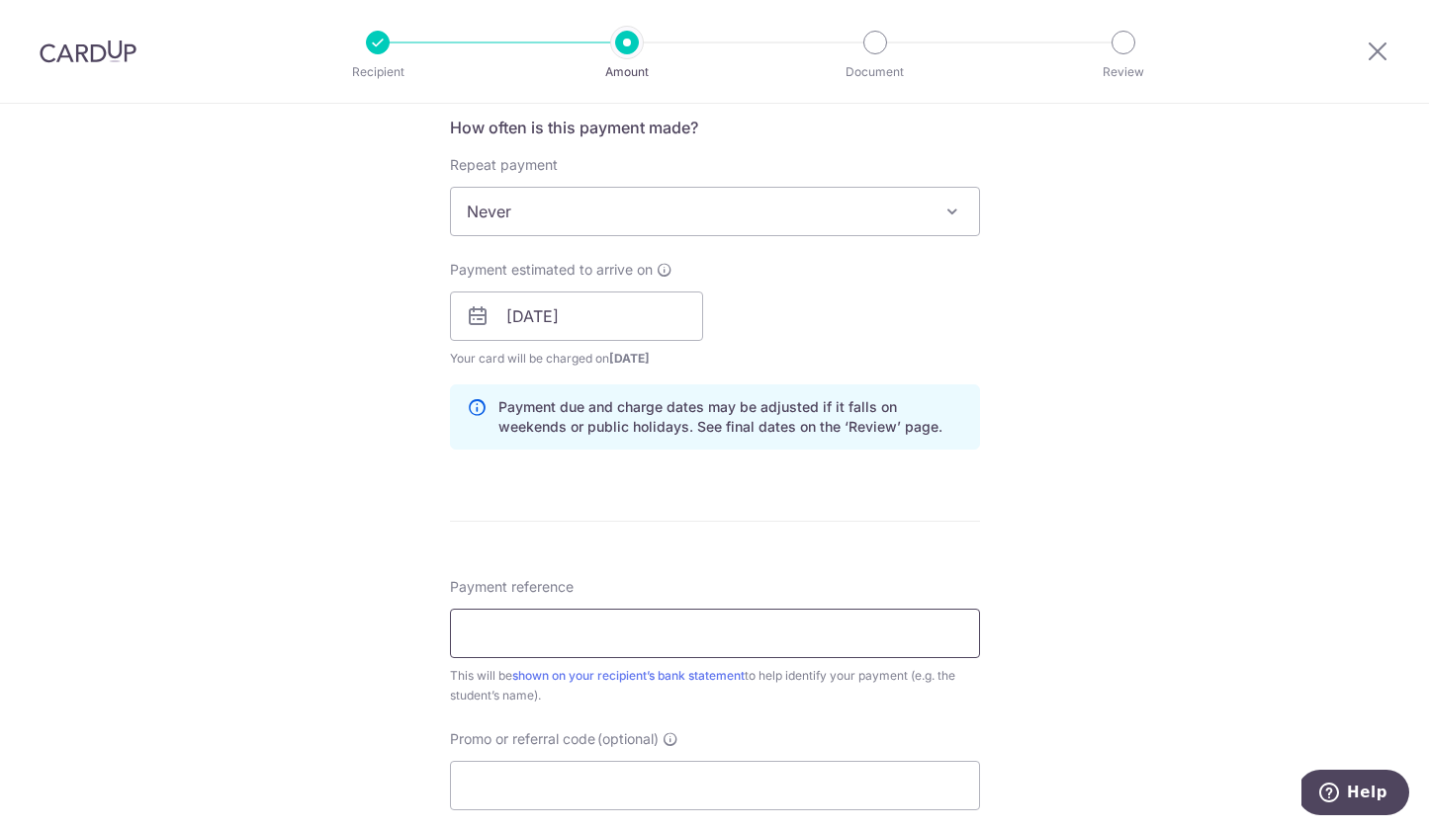
click at [619, 643] on input "Payment reference" at bounding box center [715, 633] width 530 height 49
paste input "E02839 Prep 1 Harper Liu"
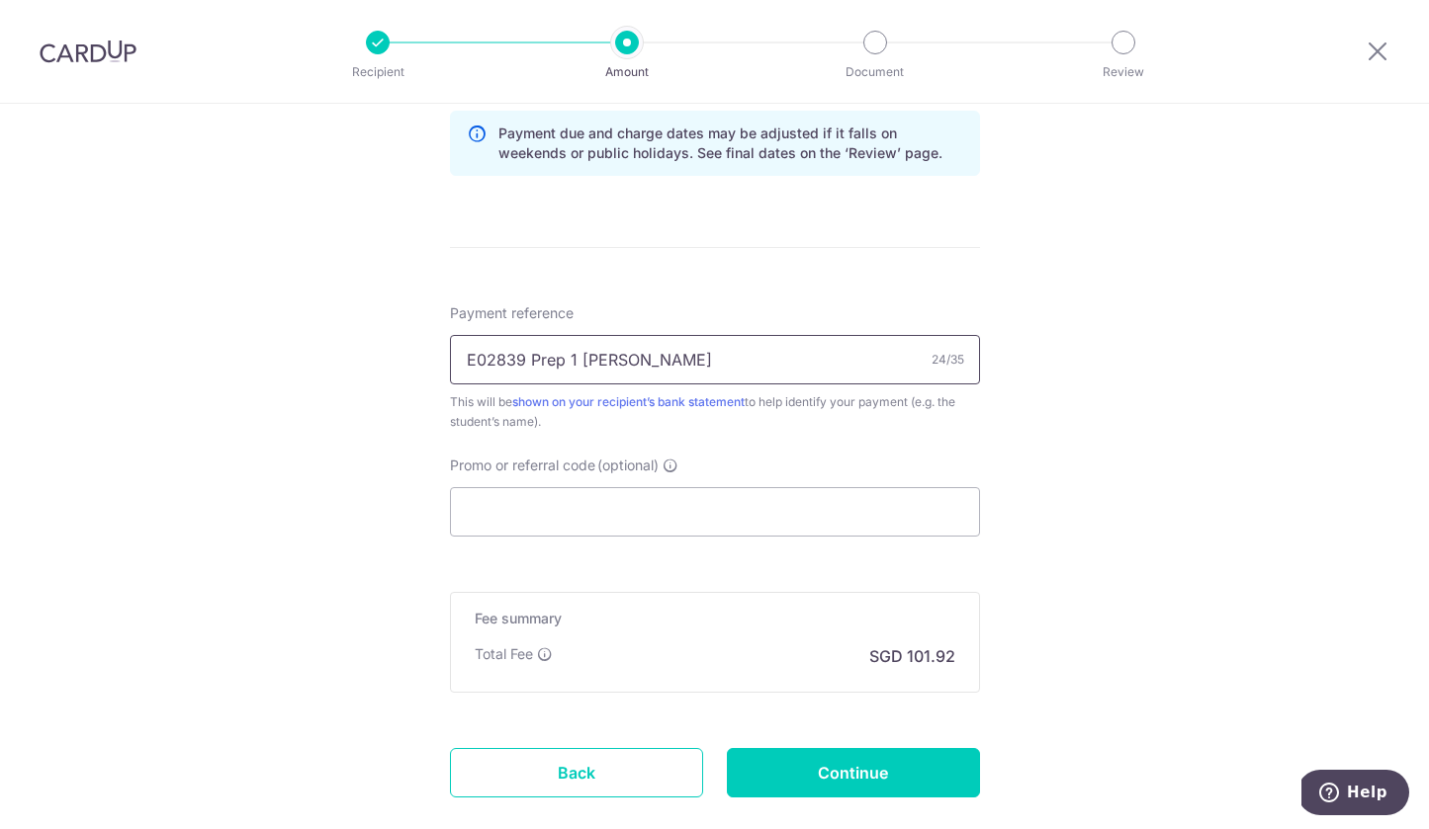
scroll to position [1059, 0]
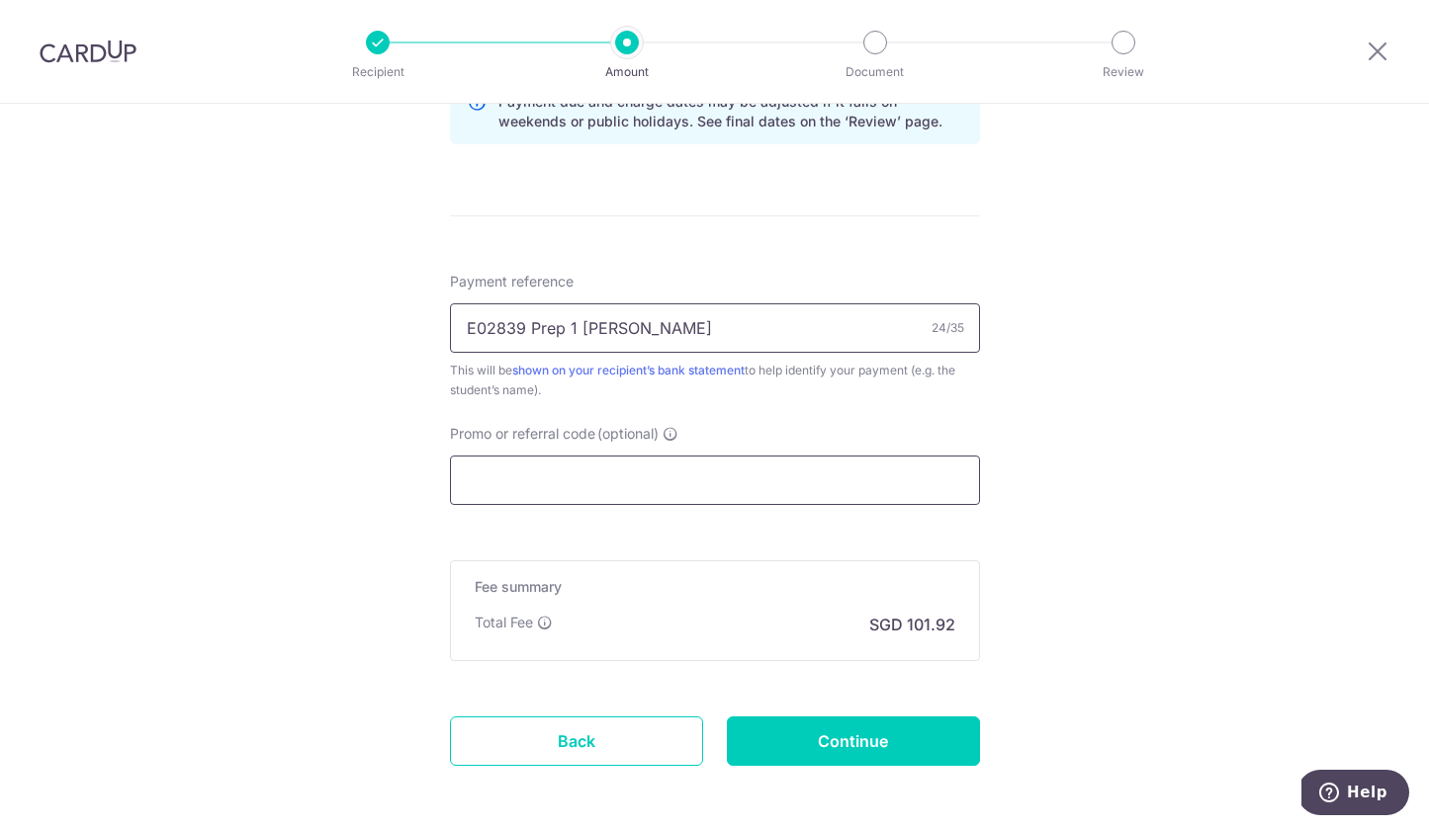
type input "E02839 Prep 1 Harper Liu"
click at [637, 479] on input "Promo or referral code (optional)" at bounding box center [715, 480] width 530 height 49
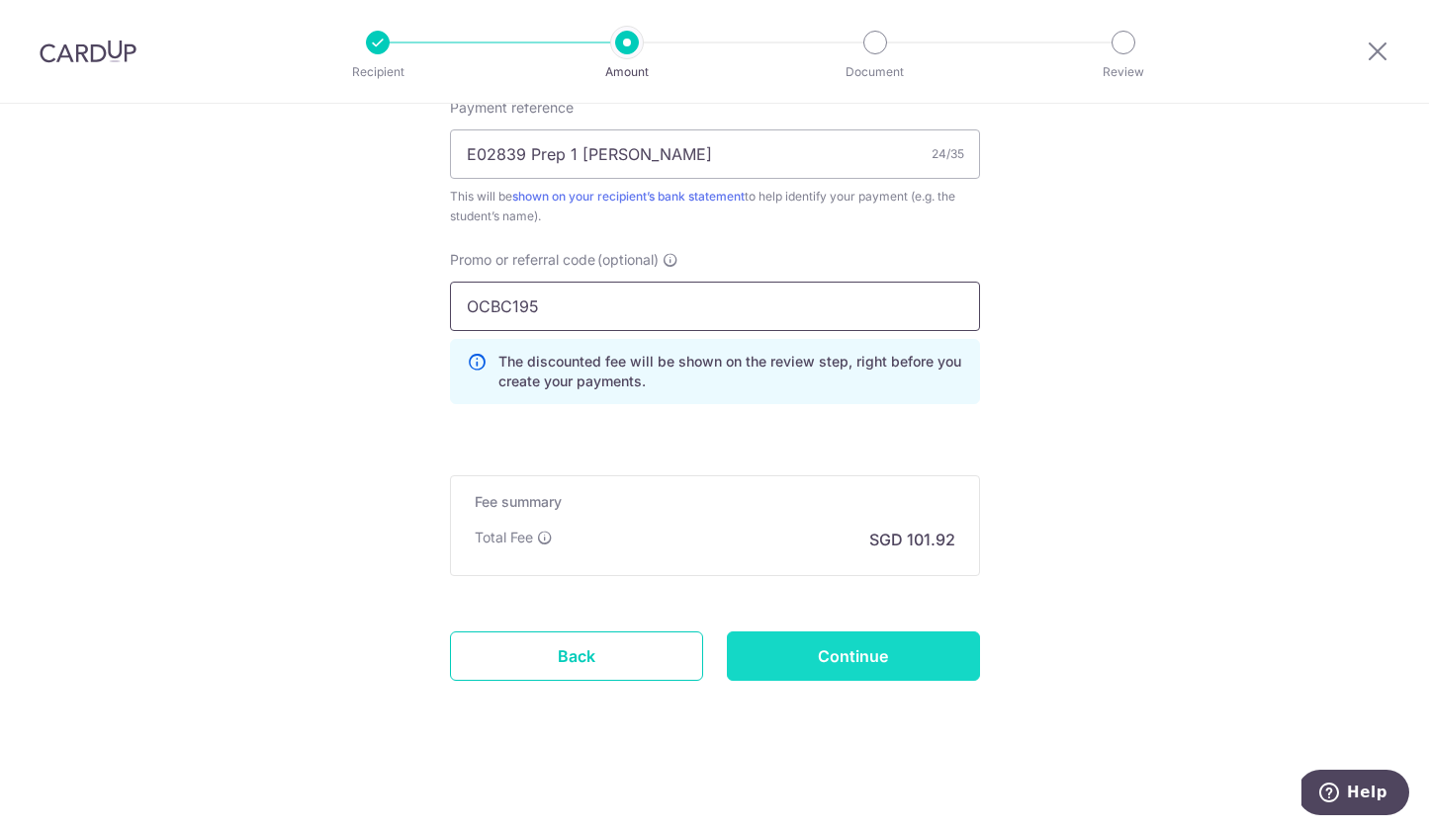
scroll to position [1233, 0]
type input "OCBC195"
click at [820, 661] on input "Continue" at bounding box center [853, 656] width 253 height 49
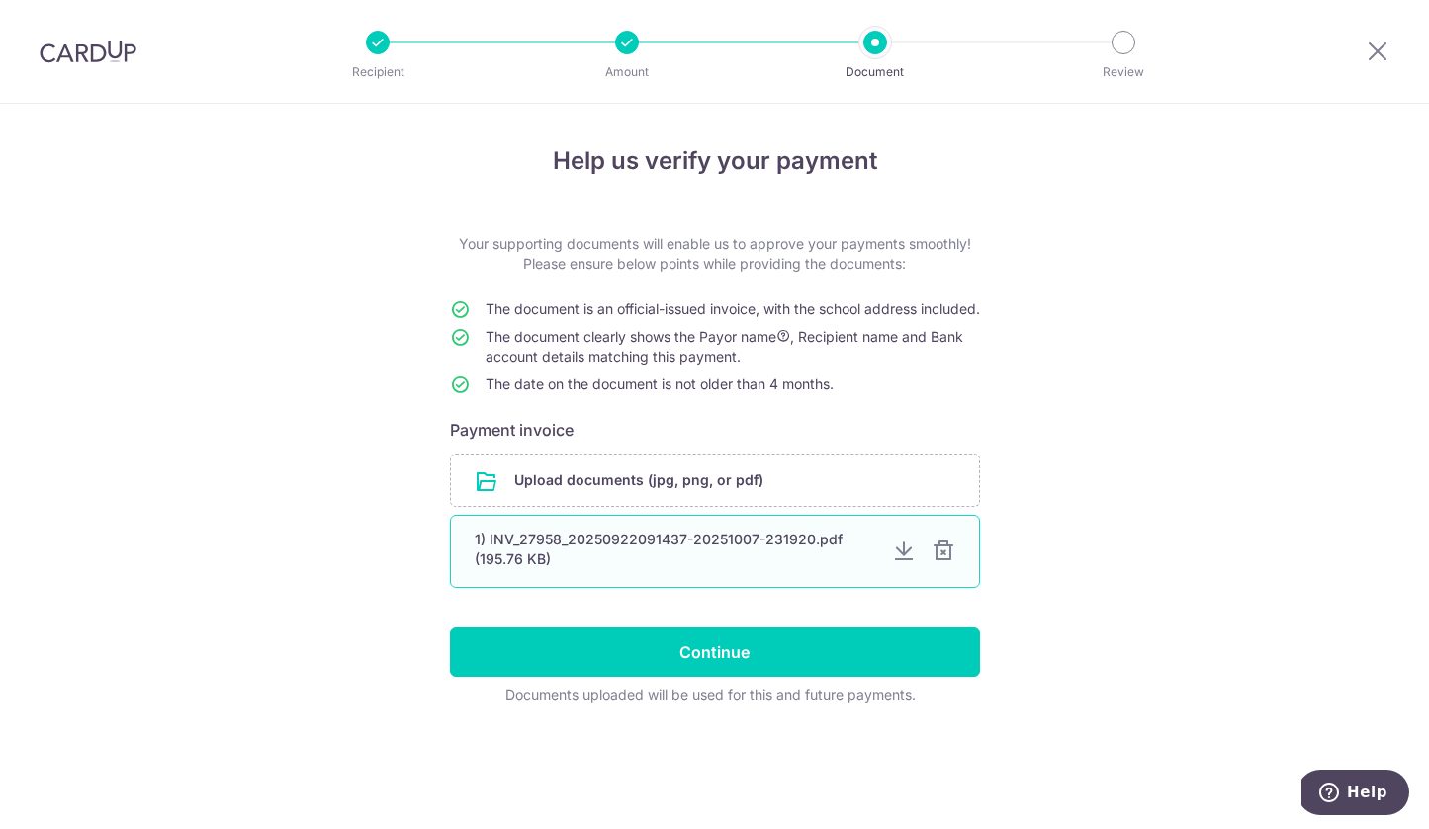
click at [752, 588] on div "1) INV_27958_20250922091437-20251007-231920.pdf (195.76 KB)" at bounding box center [715, 551] width 530 height 73
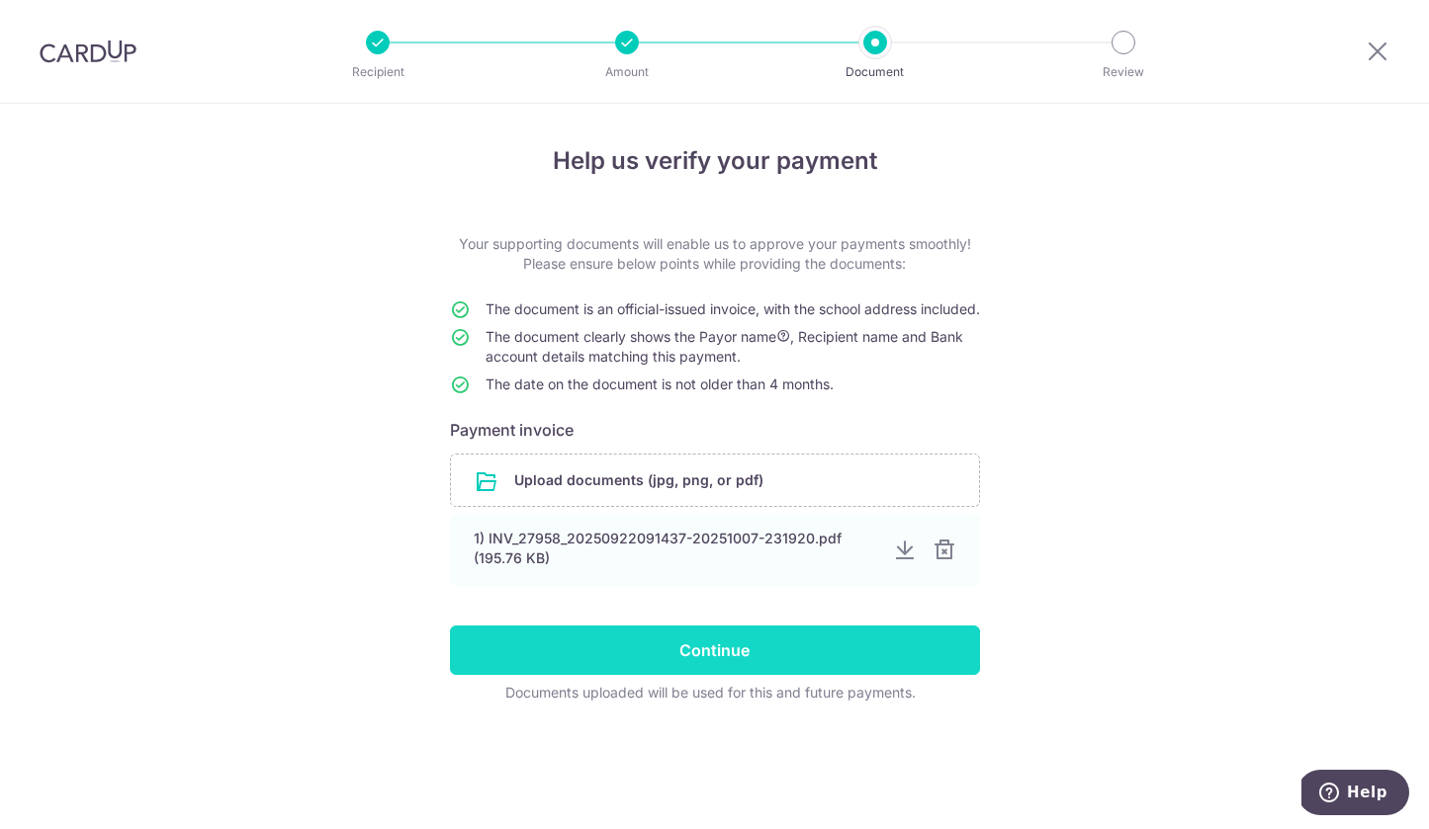
click at [752, 673] on input "Continue" at bounding box center [715, 650] width 530 height 49
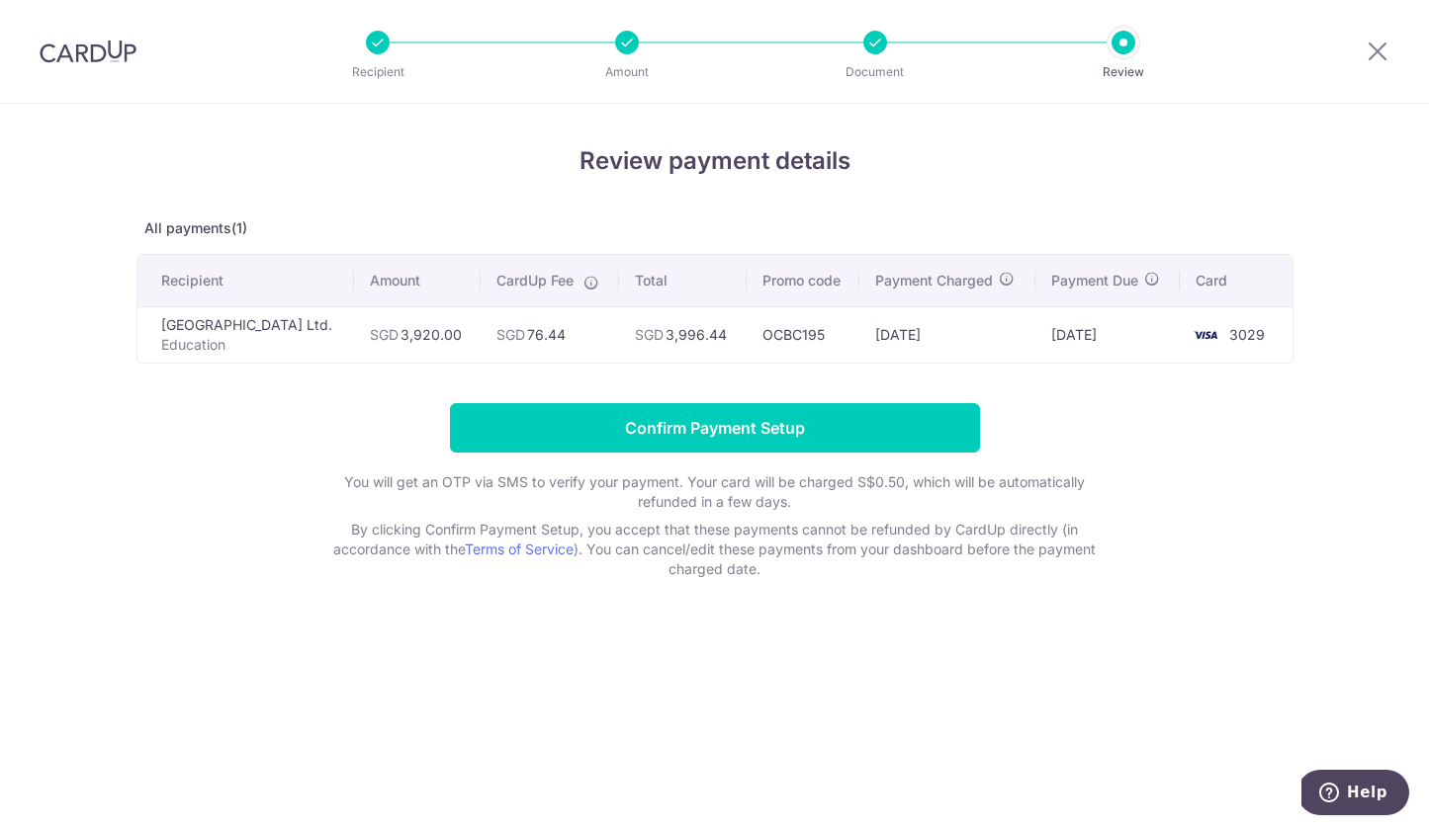
click at [297, 410] on div "Review payment details All payments(1) Recipient Amount CardUp Fee Total Promo …" at bounding box center [714, 361] width 1157 height 436
click at [880, 52] on div at bounding box center [875, 43] width 24 height 24
click at [870, 39] on div at bounding box center [875, 43] width 24 height 24
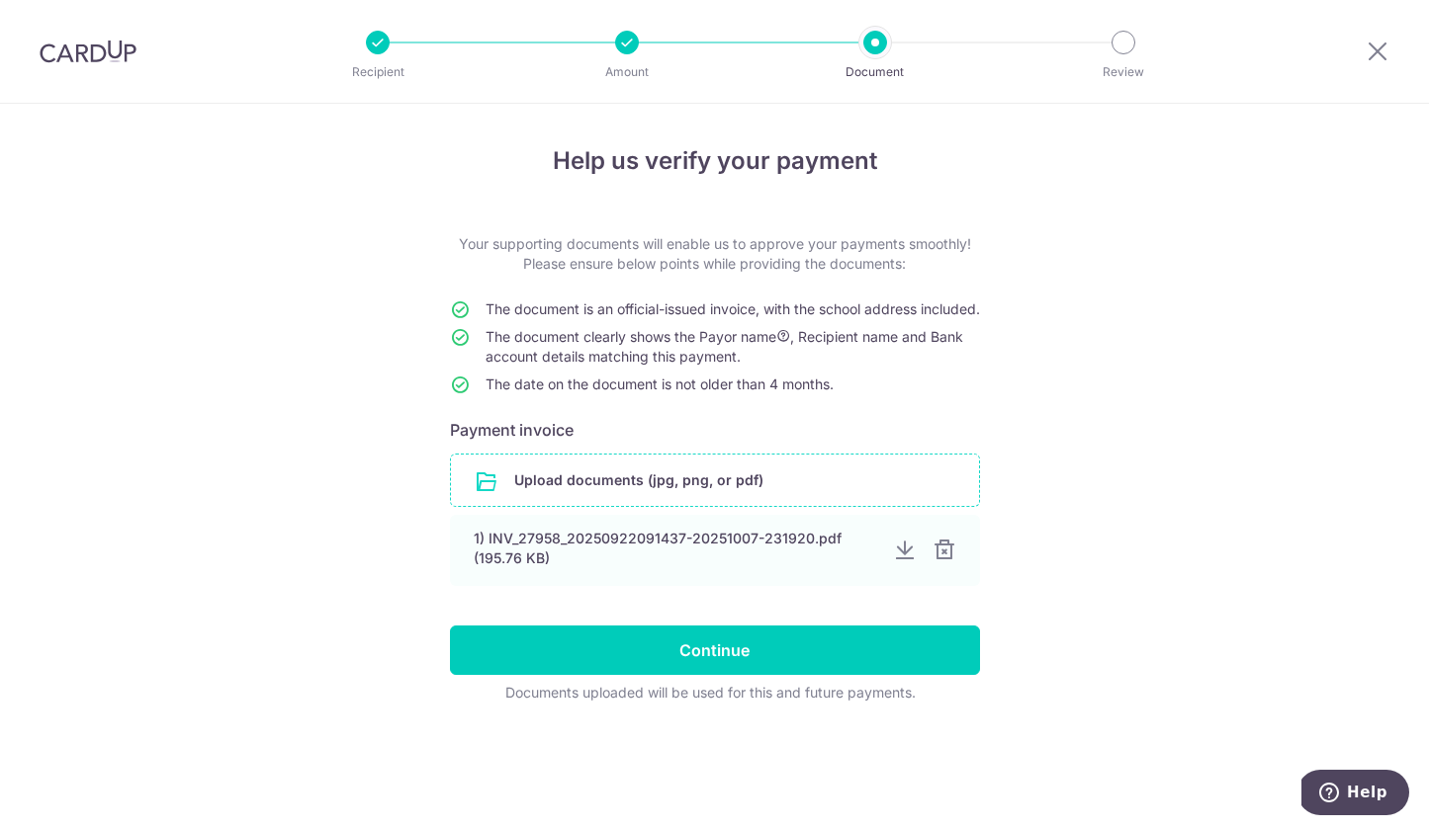
click at [711, 506] on input "file" at bounding box center [715, 480] width 528 height 51
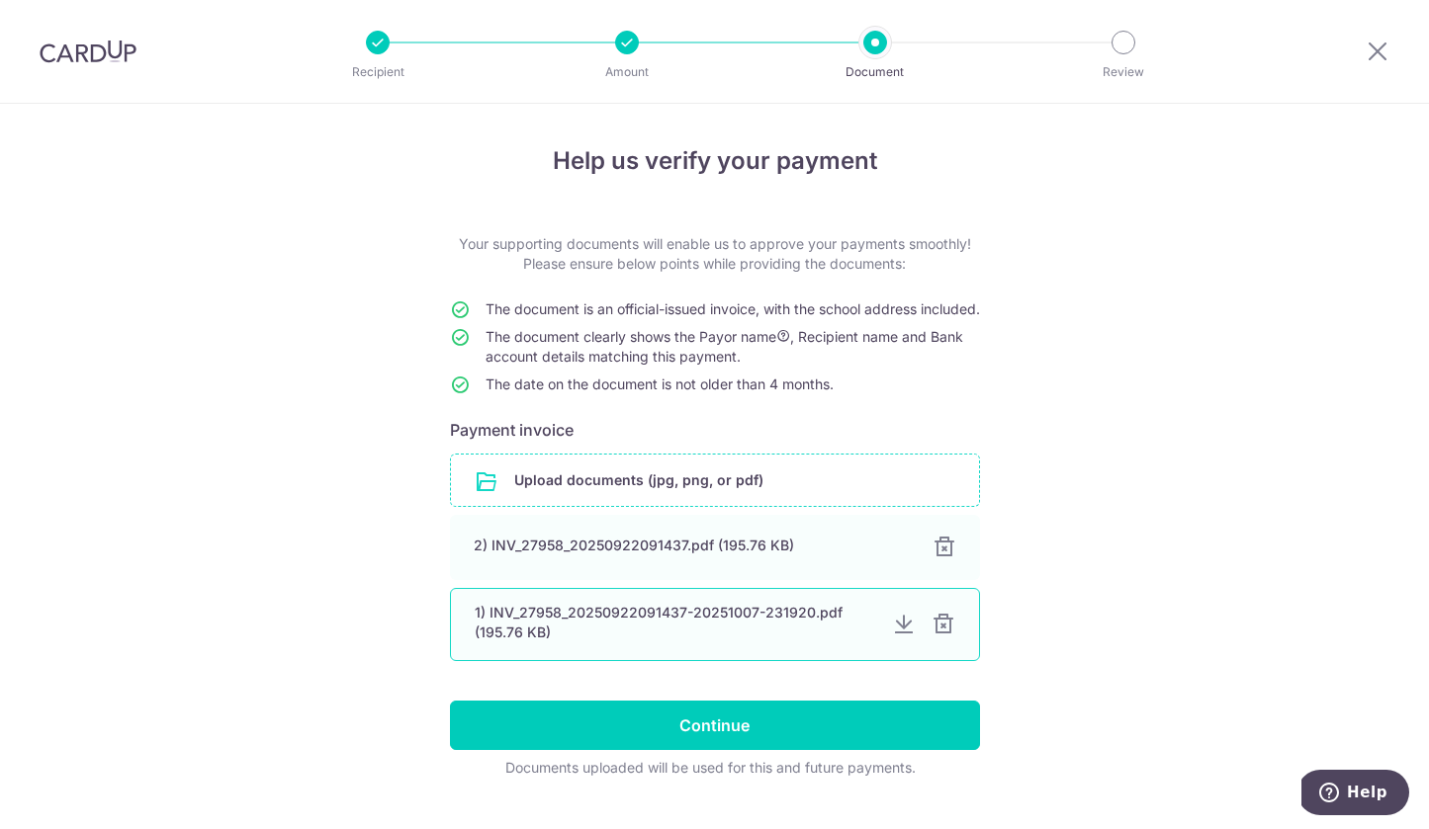
click at [952, 637] on div at bounding box center [943, 625] width 24 height 24
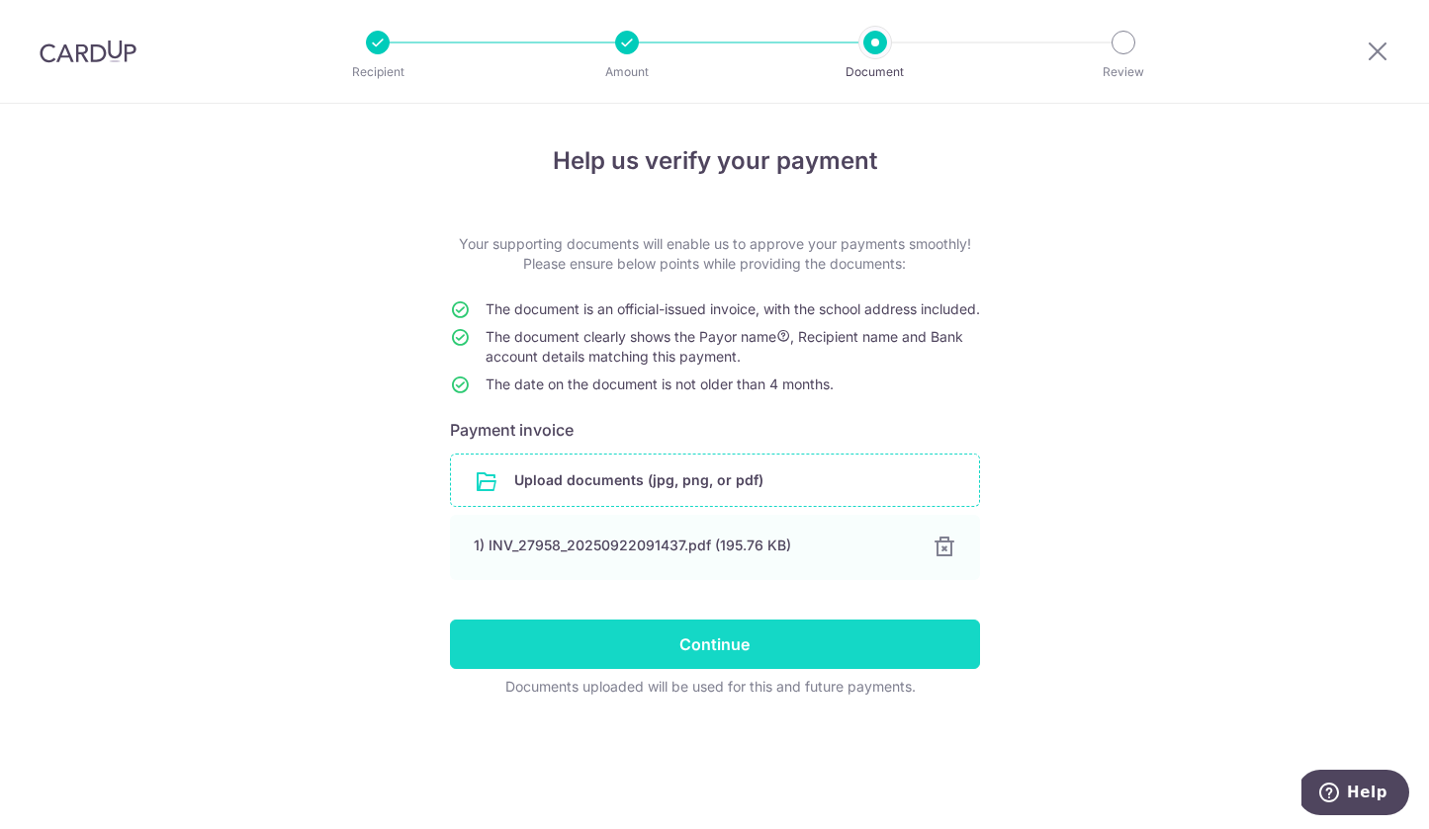
click at [839, 653] on input "Continue" at bounding box center [715, 644] width 530 height 49
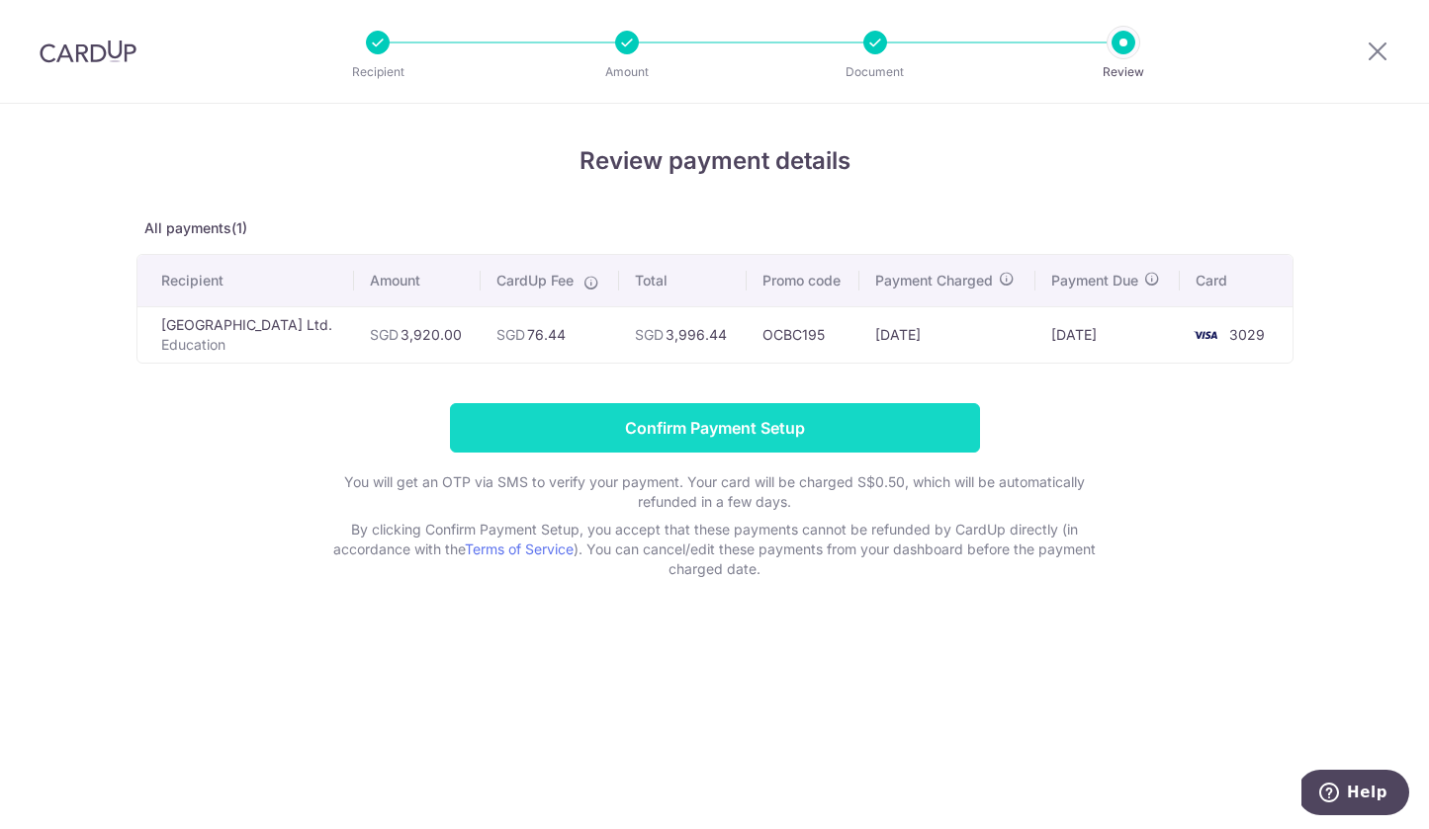
click at [891, 451] on input "Confirm Payment Setup" at bounding box center [715, 427] width 530 height 49
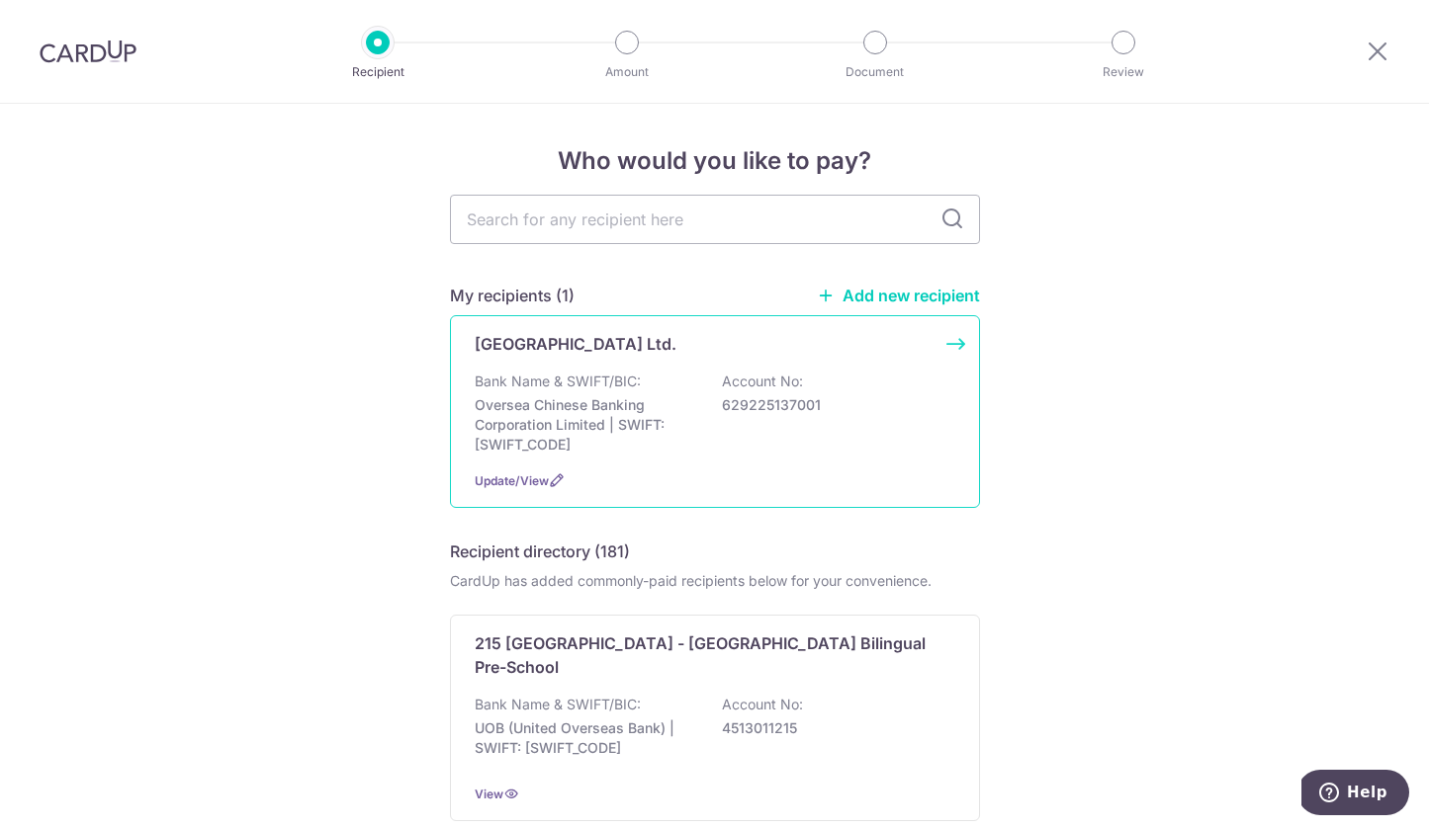
click at [857, 395] on div "Bank Name & SWIFT/BIC: Oversea Chinese Banking Corporation Limited | SWIFT: [SW…" at bounding box center [715, 413] width 480 height 83
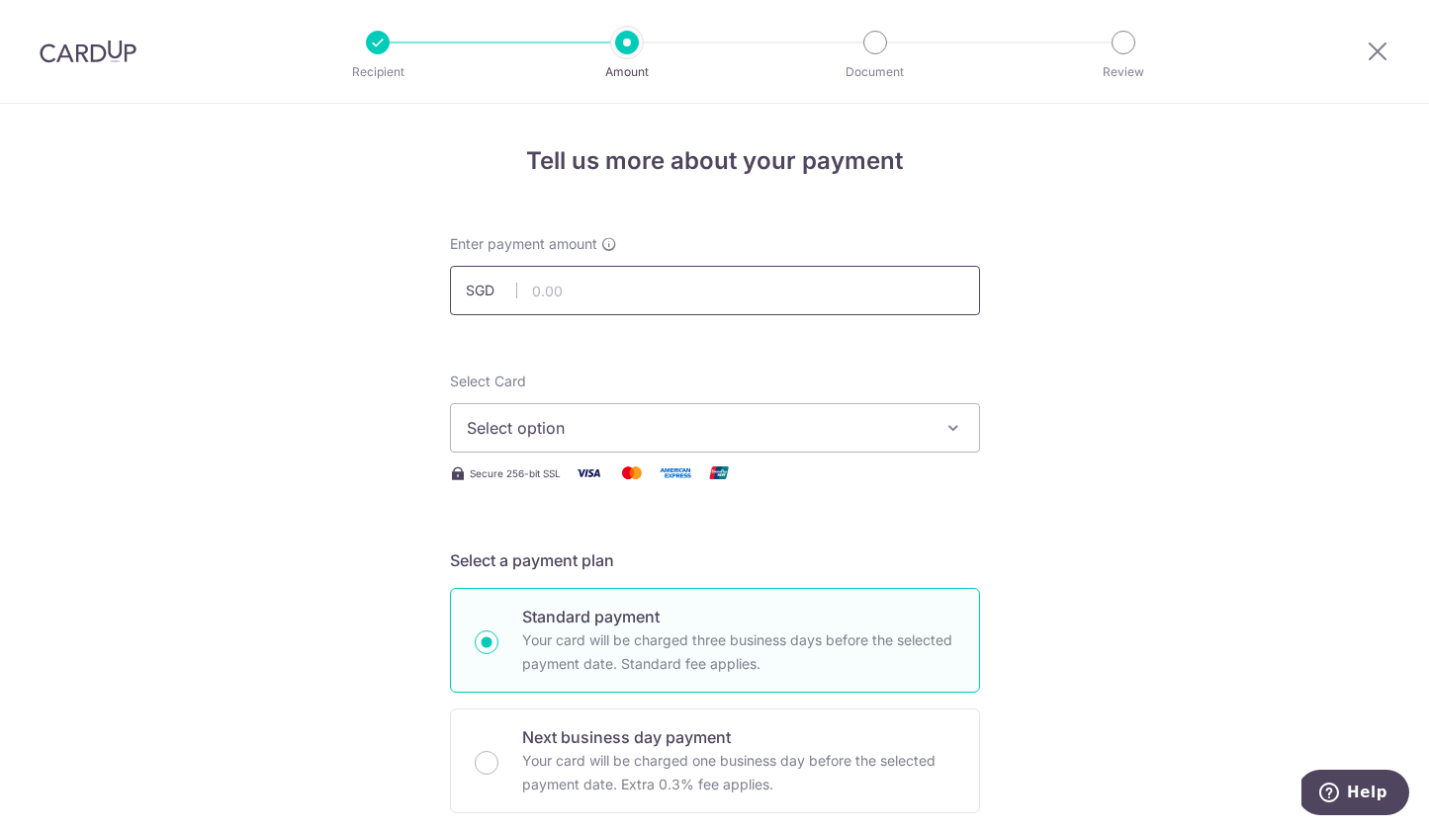
click at [587, 288] on input "text" at bounding box center [715, 290] width 530 height 49
type input "23,920.00"
click at [659, 419] on span "Select option" at bounding box center [697, 428] width 461 height 24
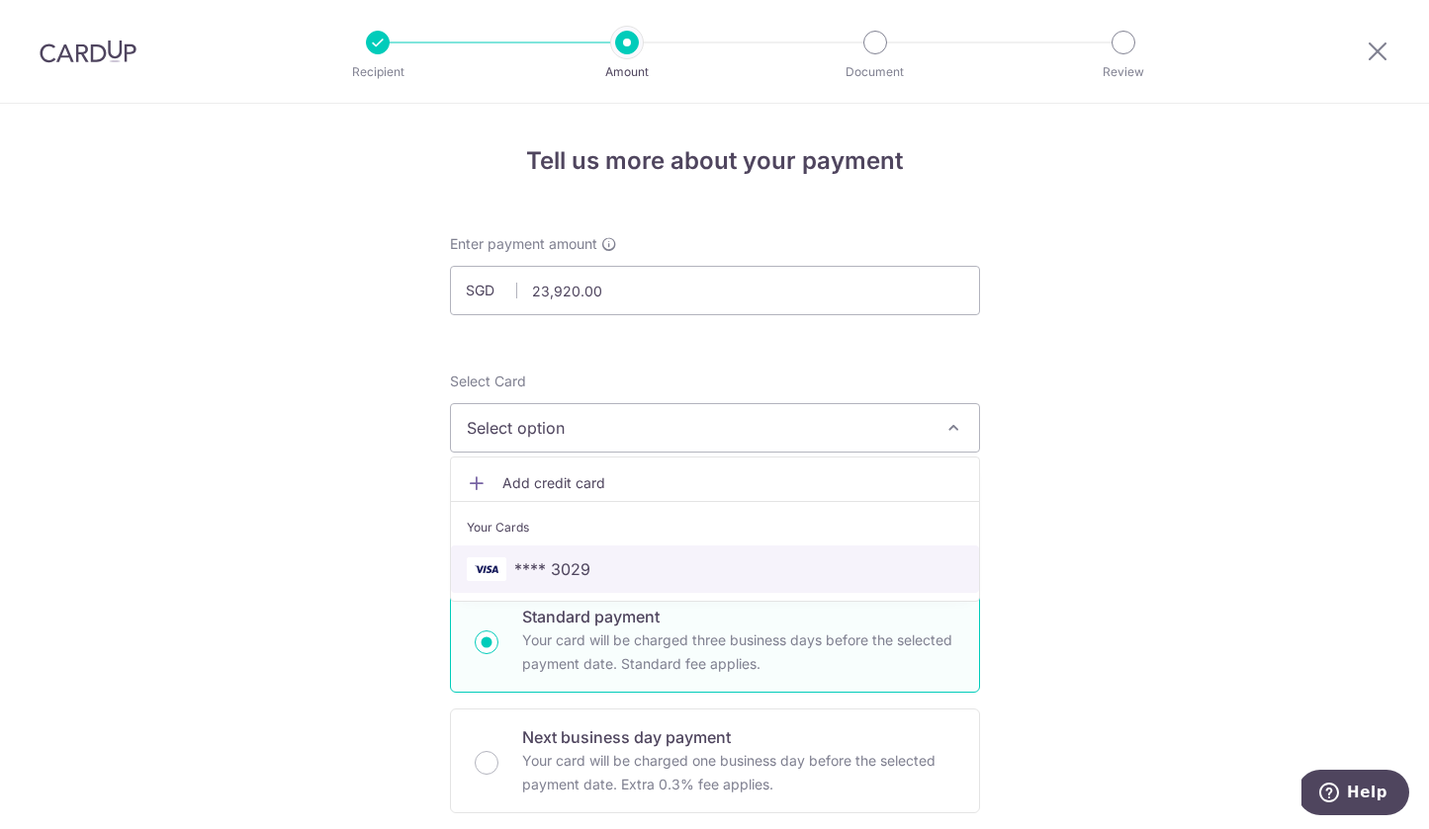
click at [630, 562] on span "**** 3029" at bounding box center [715, 570] width 496 height 24
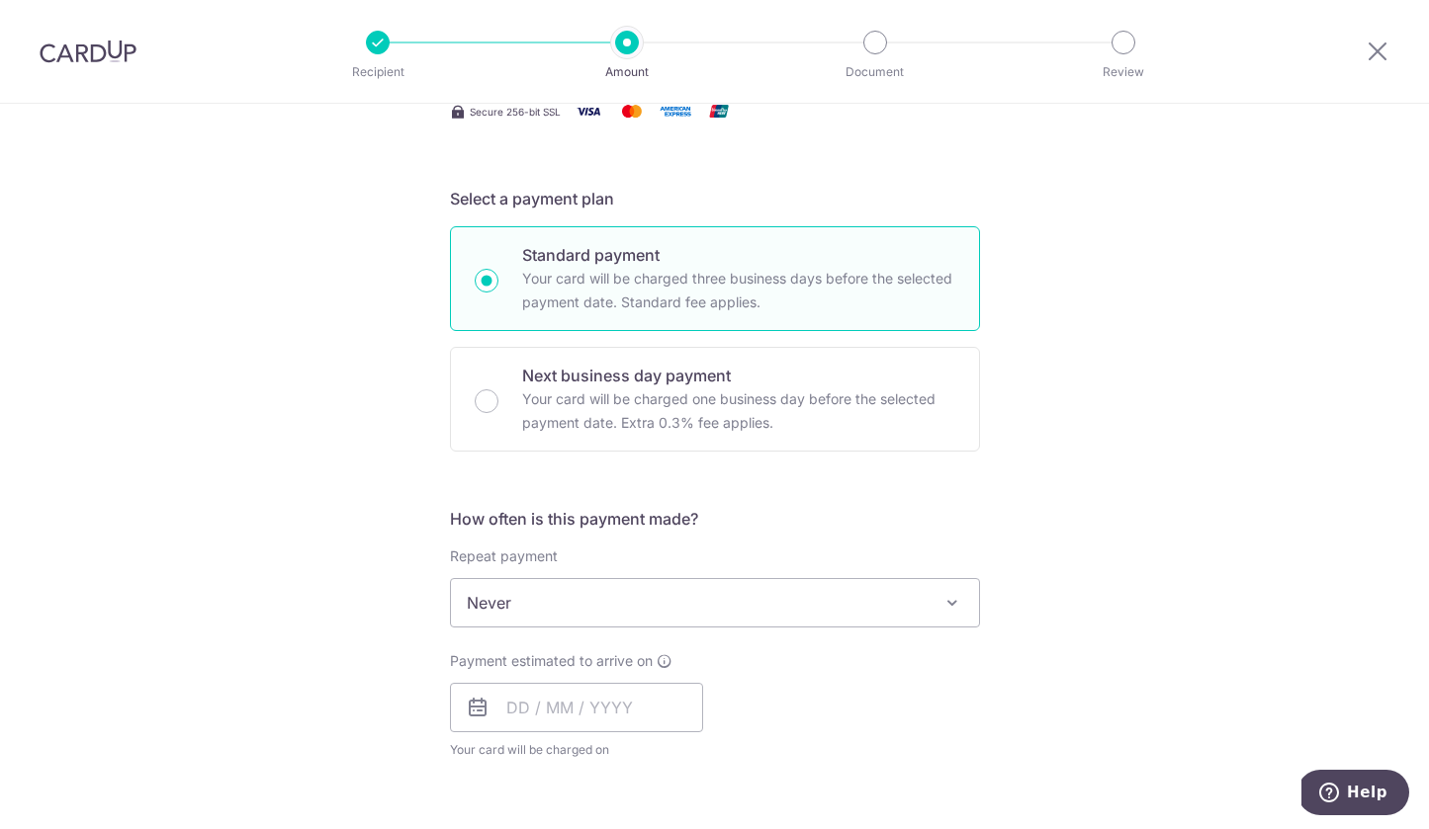
scroll to position [373, 0]
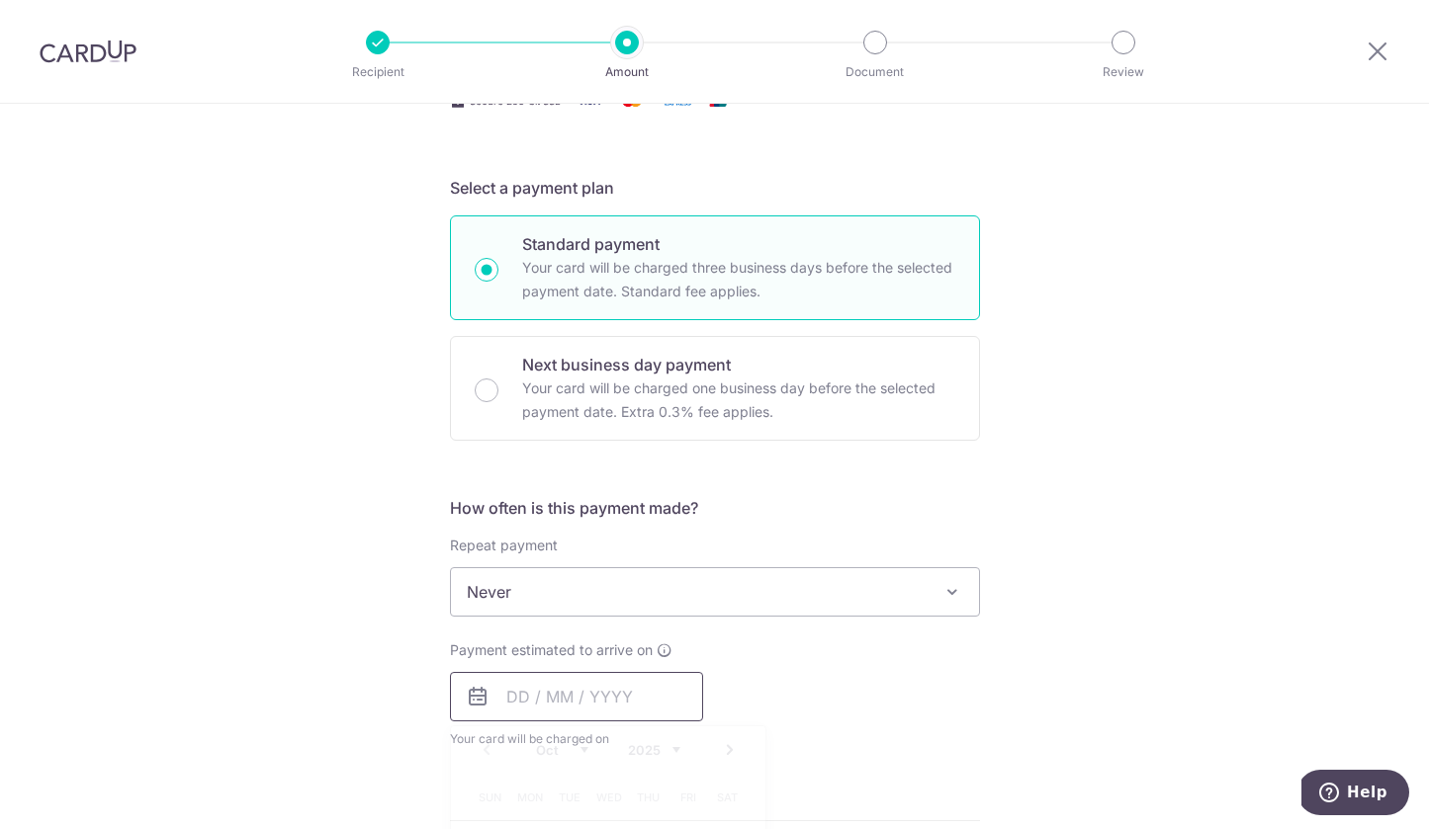
click at [549, 690] on input "text" at bounding box center [576, 696] width 253 height 49
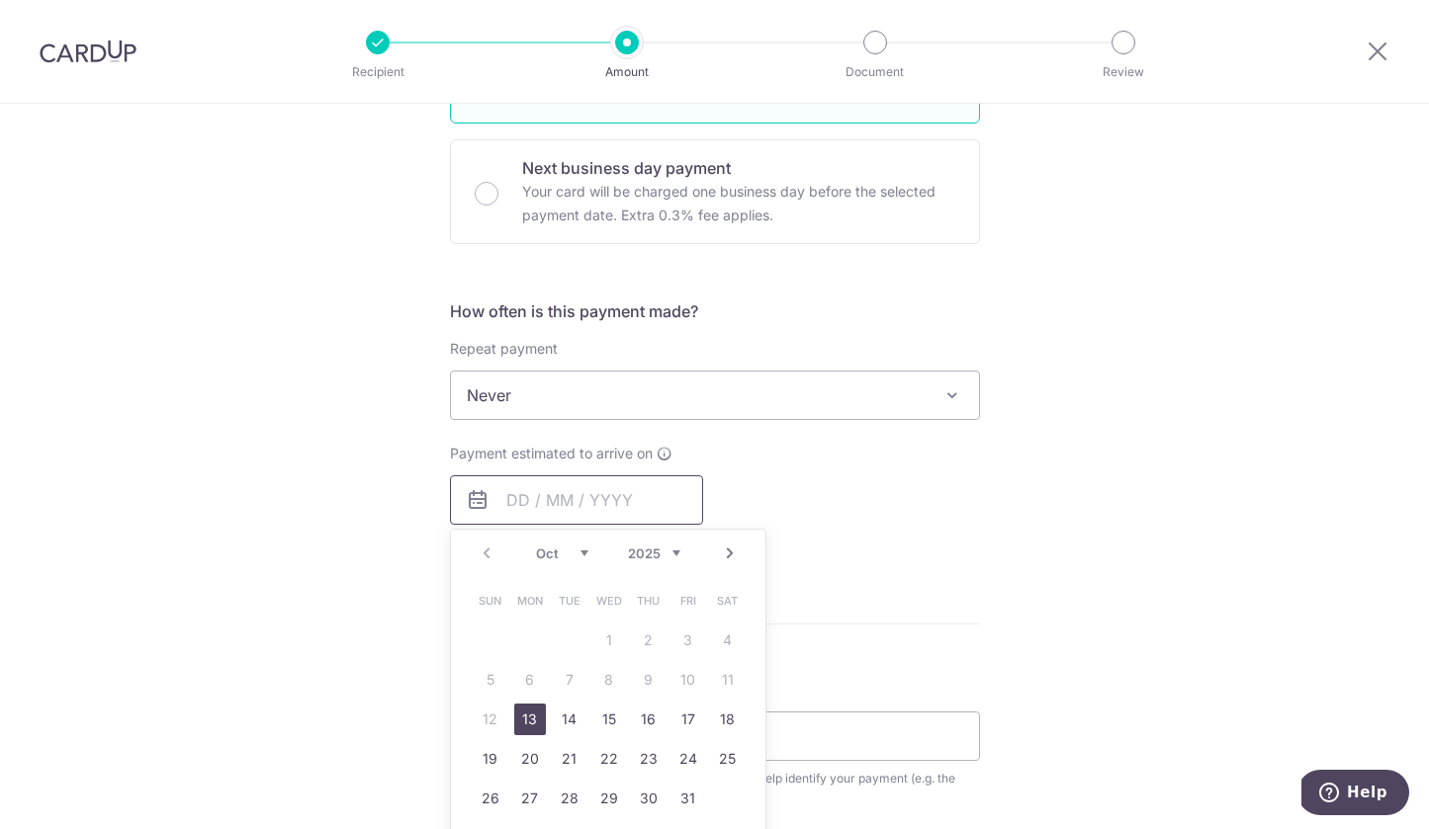
scroll to position [636, 0]
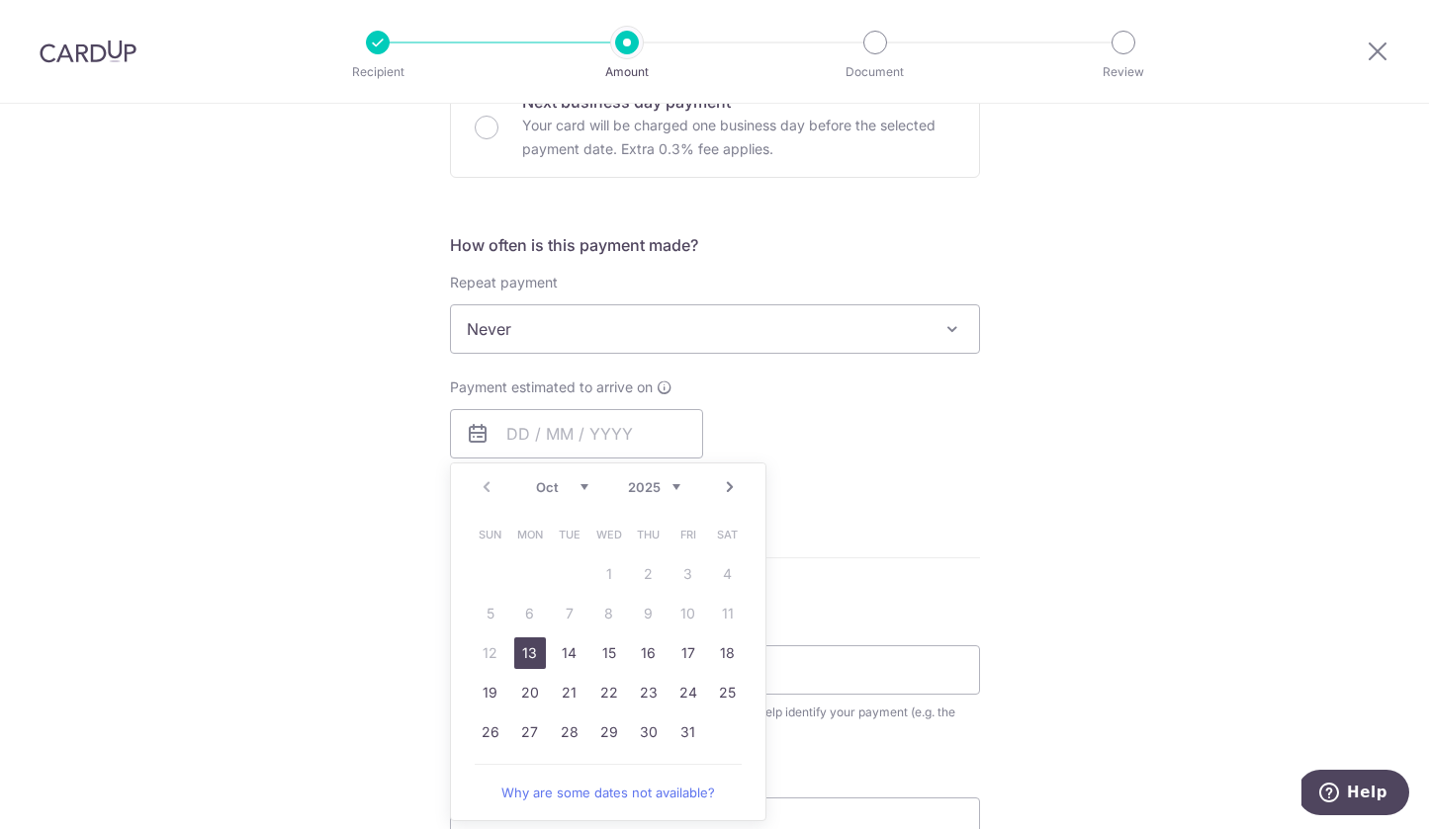
click at [528, 656] on link "13" at bounding box center [530, 654] width 32 height 32
type input "[DATE]"
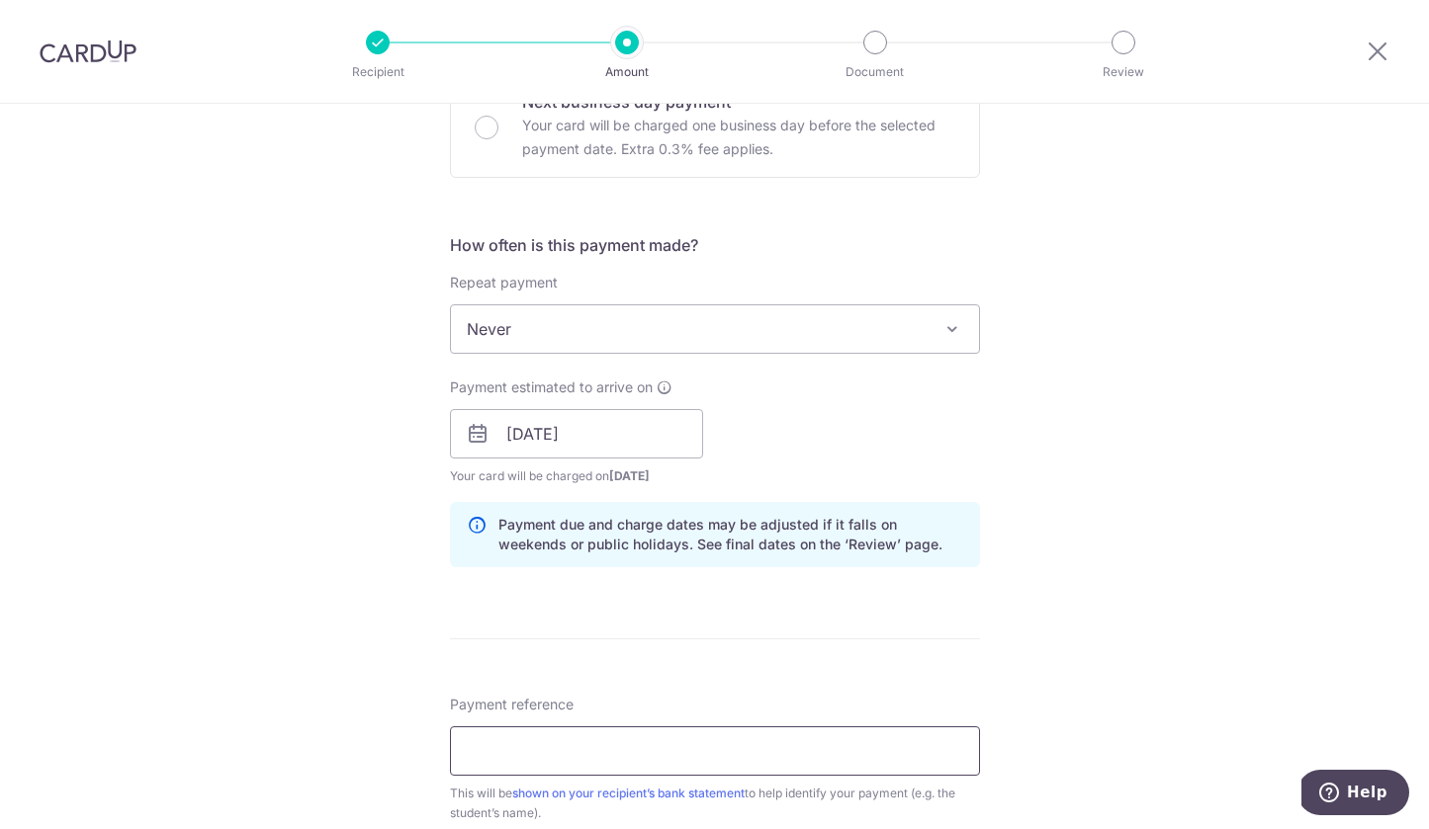
click at [577, 741] on input "Payment reference" at bounding box center [715, 751] width 530 height 49
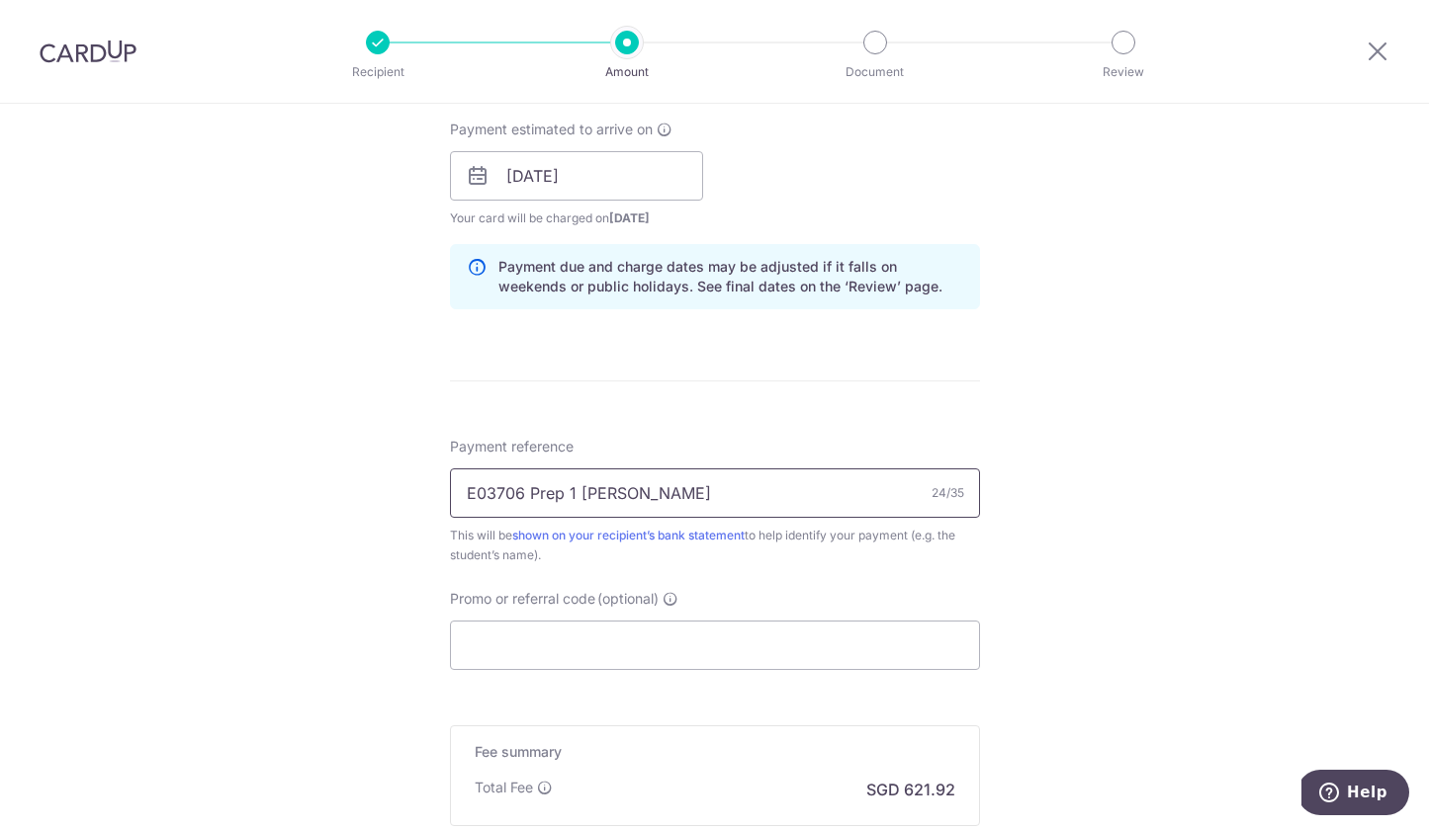
scroll to position [963, 0]
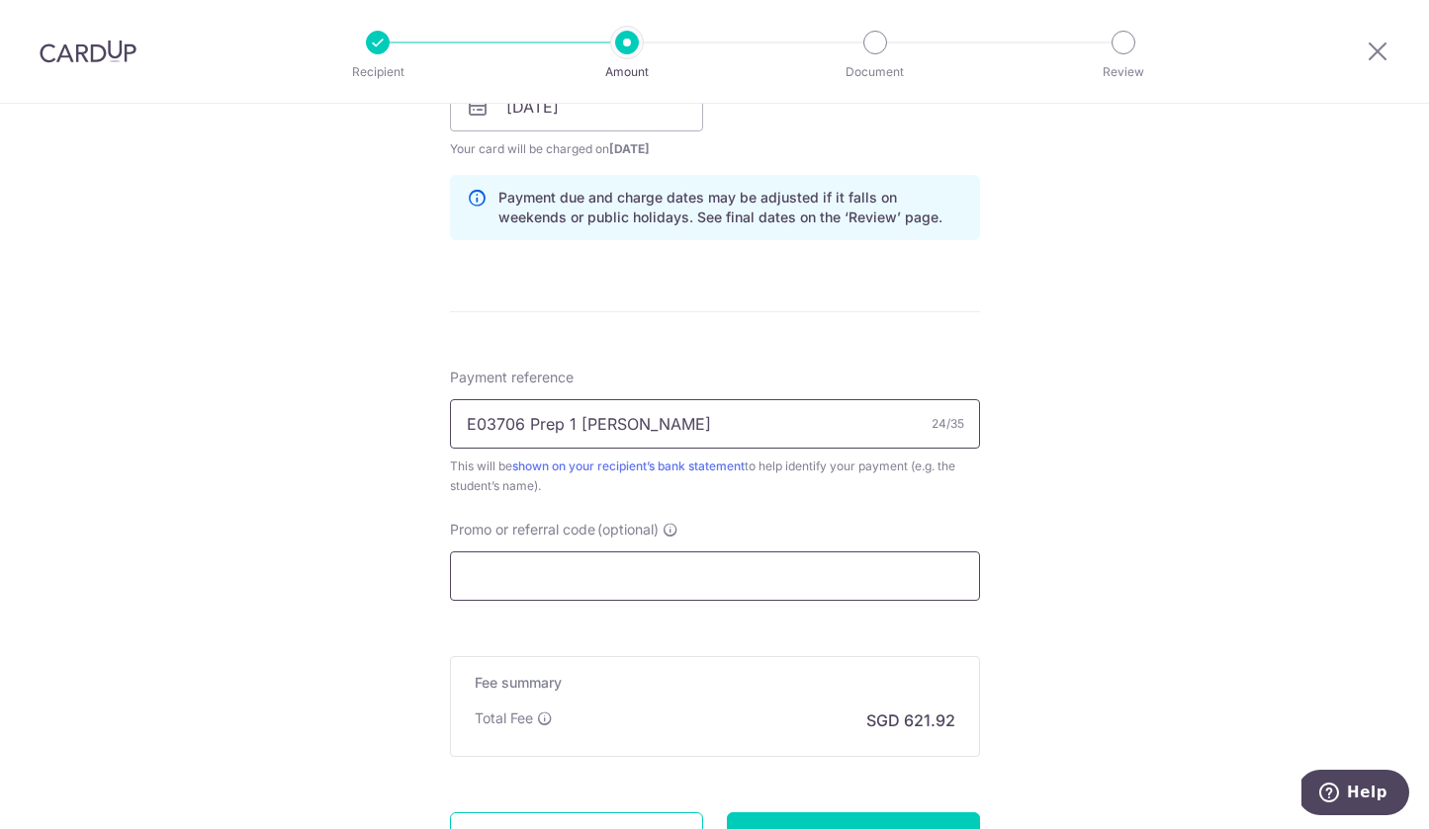
type input "E03706 Prep 1 [PERSON_NAME]"
click at [652, 565] on input "Promo or referral code (optional)" at bounding box center [715, 576] width 530 height 49
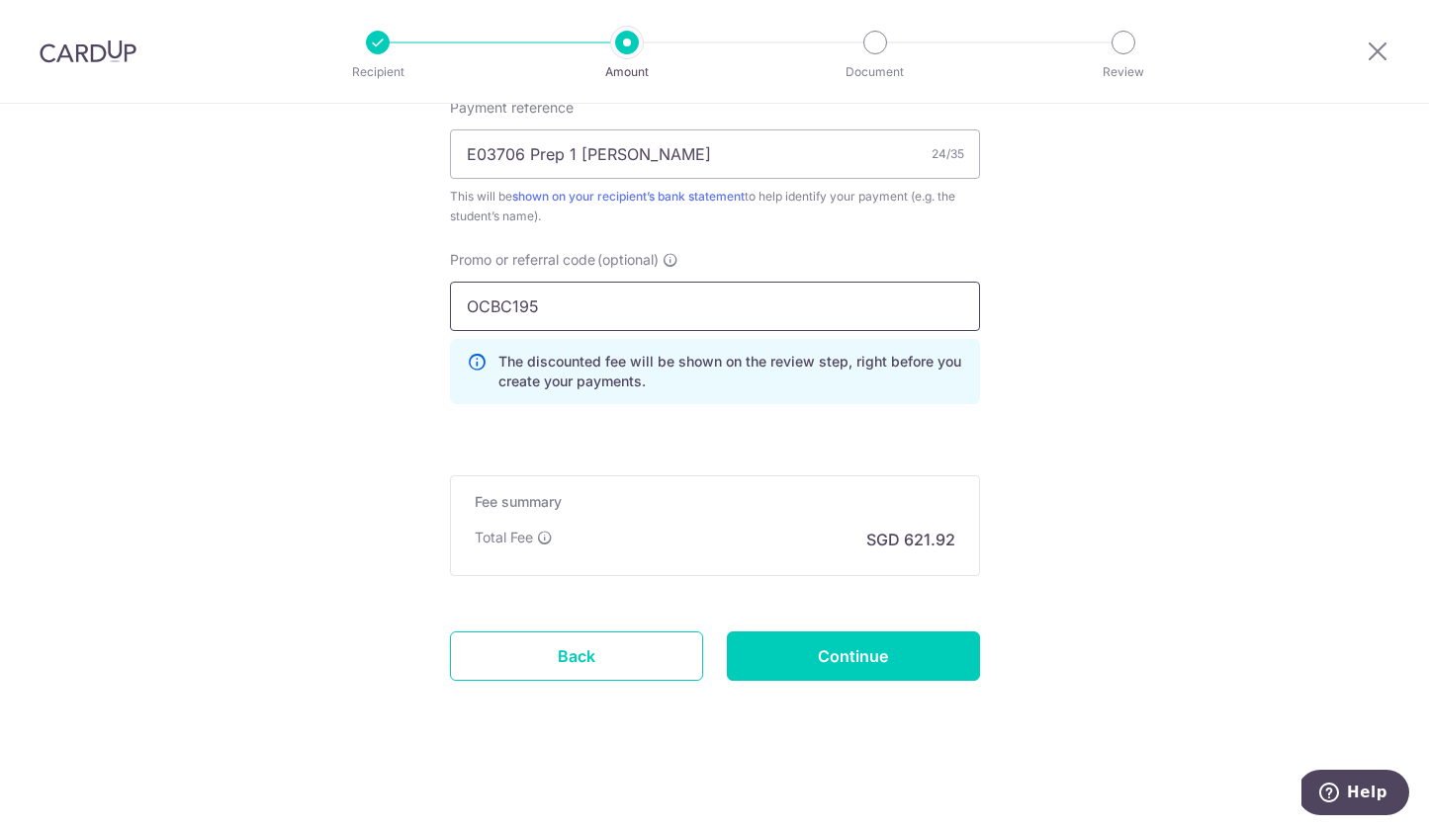
scroll to position [1233, 0]
type input "OCBC195"
click at [799, 652] on input "Continue" at bounding box center [853, 656] width 253 height 49
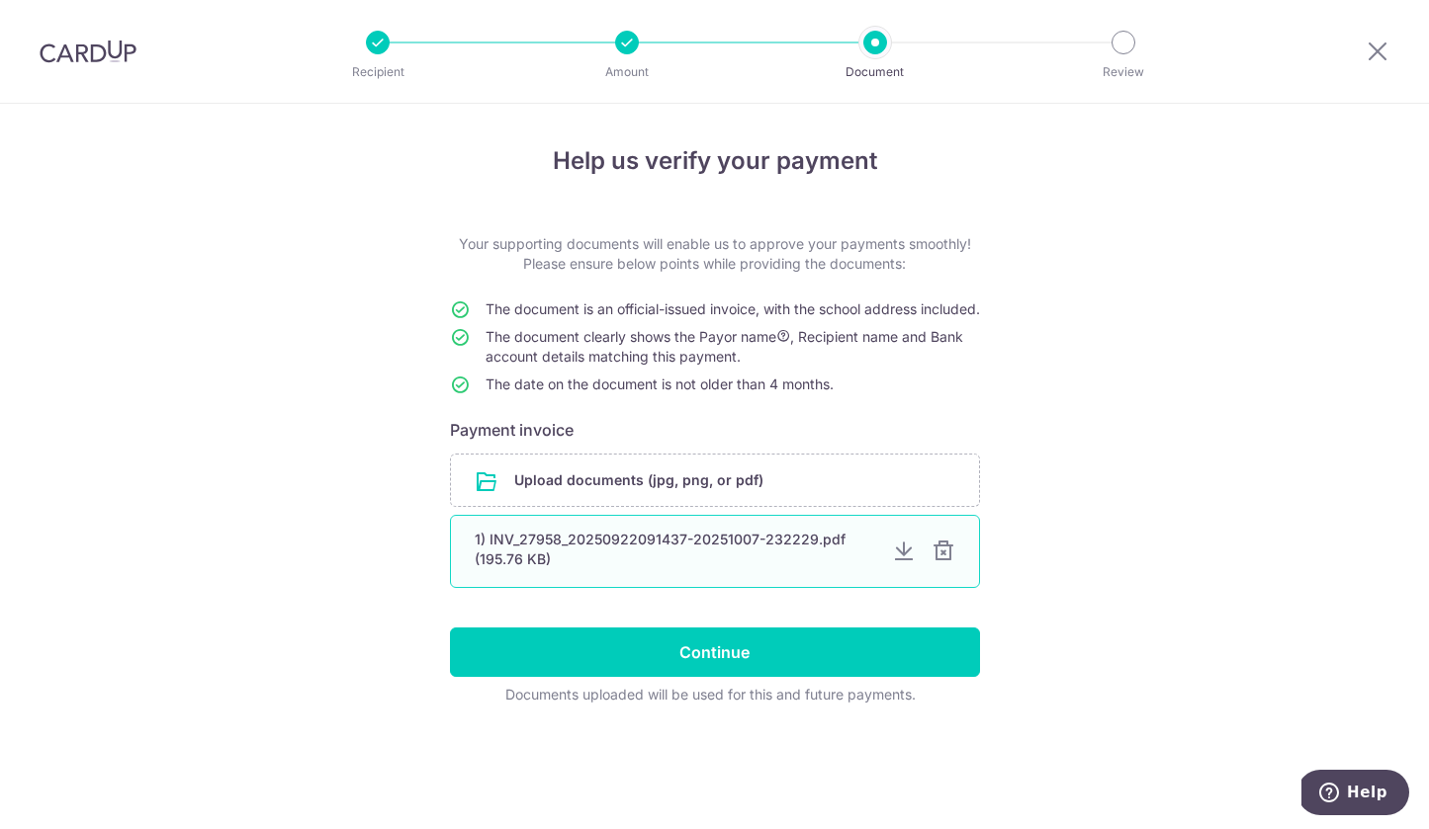
click at [953, 564] on div at bounding box center [943, 552] width 24 height 24
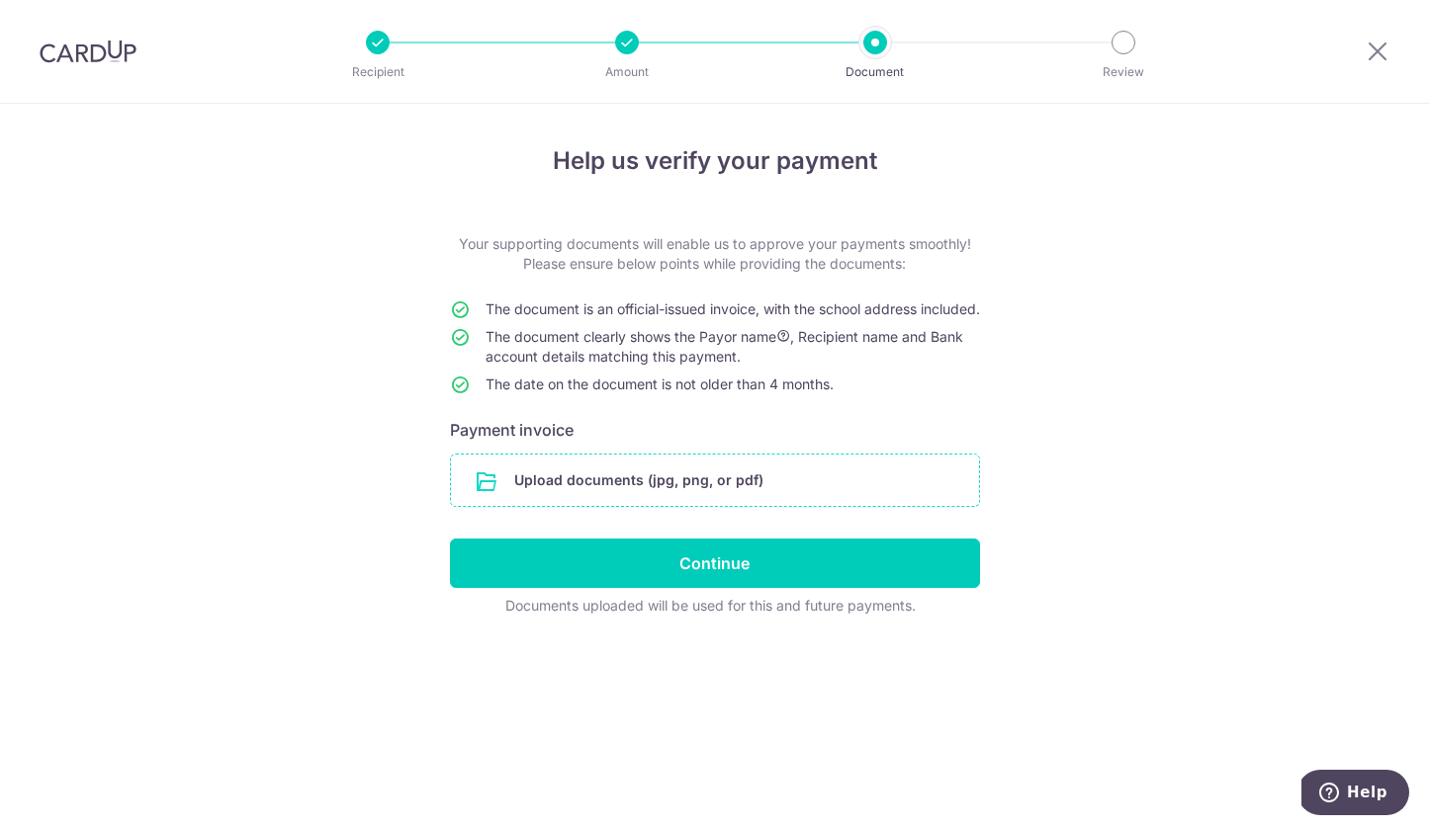
click at [751, 500] on input "file" at bounding box center [715, 480] width 528 height 51
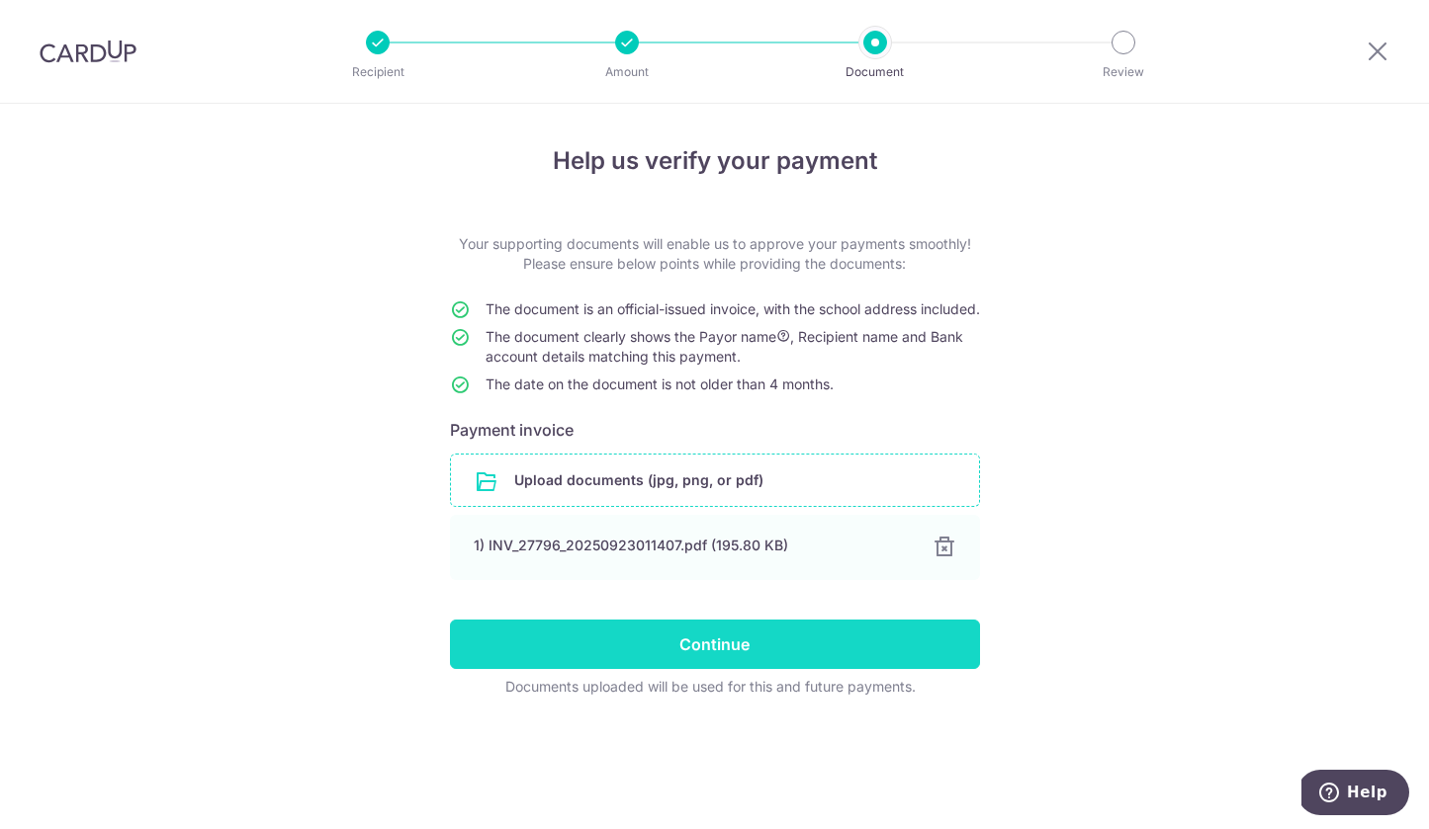
click at [712, 659] on input "Continue" at bounding box center [715, 644] width 530 height 49
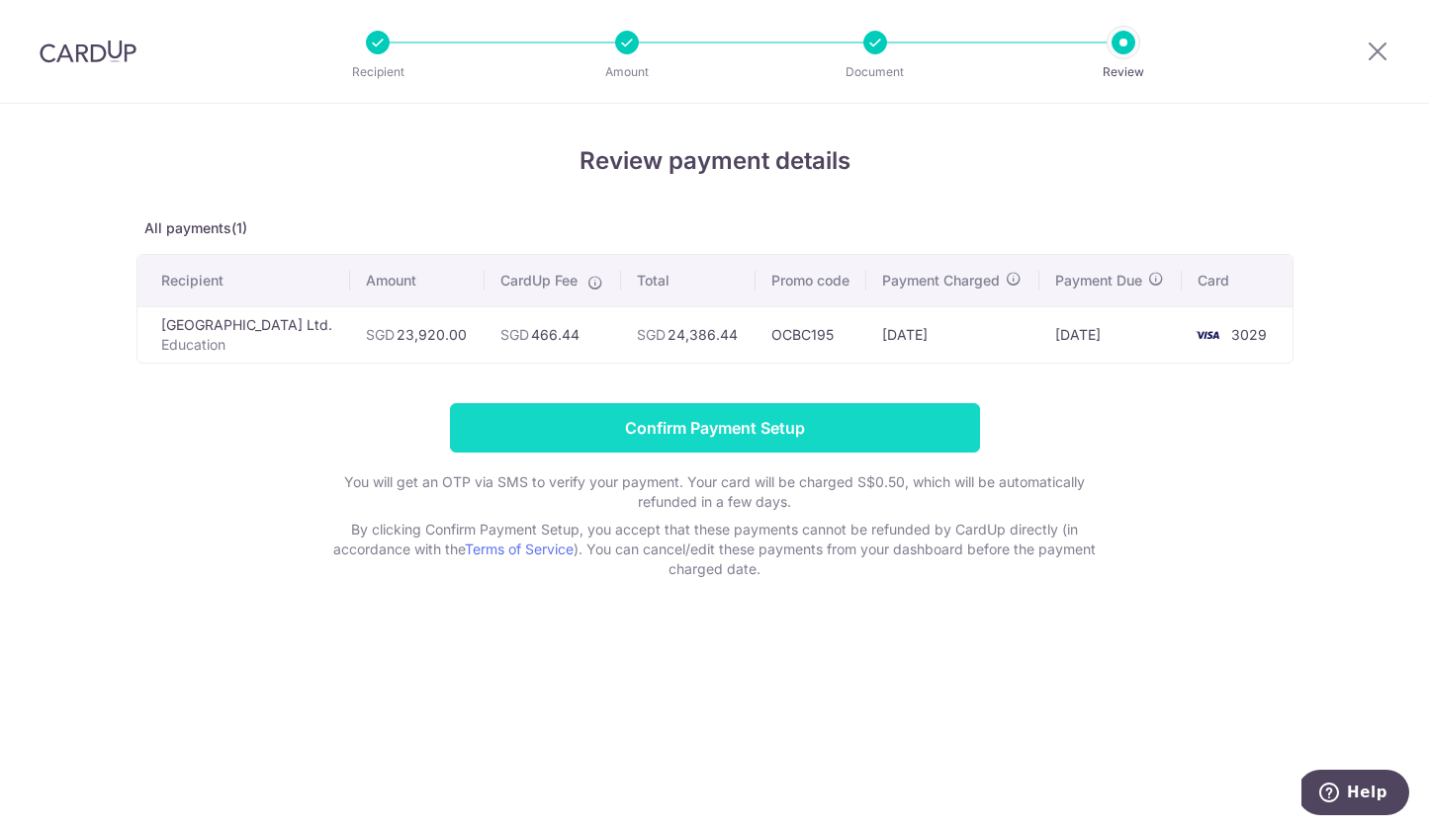
click at [895, 433] on input "Confirm Payment Setup" at bounding box center [715, 427] width 530 height 49
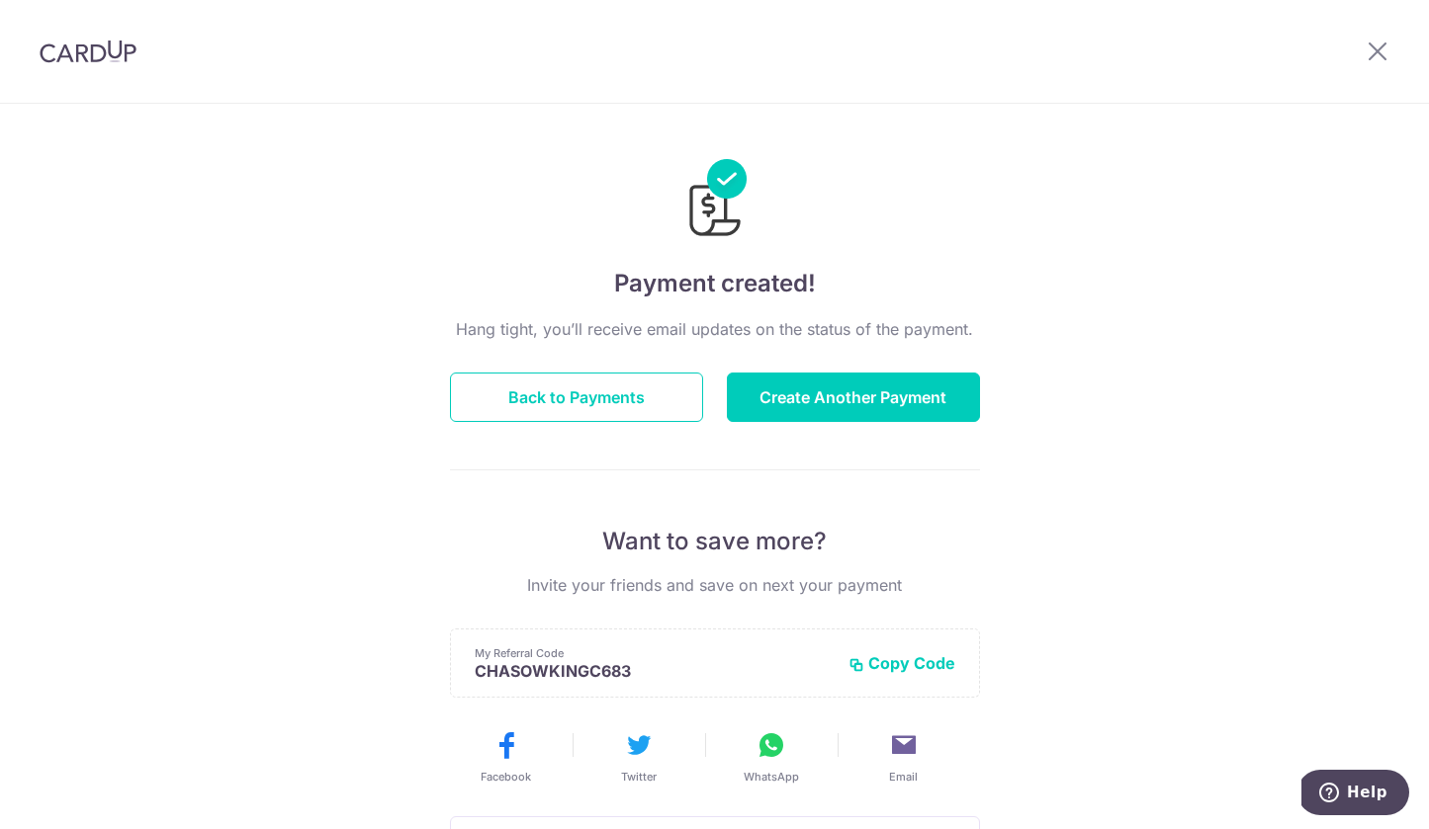
click at [881, 663] on button "Copy Code" at bounding box center [901, 664] width 107 height 20
click at [631, 381] on button "Back to Payments" at bounding box center [576, 397] width 253 height 49
